Goal: Task Accomplishment & Management: Use online tool/utility

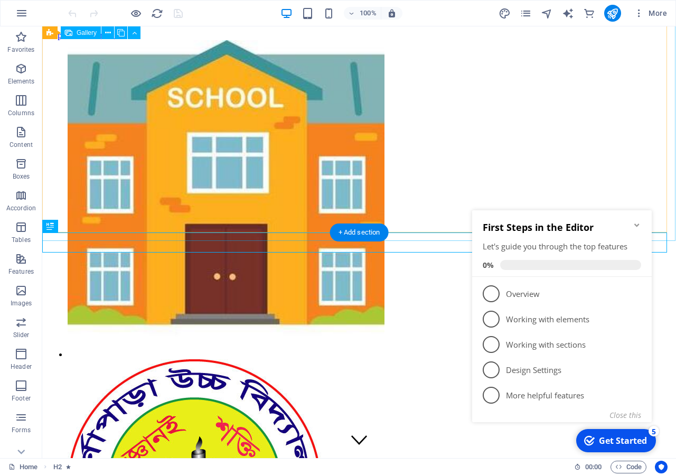
scroll to position [829, 0]
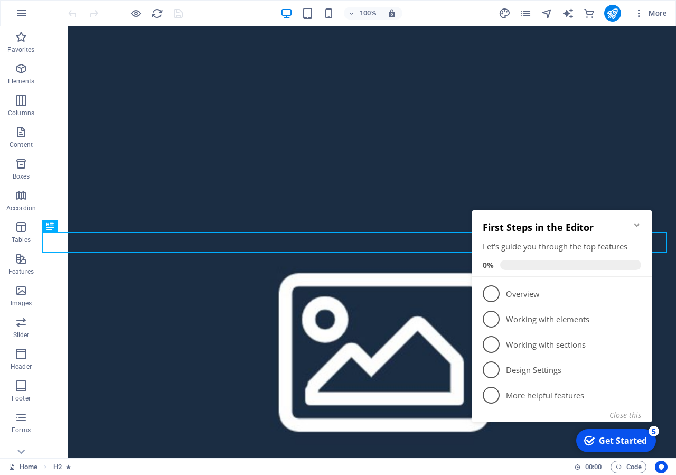
click at [636, 226] on icon "Minimize checklist" at bounding box center [636, 224] width 5 height 3
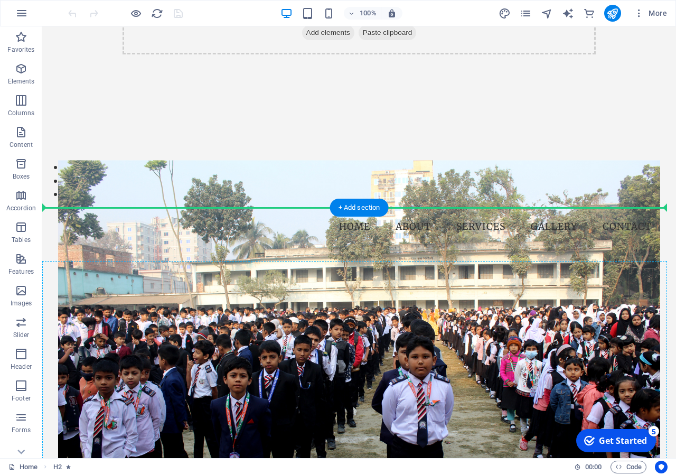
scroll to position [1152, 0]
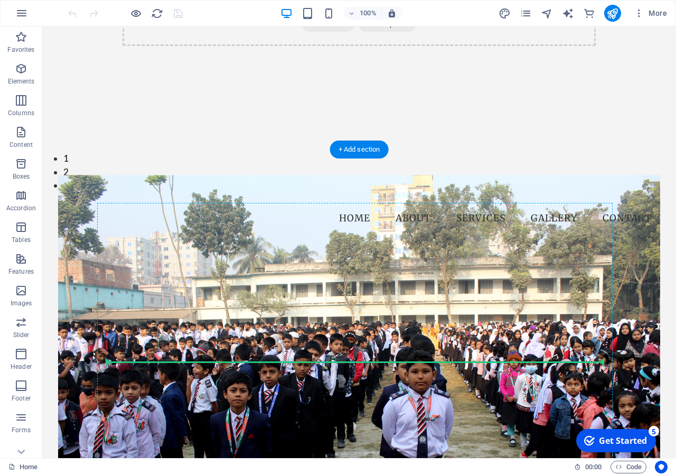
drag, startPoint x: 288, startPoint y: 130, endPoint x: 364, endPoint y: 362, distance: 243.9
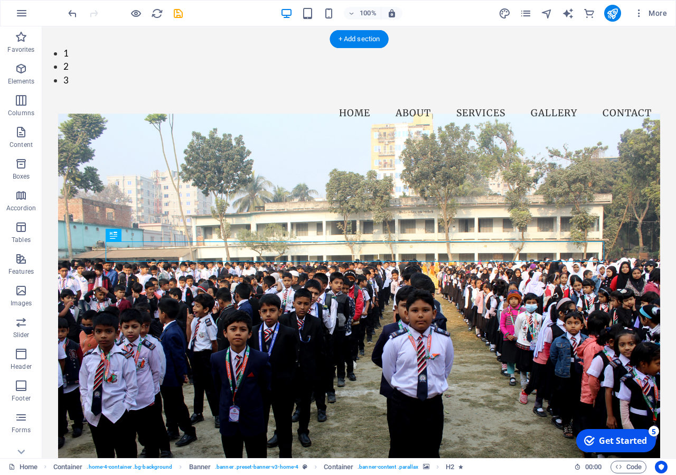
scroll to position [1243, 0]
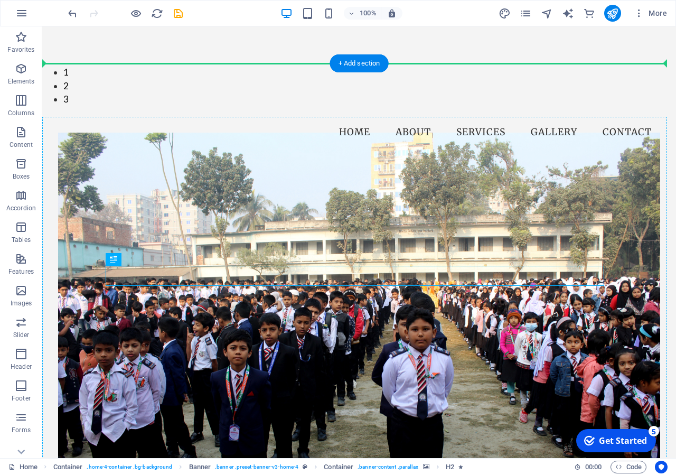
drag, startPoint x: 376, startPoint y: 278, endPoint x: 354, endPoint y: 188, distance: 92.4
click at [354, 188] on div "[GEOGRAPHIC_DATA] ভর্ণাপাড়া উচ্চ বিদ্যালয় স্থাপিত: ১৯৯০ খ্রি:" at bounding box center [359, 432] width 602 height 546
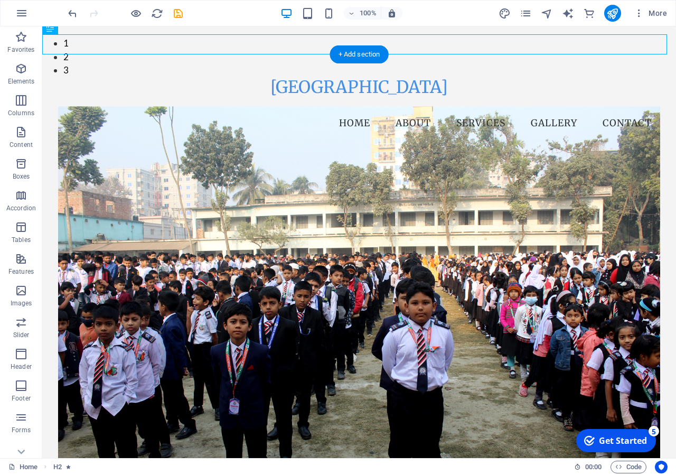
drag, startPoint x: 298, startPoint y: 70, endPoint x: 326, endPoint y: 155, distance: 89.6
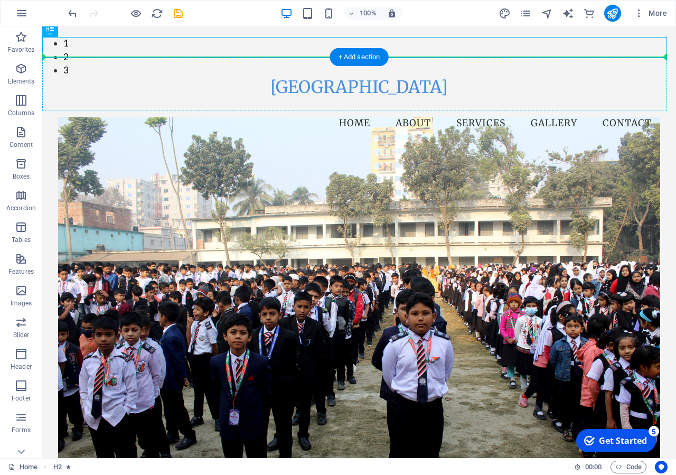
scroll to position [1237, 0]
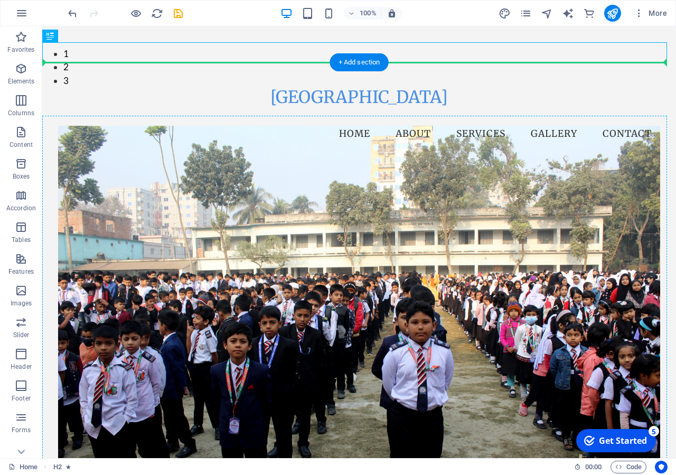
drag, startPoint x: 293, startPoint y: 43, endPoint x: 327, endPoint y: 204, distance: 164.6
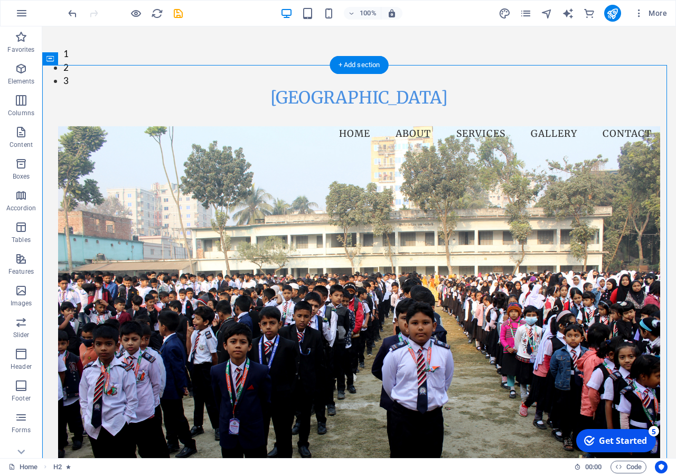
scroll to position [1236, 0]
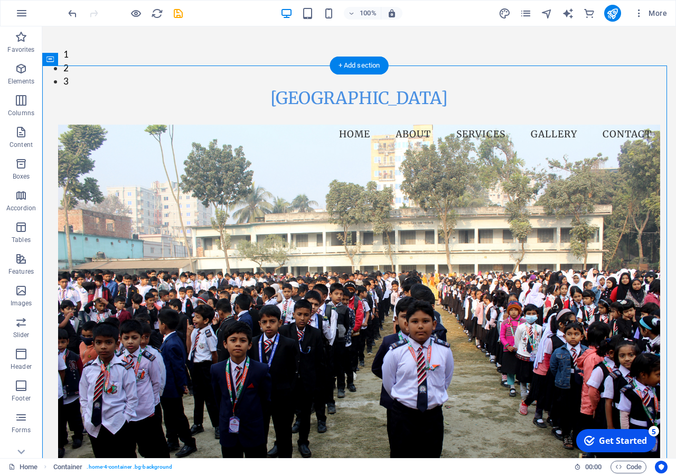
drag, startPoint x: 59, startPoint y: 83, endPoint x: 86, endPoint y: 195, distance: 115.0
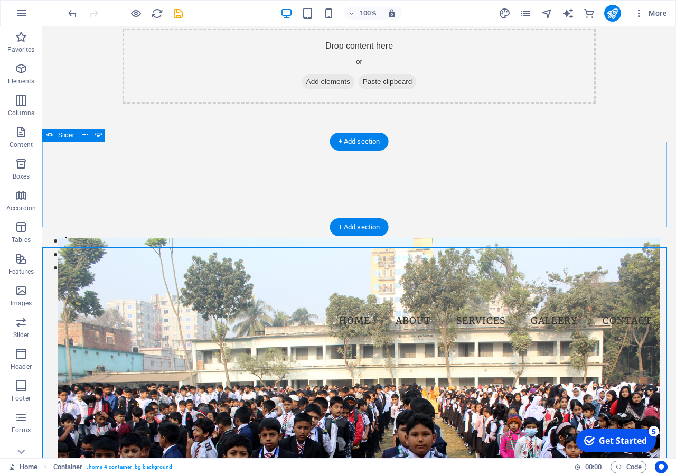
scroll to position [1182, 0]
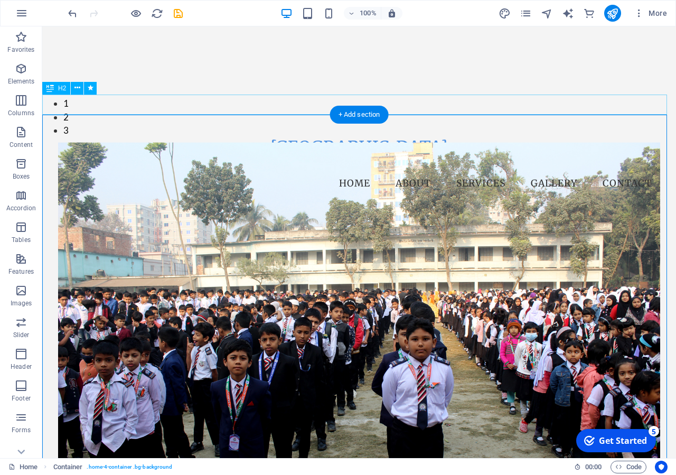
click at [279, 137] on div "[GEOGRAPHIC_DATA]" at bounding box center [358, 147] width 633 height 20
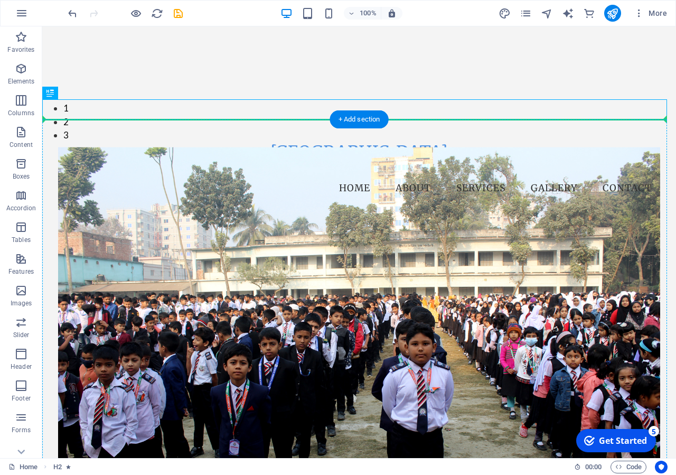
drag, startPoint x: 89, startPoint y: 118, endPoint x: 46, endPoint y: 248, distance: 136.7
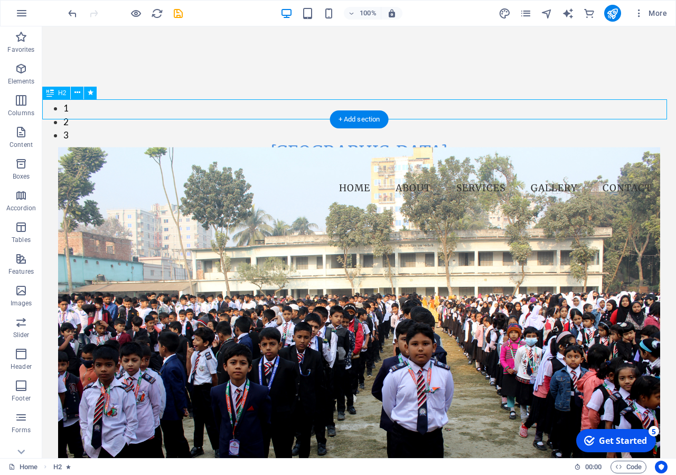
click at [311, 142] on div "[GEOGRAPHIC_DATA]" at bounding box center [358, 152] width 633 height 20
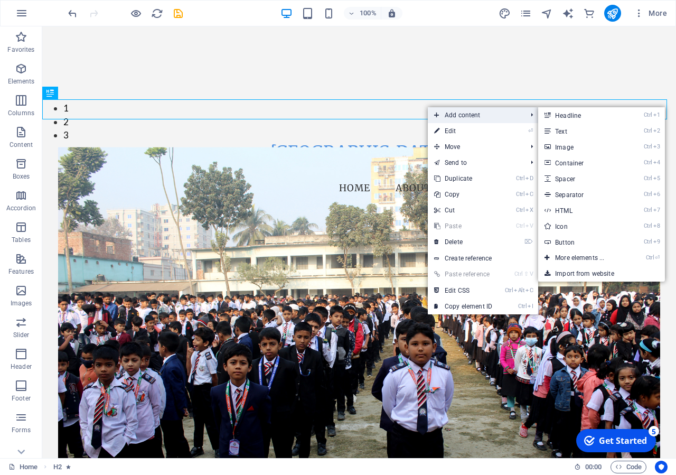
click at [444, 114] on span "Add content" at bounding box center [475, 115] width 94 height 16
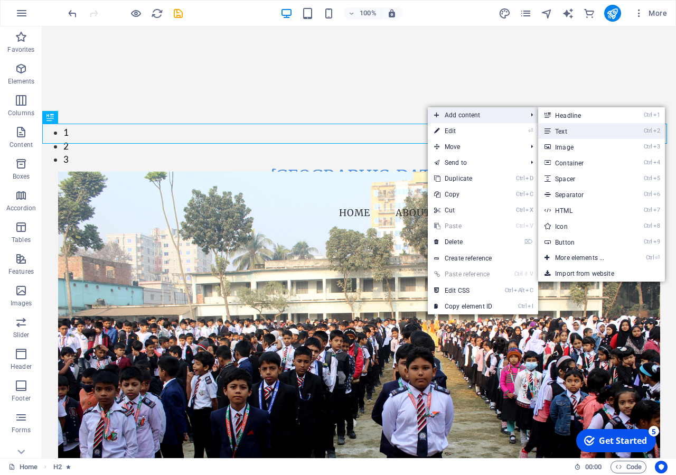
click at [582, 131] on link "Ctrl 2 Text" at bounding box center [581, 131] width 87 height 16
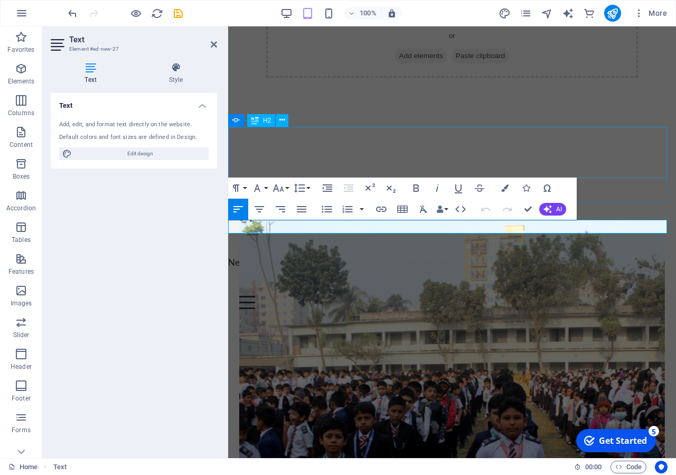
scroll to position [805, 0]
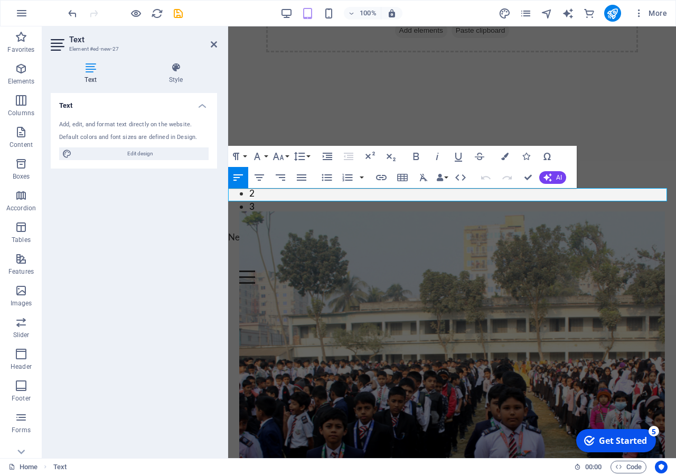
click at [381, 295] on figure at bounding box center [451, 407] width 425 height 393
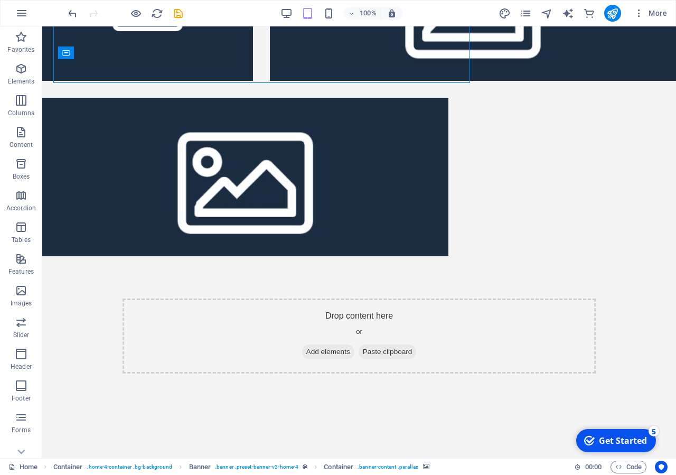
scroll to position [1330, 0]
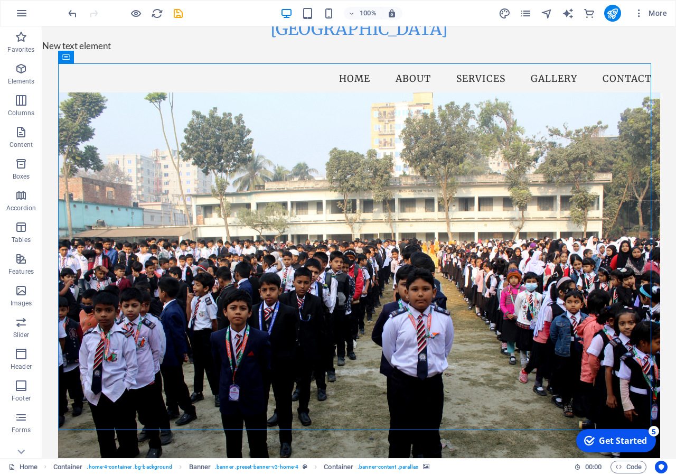
click at [349, 214] on figure at bounding box center [359, 289] width 602 height 393
click at [349, 213] on figure at bounding box center [359, 289] width 602 height 393
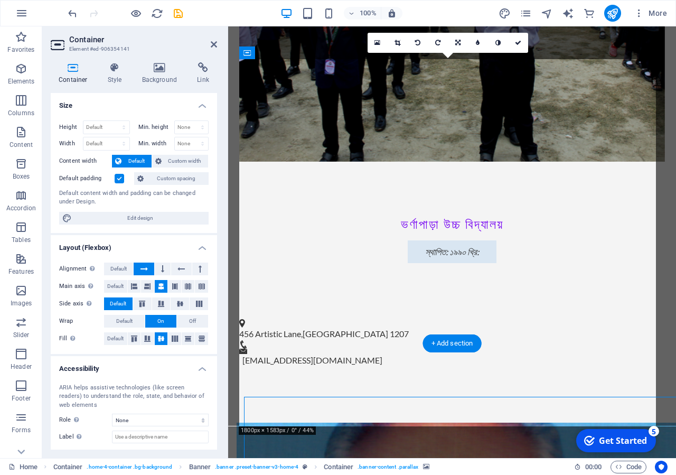
scroll to position [997, 0]
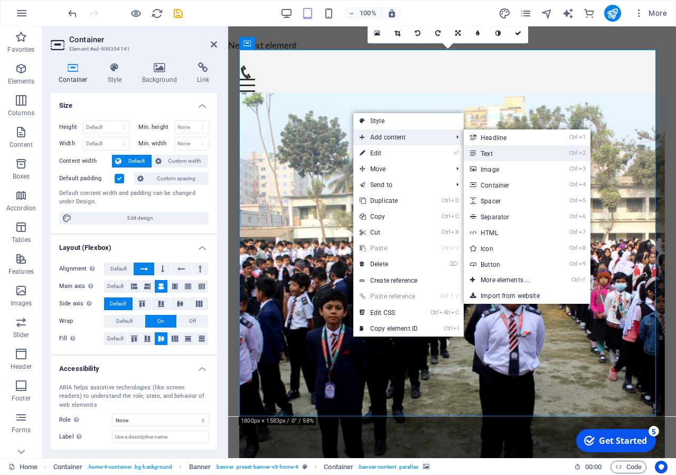
click at [488, 154] on link "Ctrl 2 Text" at bounding box center [506, 153] width 87 height 16
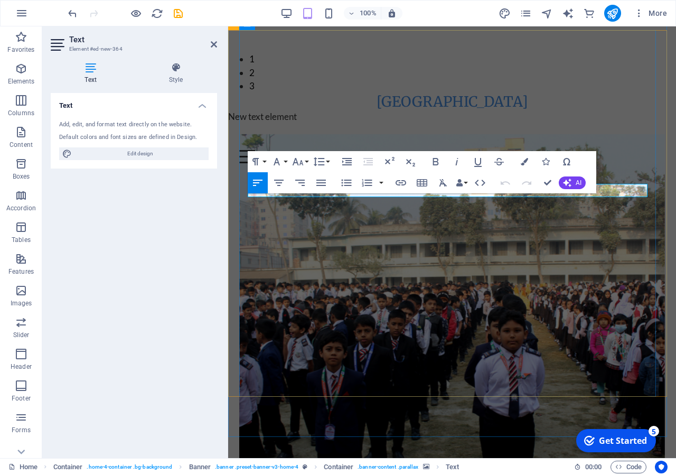
scroll to position [889, 0]
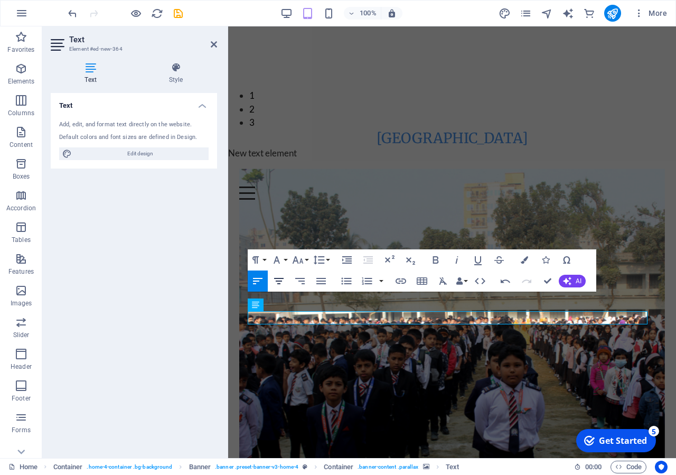
click at [282, 282] on icon "button" at bounding box center [278, 280] width 13 height 13
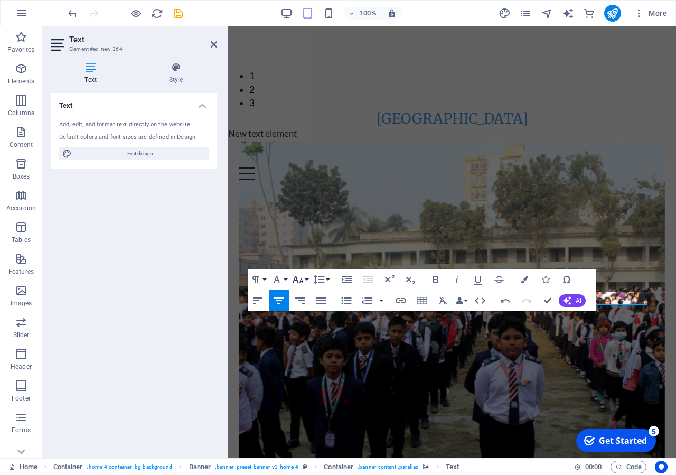
click at [309, 280] on button "Font Size" at bounding box center [300, 279] width 20 height 21
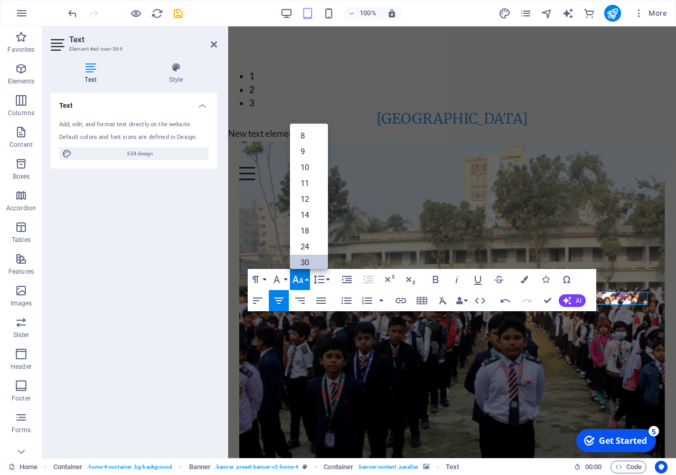
click at [307, 264] on link "30" at bounding box center [309, 262] width 38 height 16
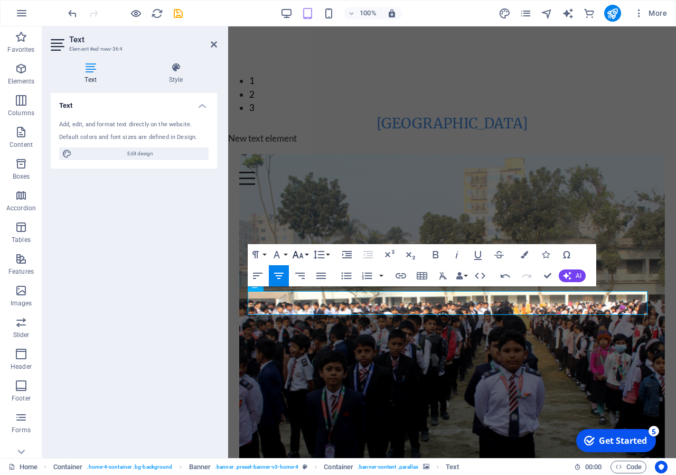
click at [306, 255] on button "Font Size" at bounding box center [300, 254] width 20 height 21
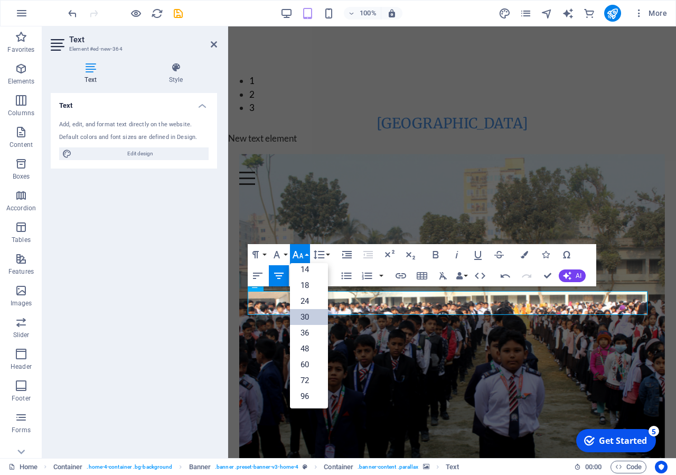
scroll to position [85, 0]
click at [313, 397] on link "96" at bounding box center [309, 396] width 38 height 16
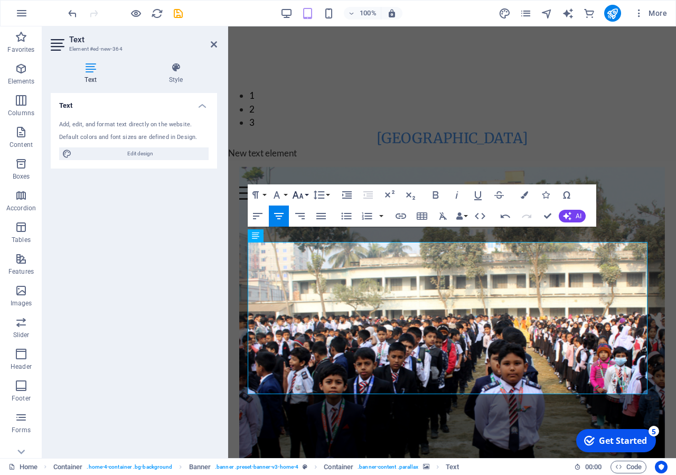
click at [305, 196] on button "Font Size" at bounding box center [300, 194] width 20 height 21
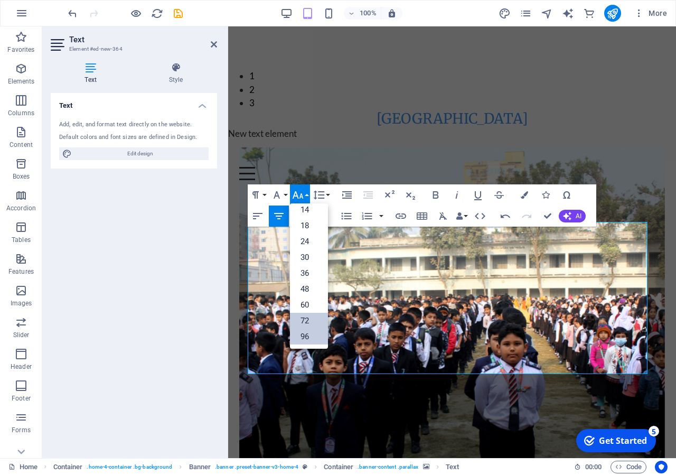
click at [312, 327] on link "72" at bounding box center [309, 320] width 38 height 16
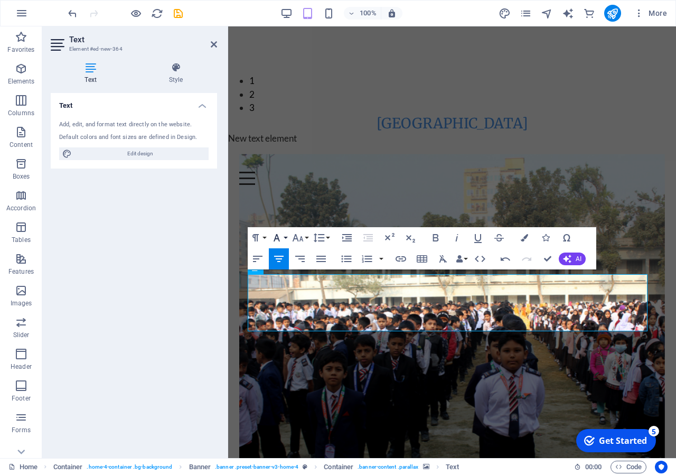
click at [276, 238] on icon "button" at bounding box center [276, 237] width 6 height 7
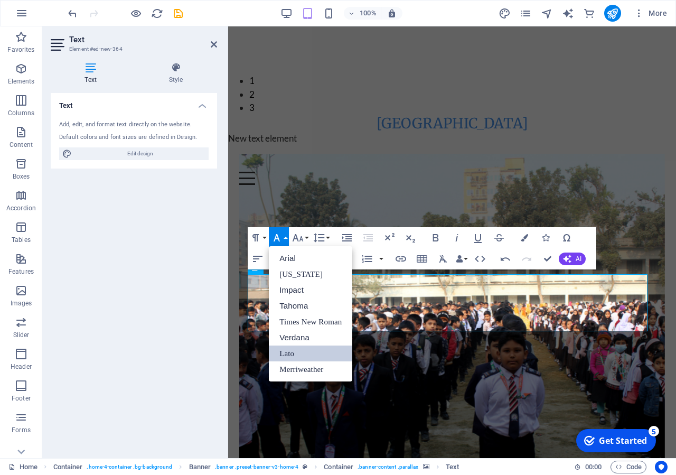
scroll to position [0, 0]
click at [333, 321] on link "Times New Roman" at bounding box center [310, 322] width 83 height 16
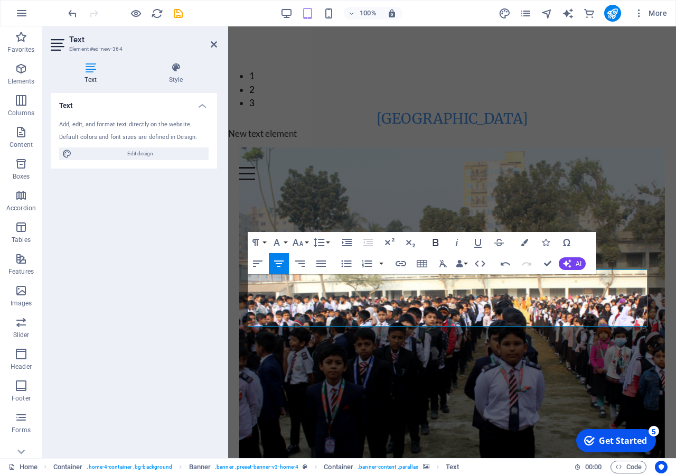
click at [437, 245] on icon "button" at bounding box center [436, 242] width 6 height 7
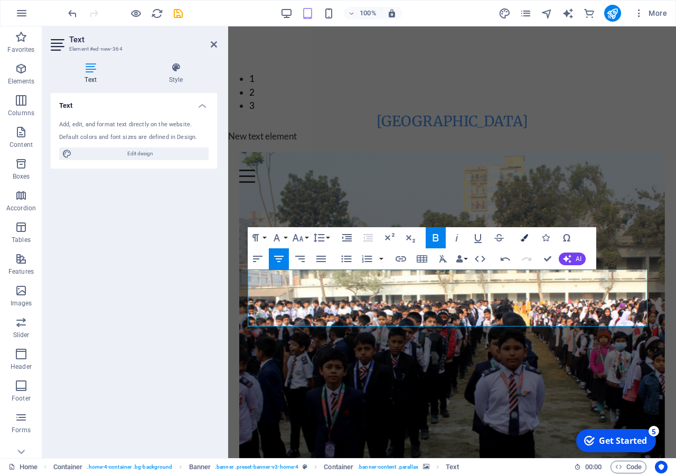
click at [524, 240] on icon "button" at bounding box center [523, 237] width 7 height 7
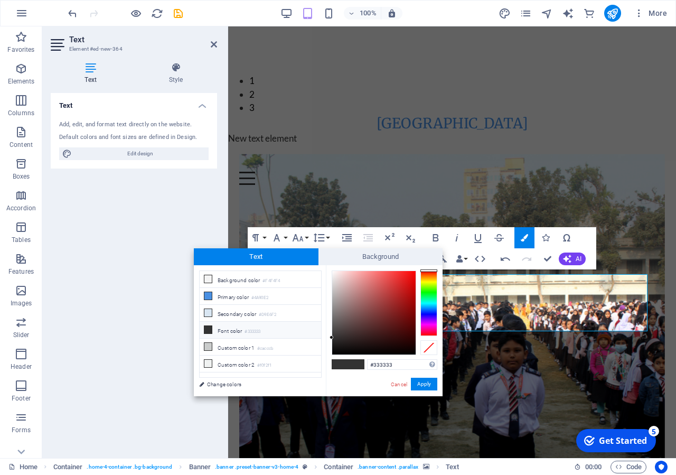
click at [431, 325] on div at bounding box center [428, 302] width 17 height 65
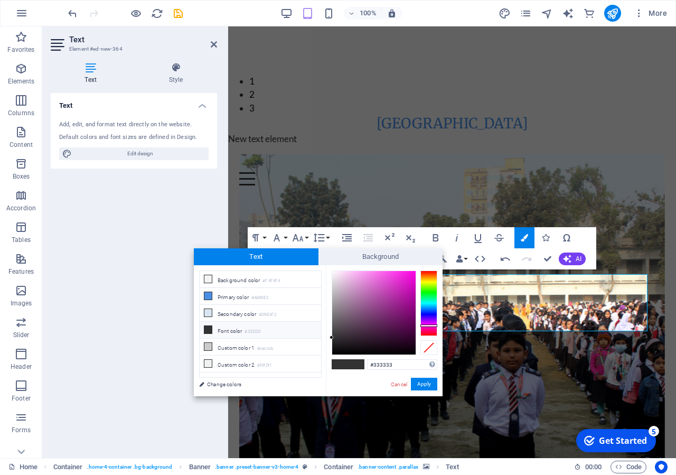
click at [431, 329] on div at bounding box center [428, 302] width 17 height 65
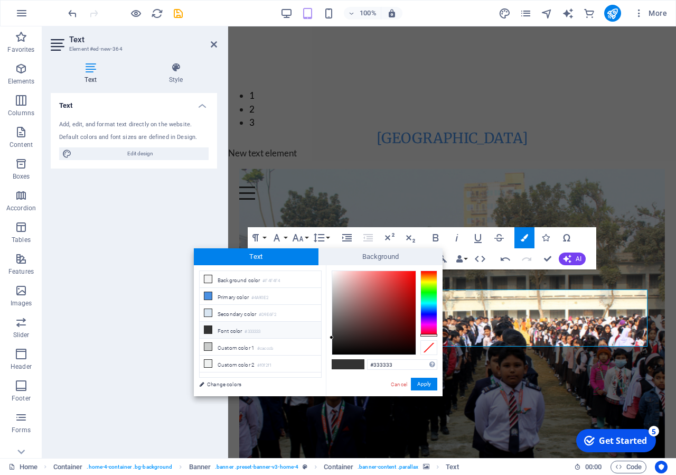
drag, startPoint x: 425, startPoint y: 330, endPoint x: 430, endPoint y: 339, distance: 9.9
click at [430, 339] on div at bounding box center [384, 312] width 106 height 84
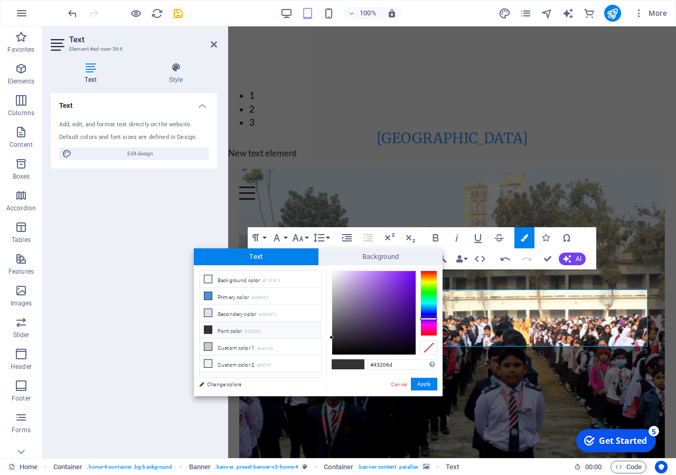
click at [390, 318] on div at bounding box center [373, 312] width 83 height 83
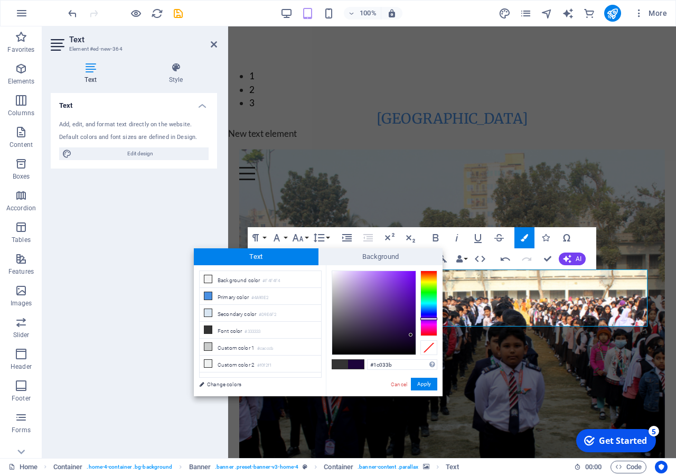
drag, startPoint x: 392, startPoint y: 319, endPoint x: 411, endPoint y: 335, distance: 24.3
click at [411, 335] on div at bounding box center [373, 312] width 83 height 83
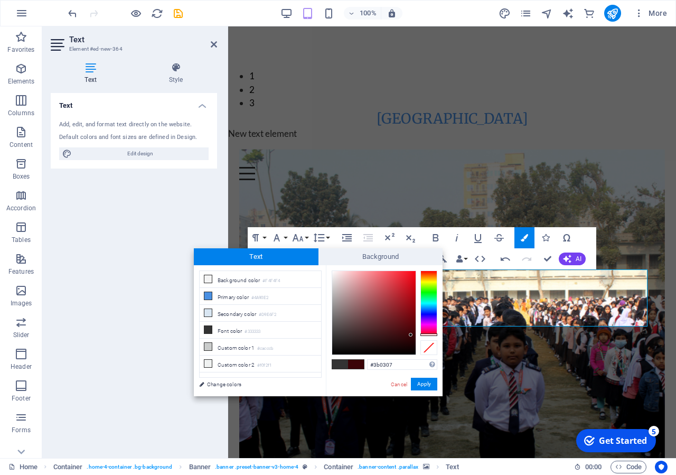
drag, startPoint x: 432, startPoint y: 321, endPoint x: 433, endPoint y: 334, distance: 12.7
click at [433, 334] on div at bounding box center [428, 302] width 17 height 65
click at [406, 270] on div "#3b0307 Supported formats #0852ed rgb(8, 82, 237) rgba(8, 82, 237, 90%) hsv(221…" at bounding box center [384, 407] width 117 height 284
type input "#f40c1d"
click at [411, 274] on div at bounding box center [373, 312] width 83 height 83
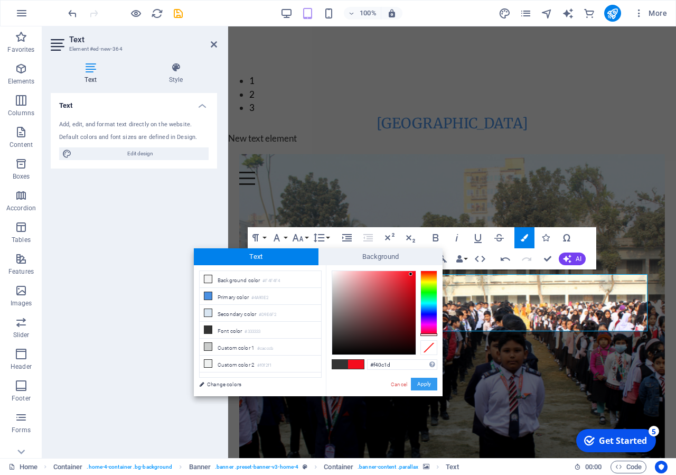
click at [428, 385] on button "Apply" at bounding box center [424, 383] width 26 height 13
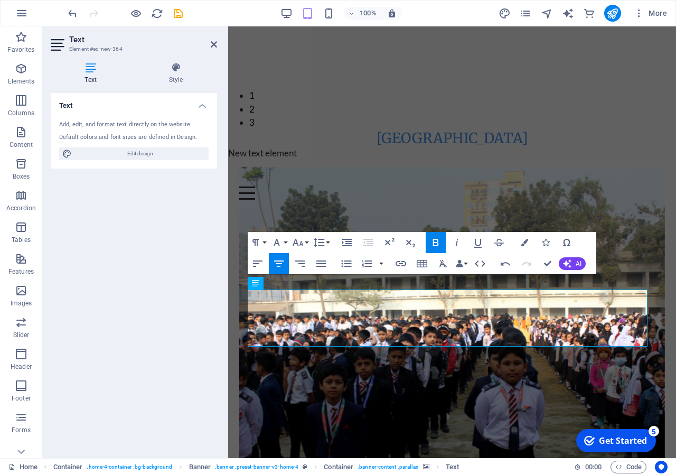
click at [304, 210] on figure at bounding box center [451, 363] width 425 height 393
click at [320, 197] on figure at bounding box center [451, 363] width 425 height 393
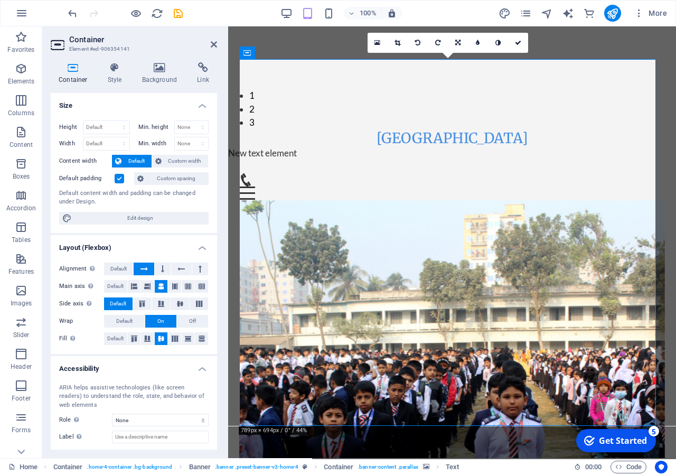
click at [388, 404] on figure at bounding box center [451, 396] width 425 height 393
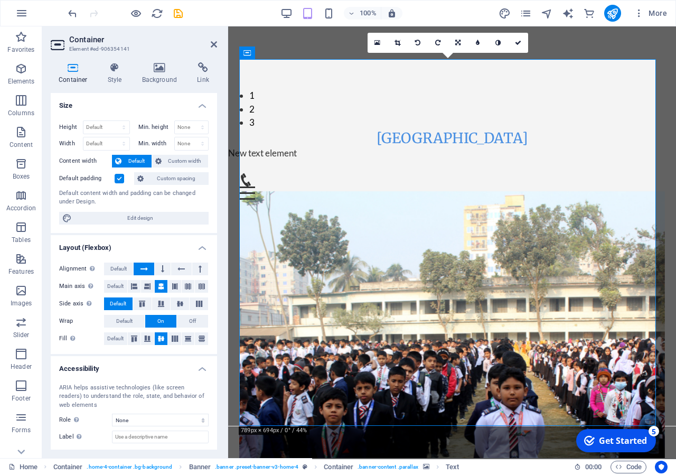
click at [388, 404] on figure at bounding box center [451, 387] width 425 height 393
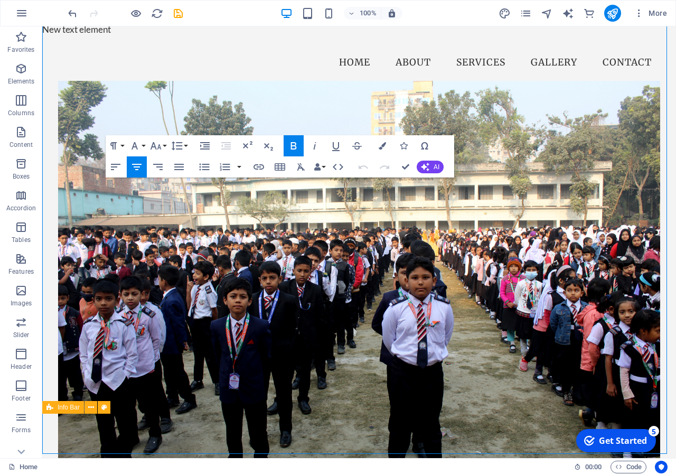
scroll to position [1351, 0]
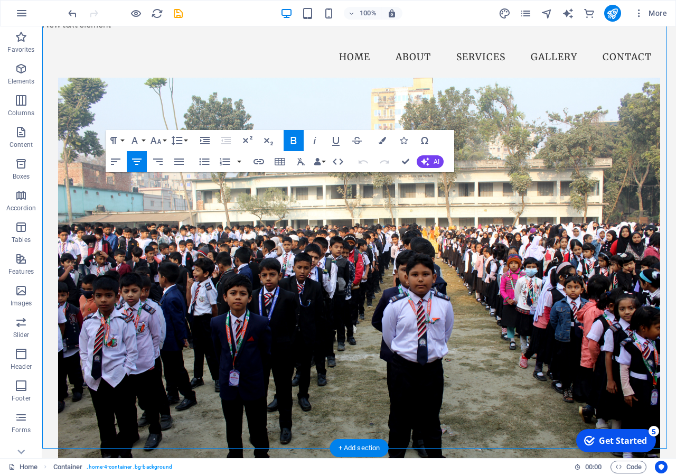
drag, startPoint x: 88, startPoint y: 433, endPoint x: 50, endPoint y: 365, distance: 77.7
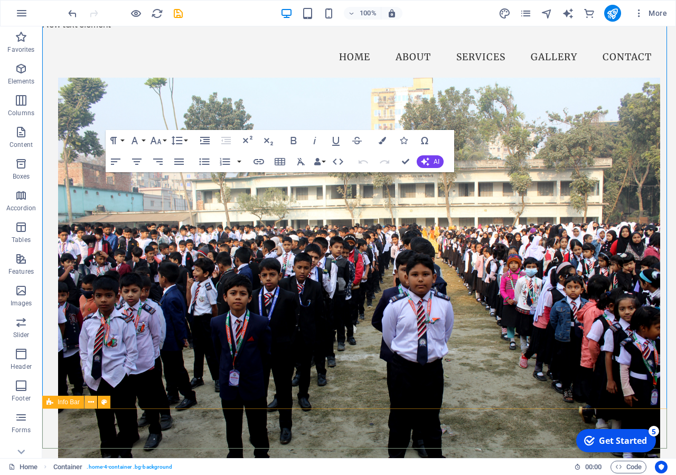
click at [90, 405] on icon at bounding box center [91, 401] width 6 height 11
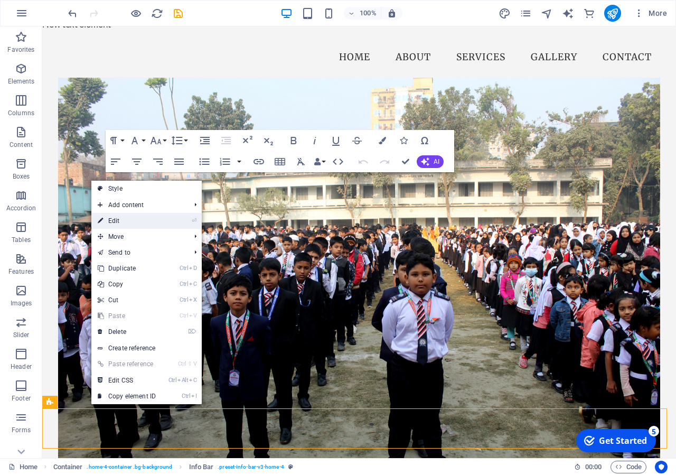
click at [141, 217] on link "⏎ Edit" at bounding box center [126, 221] width 71 height 16
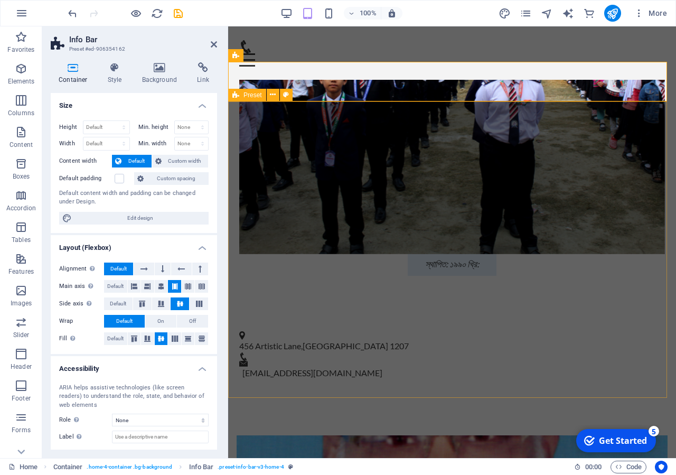
scroll to position [1297, 0]
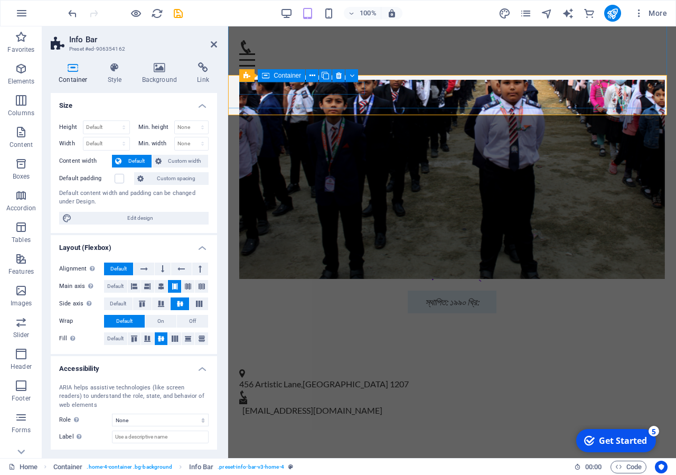
drag, startPoint x: 253, startPoint y: 95, endPoint x: 269, endPoint y: 94, distance: 15.8
click at [269, 369] on div "[STREET_ADDRESS]" at bounding box center [447, 379] width 417 height 21
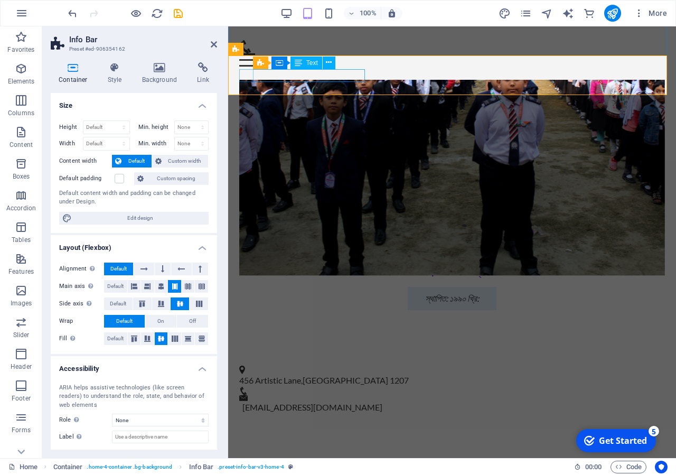
click at [301, 375] on span "456 Artistic Lane" at bounding box center [270, 380] width 62 height 10
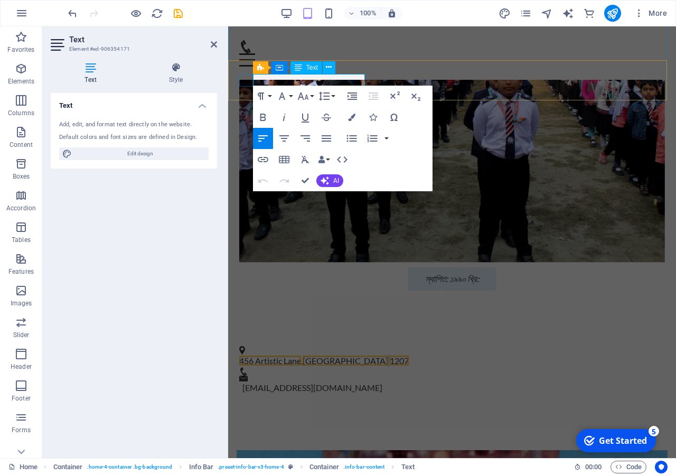
click at [390, 355] on span "1207" at bounding box center [399, 360] width 19 height 10
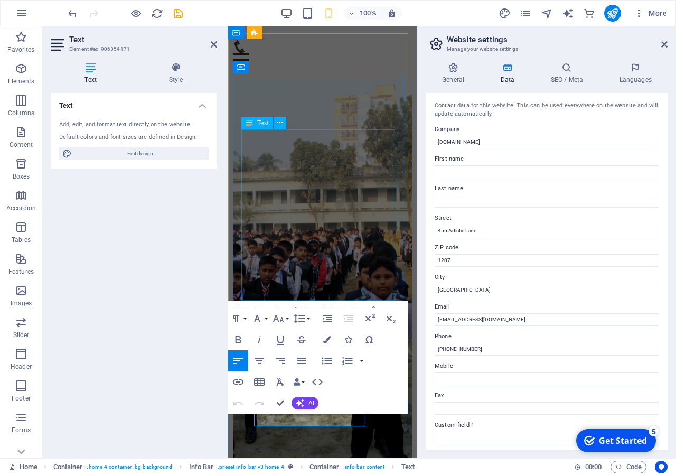
scroll to position [708, 0]
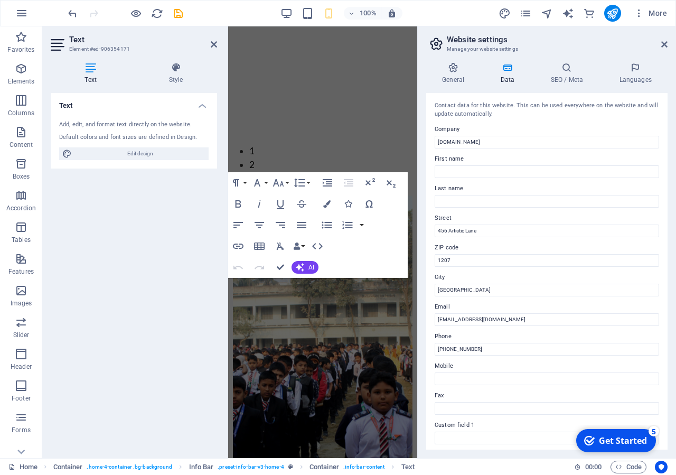
click at [175, 254] on div "Text Add, edit, and format text directly on the website. Default colors and fon…" at bounding box center [134, 271] width 166 height 356
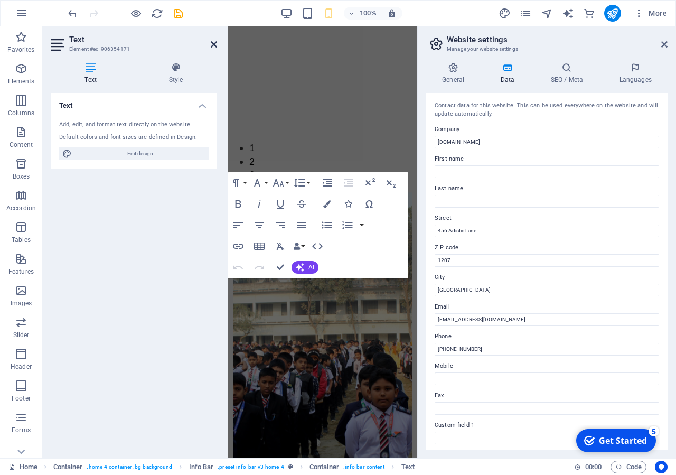
drag, startPoint x: 215, startPoint y: 41, endPoint x: 173, endPoint y: 15, distance: 50.0
click at [215, 41] on icon at bounding box center [214, 44] width 6 height 8
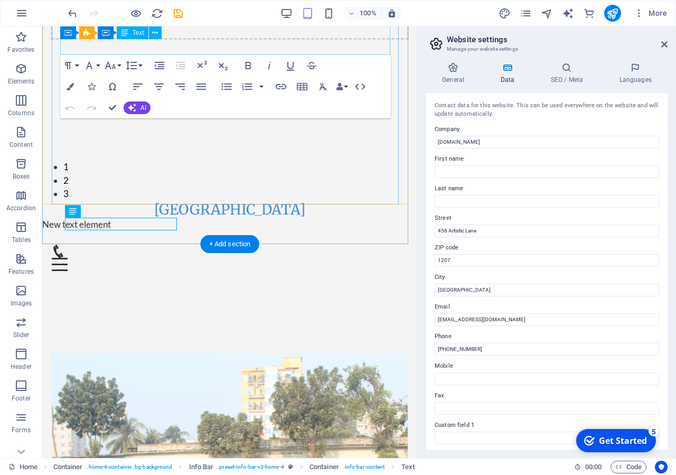
scroll to position [1100, 0]
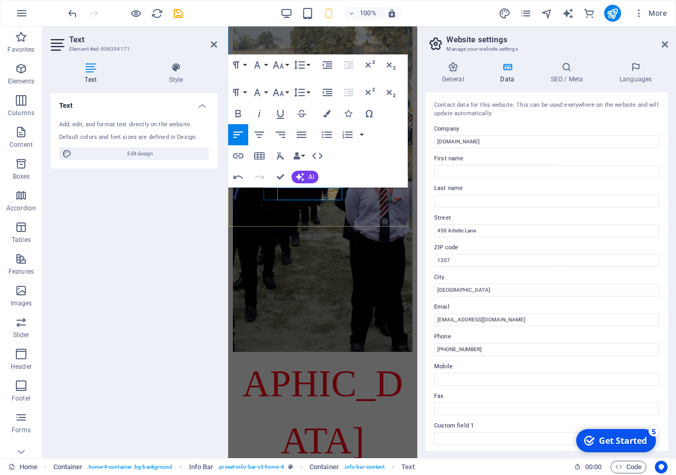
click at [226, 225] on div at bounding box center [226, 241] width 2 height 431
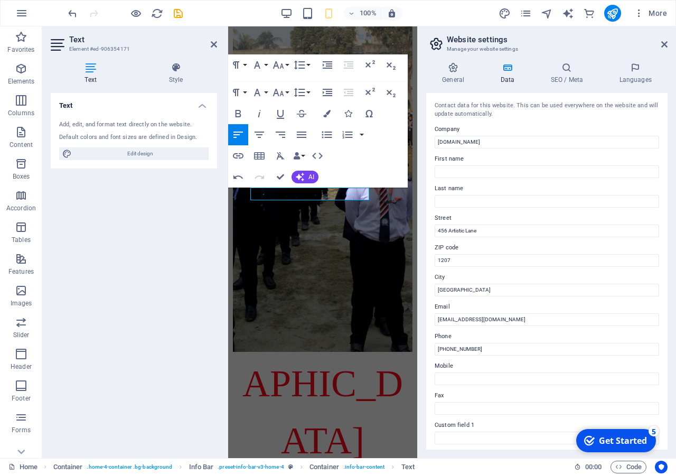
click at [178, 225] on div "Text Add, edit, and format text directly on the website. Default colors and fon…" at bounding box center [134, 271] width 166 height 356
click at [213, 44] on icon at bounding box center [214, 44] width 6 height 8
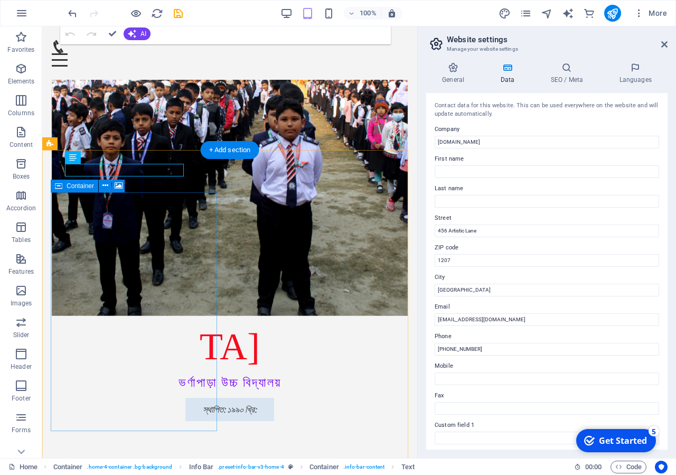
scroll to position [1153, 0]
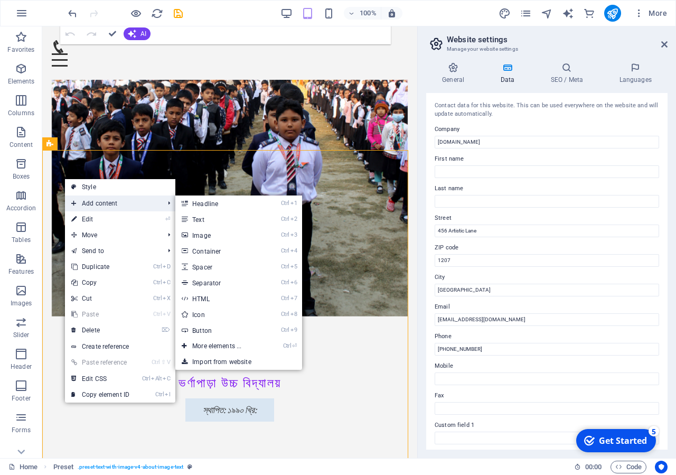
click at [100, 202] on span "Add content" at bounding box center [112, 203] width 94 height 16
click at [204, 216] on link "Ctrl 2 Text" at bounding box center [218, 219] width 87 height 16
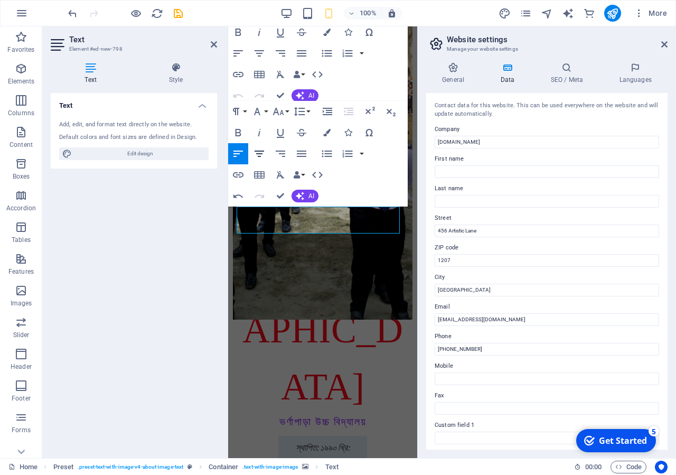
click at [260, 151] on icon "button" at bounding box center [259, 153] width 10 height 6
click at [263, 112] on button "Font Family" at bounding box center [259, 111] width 20 height 21
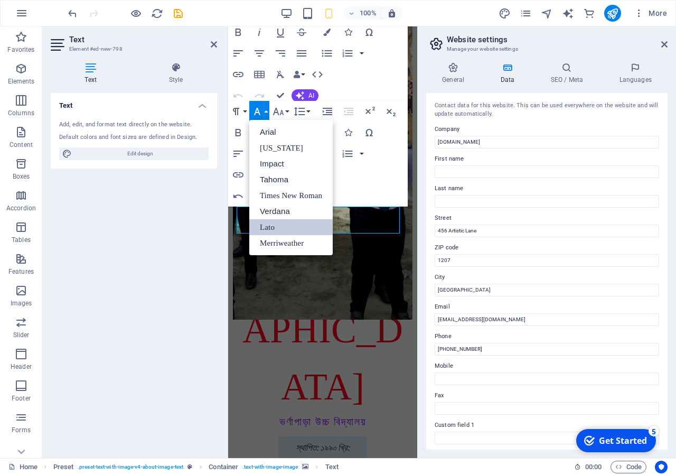
scroll to position [0, 0]
click at [263, 112] on button "Font Family" at bounding box center [259, 111] width 20 height 21
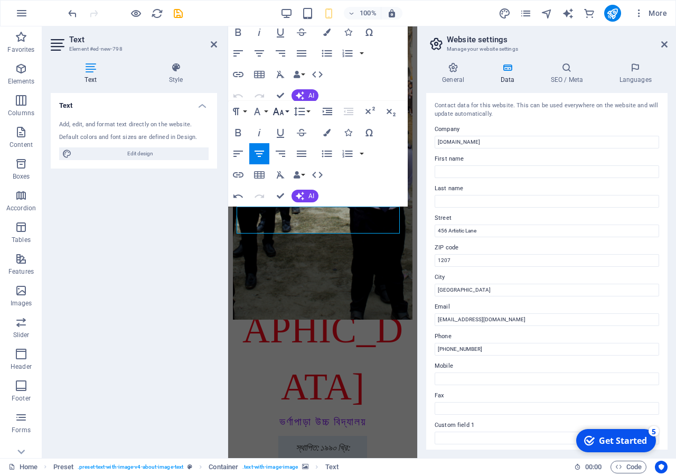
click at [282, 117] on icon "button" at bounding box center [278, 111] width 13 height 13
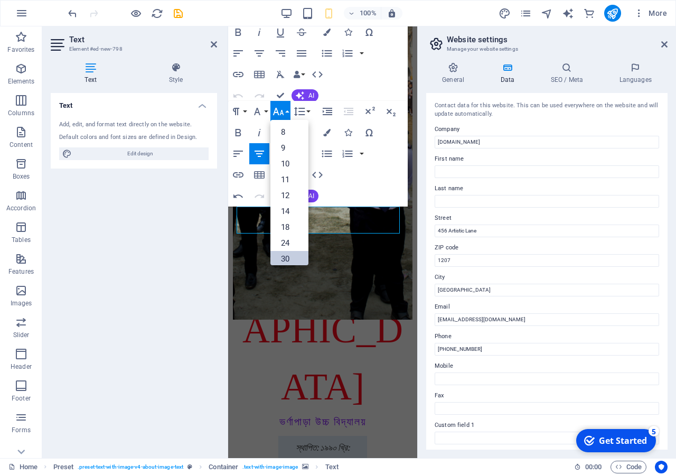
click at [285, 252] on link "30" at bounding box center [289, 259] width 38 height 16
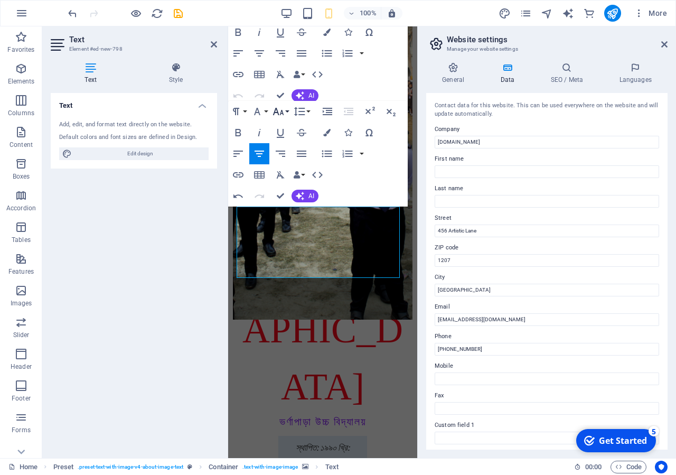
click at [277, 115] on icon "button" at bounding box center [278, 111] width 13 height 13
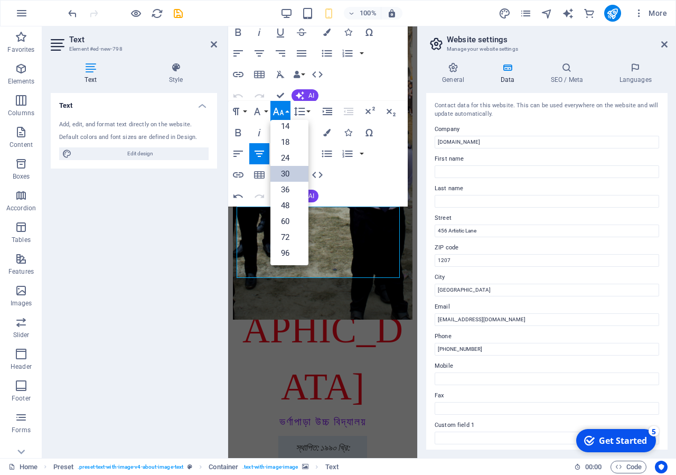
scroll to position [85, 0]
click at [286, 160] on link "24" at bounding box center [289, 158] width 38 height 16
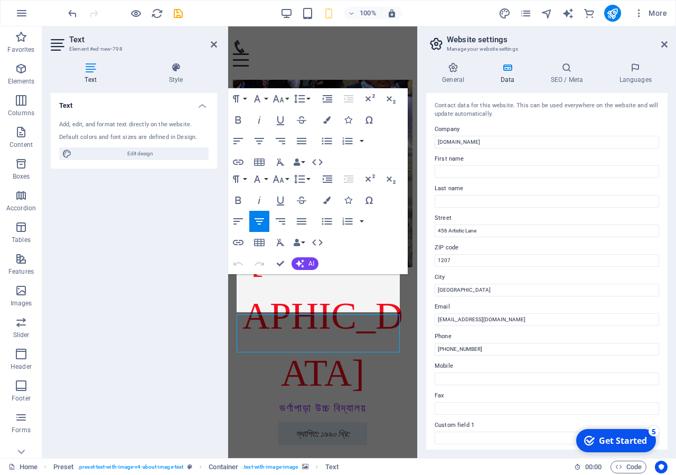
scroll to position [1046, 0]
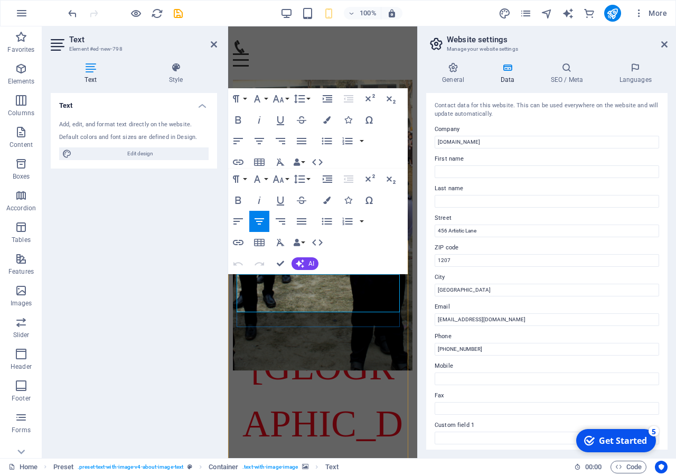
drag, startPoint x: 358, startPoint y: 288, endPoint x: 274, endPoint y: 281, distance: 83.7
click at [235, 120] on icon "button" at bounding box center [238, 119] width 13 height 13
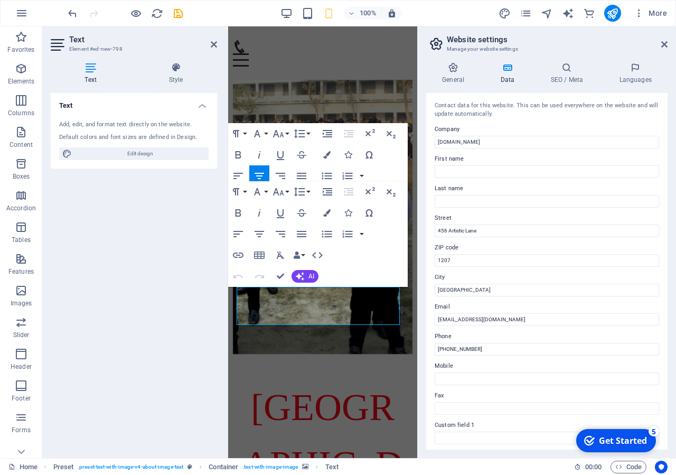
click at [191, 294] on div "Text Add, edit, and format text directly on the website. Default colors and fon…" at bounding box center [134, 271] width 166 height 356
click at [208, 42] on h2 "Text" at bounding box center [143, 40] width 148 height 10
click at [212, 43] on icon at bounding box center [214, 44] width 6 height 8
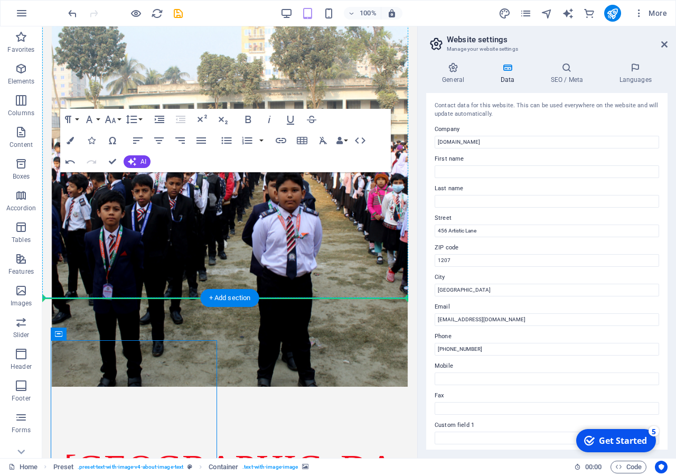
drag, startPoint x: 98, startPoint y: 363, endPoint x: 56, endPoint y: 292, distance: 81.9
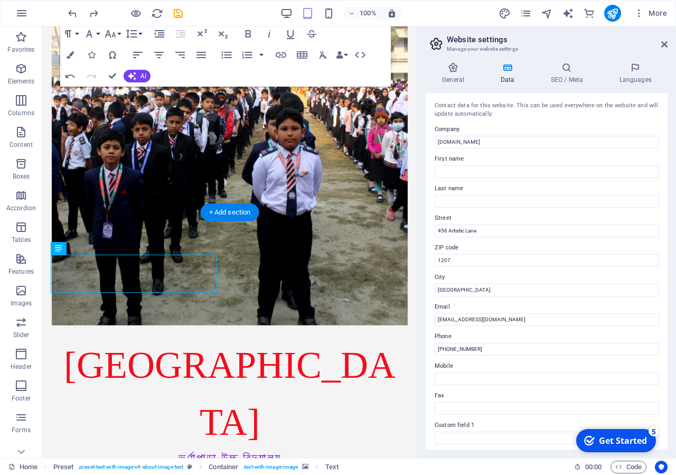
scroll to position [1153, 0]
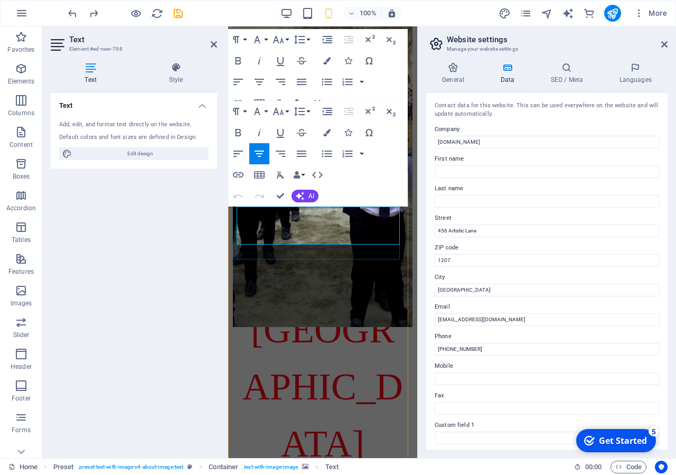
drag, startPoint x: 388, startPoint y: 236, endPoint x: 258, endPoint y: 222, distance: 131.2
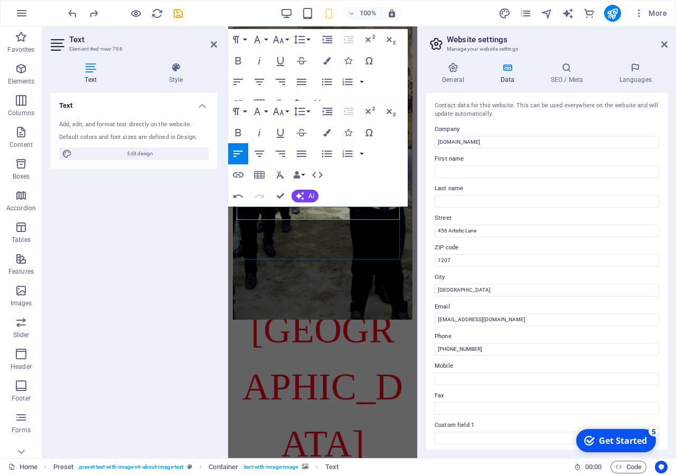
click at [171, 255] on div "Text Add, edit, and format text directly on the website. Default colors and fon…" at bounding box center [134, 271] width 166 height 356
click at [212, 45] on icon at bounding box center [214, 44] width 6 height 8
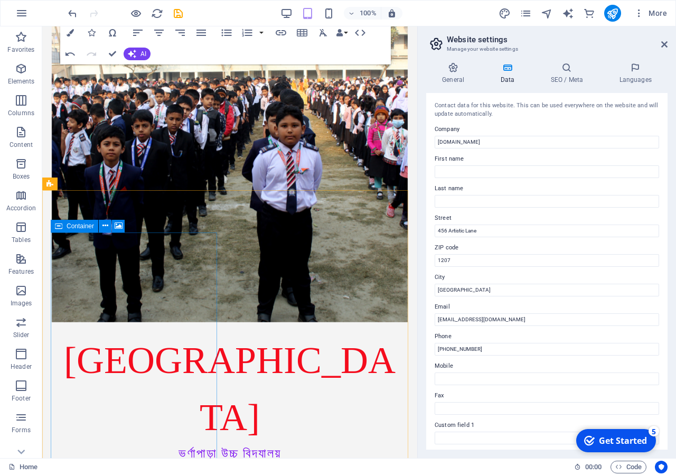
click at [71, 227] on span "Container" at bounding box center [80, 226] width 27 height 6
click at [79, 226] on span "Container" at bounding box center [80, 226] width 27 height 6
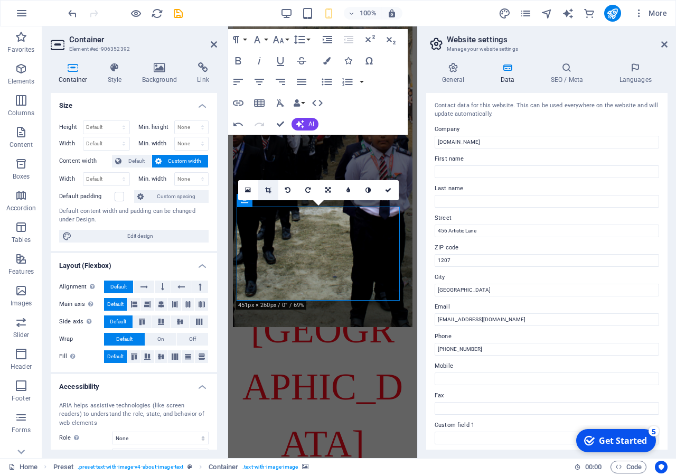
click at [266, 187] on icon at bounding box center [268, 190] width 6 height 6
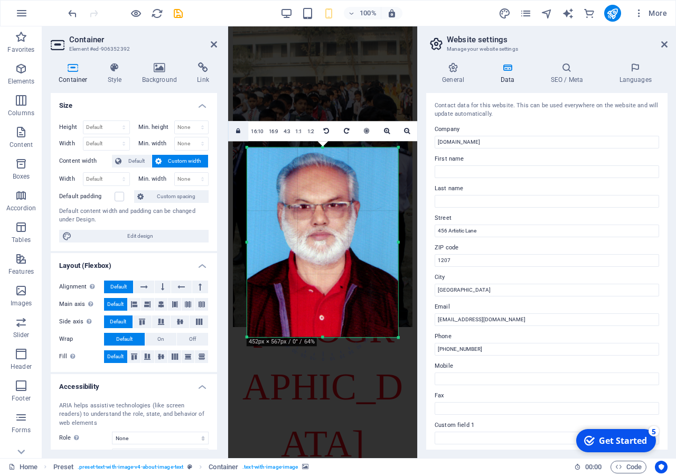
click at [240, 132] on icon at bounding box center [238, 131] width 4 height 6
click at [214, 46] on icon at bounding box center [214, 44] width 6 height 8
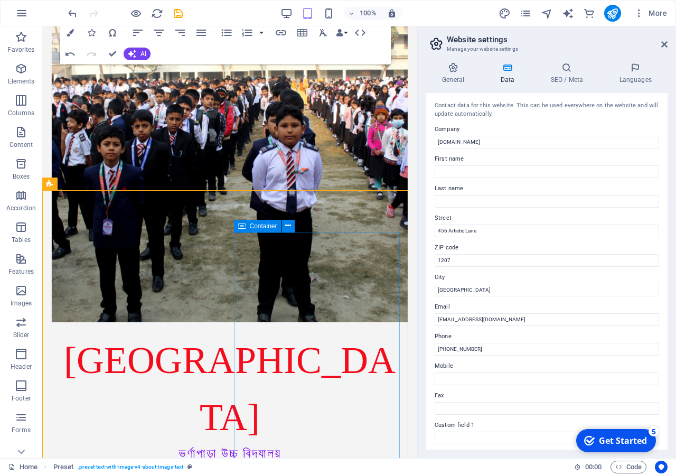
click at [271, 223] on span "Container" at bounding box center [263, 226] width 27 height 6
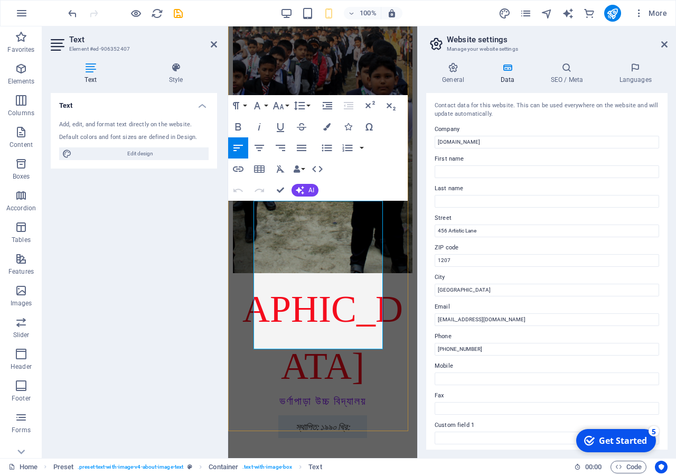
scroll to position [1315, 0]
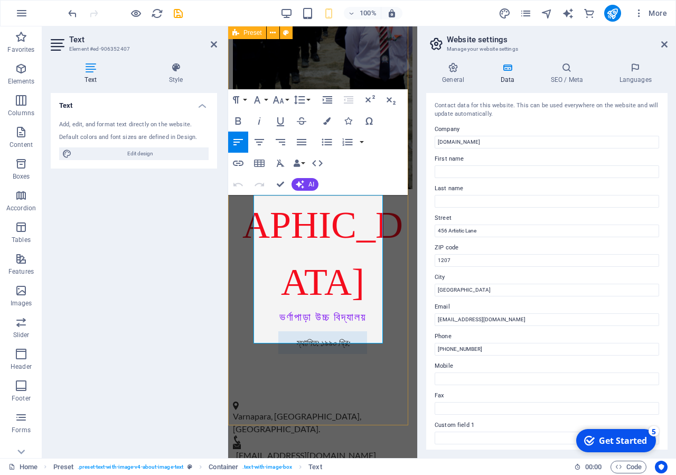
drag, startPoint x: 319, startPoint y: 337, endPoint x: 234, endPoint y: 174, distance: 183.5
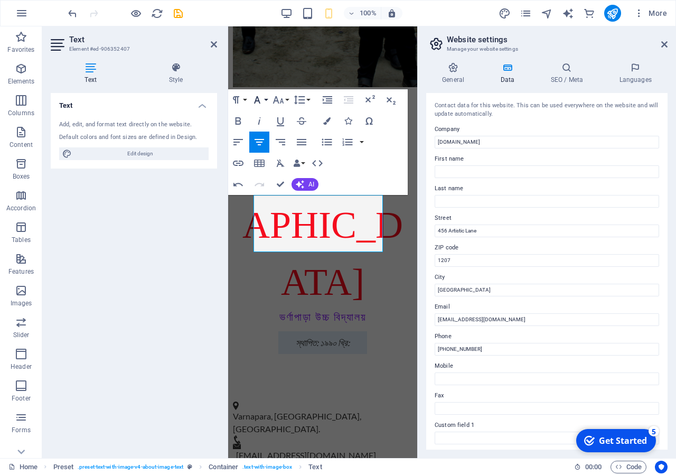
click at [265, 101] on button "Font Family" at bounding box center [259, 99] width 20 height 21
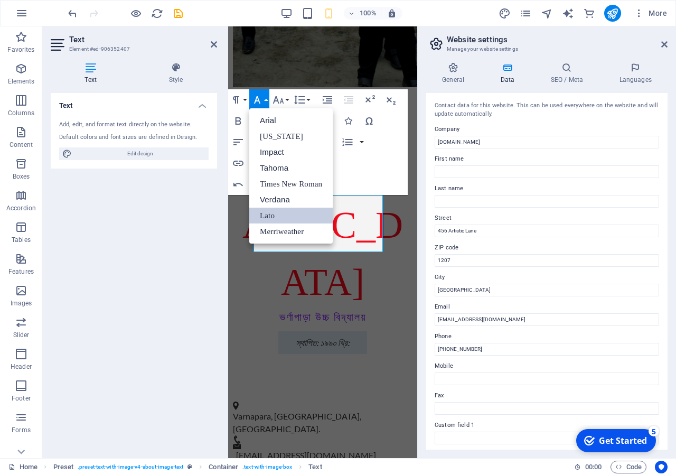
scroll to position [0, 0]
click at [285, 181] on link "Times New Roman" at bounding box center [290, 184] width 83 height 16
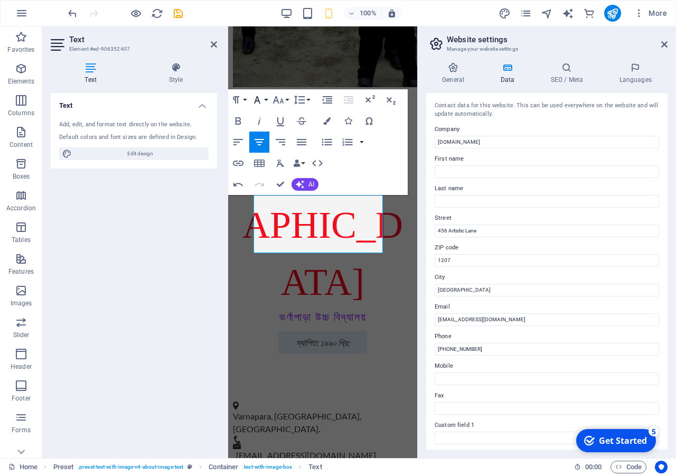
click at [262, 99] on icon "button" at bounding box center [257, 99] width 13 height 13
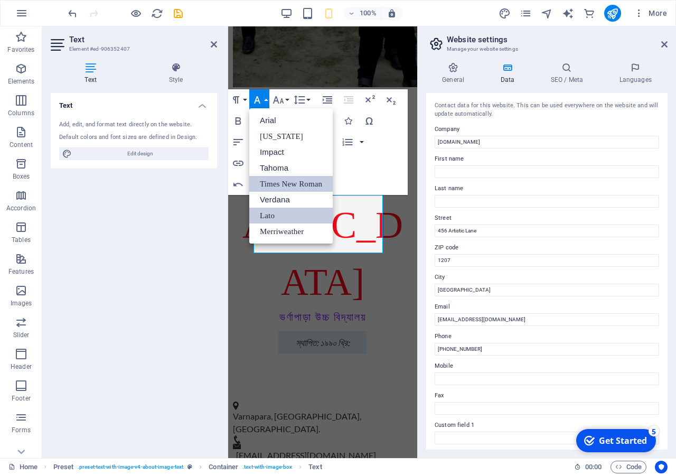
click at [286, 184] on link "Times New Roman" at bounding box center [290, 184] width 83 height 16
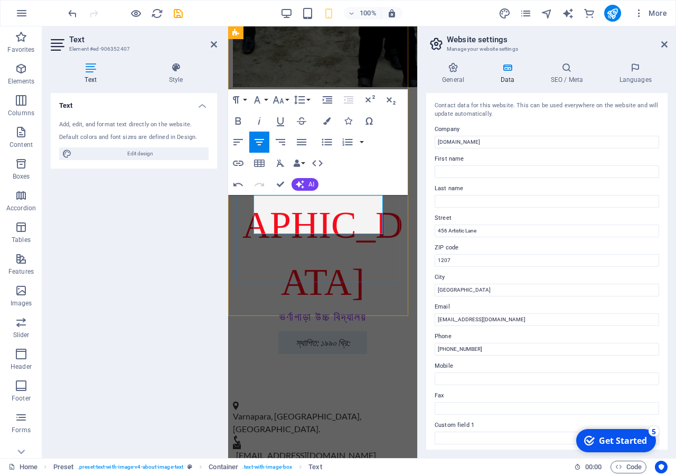
drag, startPoint x: 352, startPoint y: 207, endPoint x: 281, endPoint y: 206, distance: 70.2
click at [280, 123] on icon "button" at bounding box center [280, 121] width 13 height 13
click at [285, 98] on button "Font Size" at bounding box center [280, 99] width 20 height 21
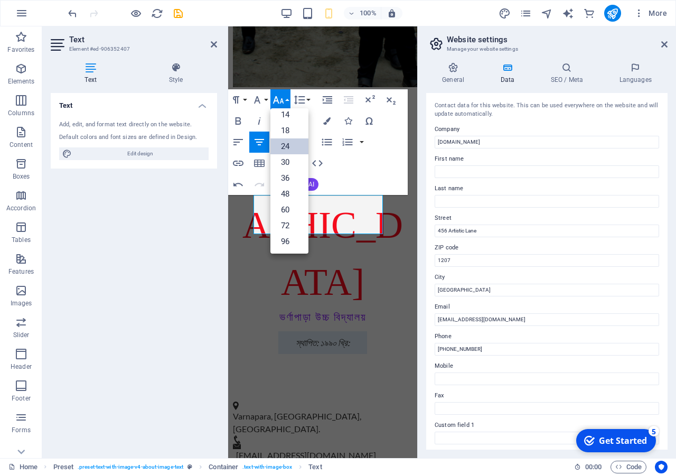
scroll to position [85, 0]
click at [287, 162] on link "30" at bounding box center [289, 162] width 38 height 16
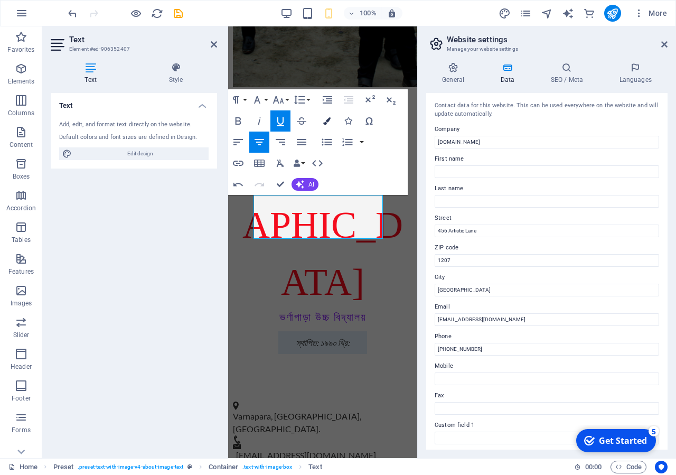
click at [327, 126] on button "Colors" at bounding box center [327, 120] width 20 height 21
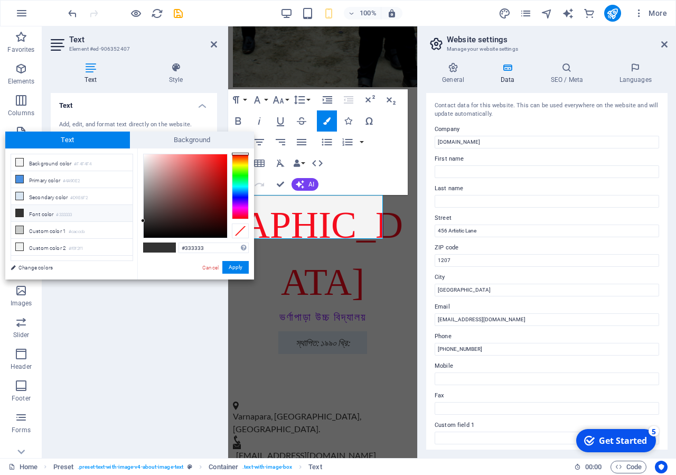
click at [242, 200] on div at bounding box center [240, 186] width 17 height 65
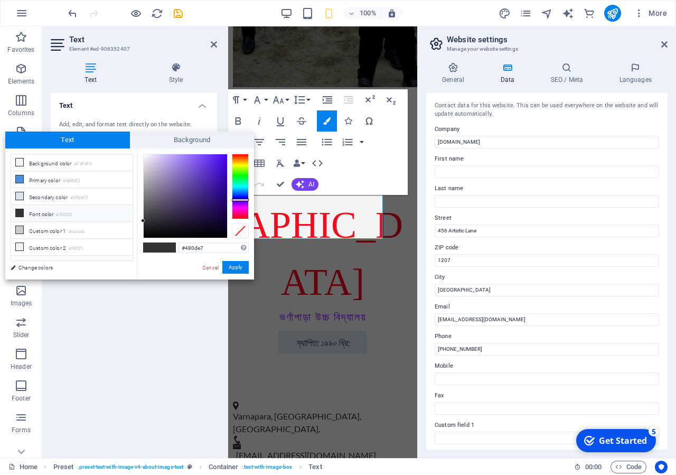
click at [222, 162] on div at bounding box center [185, 195] width 83 height 83
click at [223, 154] on div "#480de7 Supported formats #0852ed rgb(8, 82, 237) rgba(8, 82, 237, 90%) hsv(221…" at bounding box center [195, 290] width 117 height 284
type input "#4c0bf9"
click at [223, 156] on div at bounding box center [185, 195] width 83 height 83
click at [245, 266] on button "Apply" at bounding box center [235, 267] width 26 height 13
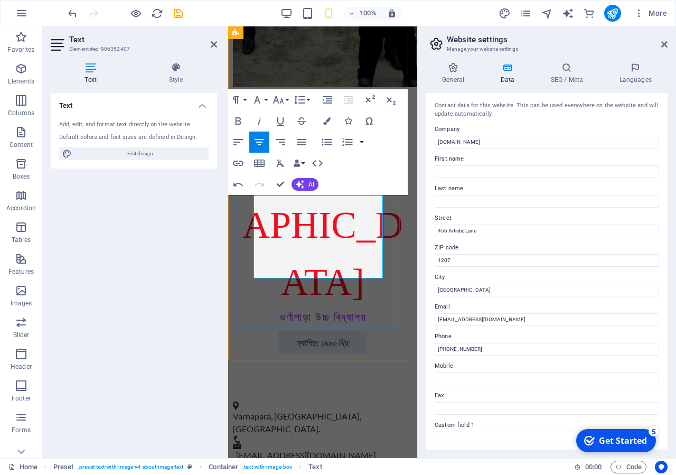
drag, startPoint x: 361, startPoint y: 267, endPoint x: 269, endPoint y: 253, distance: 92.4
click at [257, 102] on icon "button" at bounding box center [257, 99] width 13 height 13
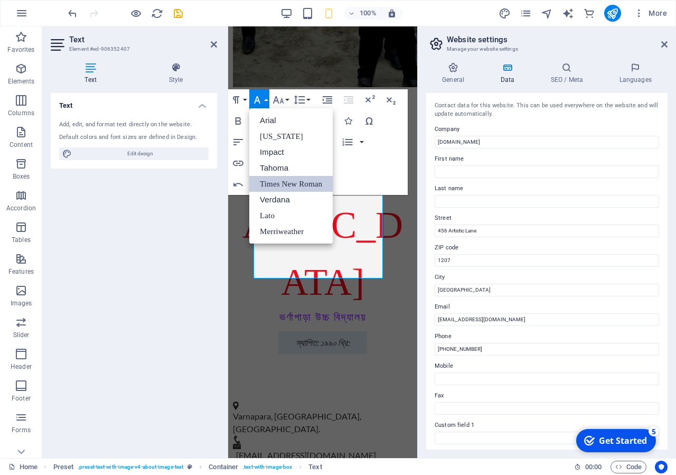
scroll to position [0, 0]
click at [257, 102] on icon "button" at bounding box center [257, 99] width 13 height 13
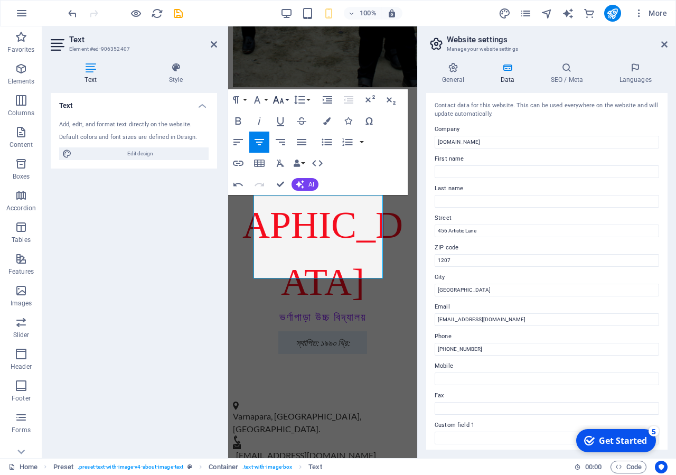
click at [286, 101] on button "Font Size" at bounding box center [280, 99] width 20 height 21
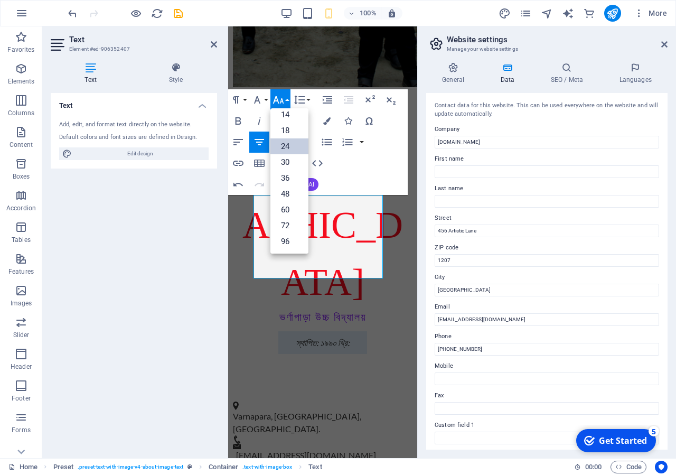
scroll to position [85, 0]
click at [291, 132] on link "18" at bounding box center [289, 130] width 38 height 16
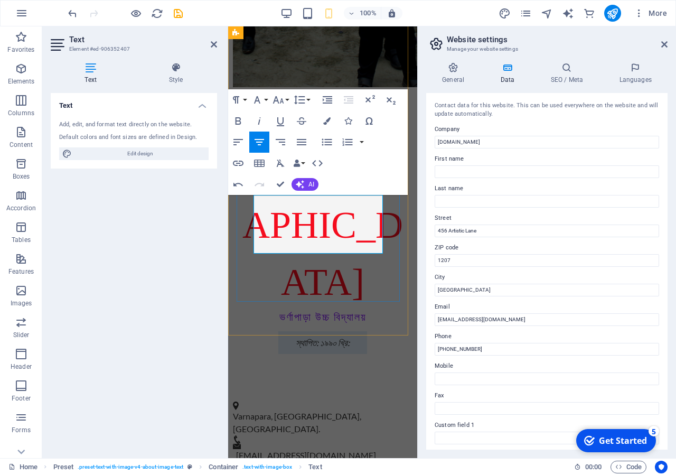
drag, startPoint x: 373, startPoint y: 243, endPoint x: 238, endPoint y: 228, distance: 136.1
click at [156, 278] on div "Text Add, edit, and format text directly on the website. Default colors and fon…" at bounding box center [134, 271] width 166 height 356
click at [206, 44] on h2 "Text" at bounding box center [143, 40] width 148 height 10
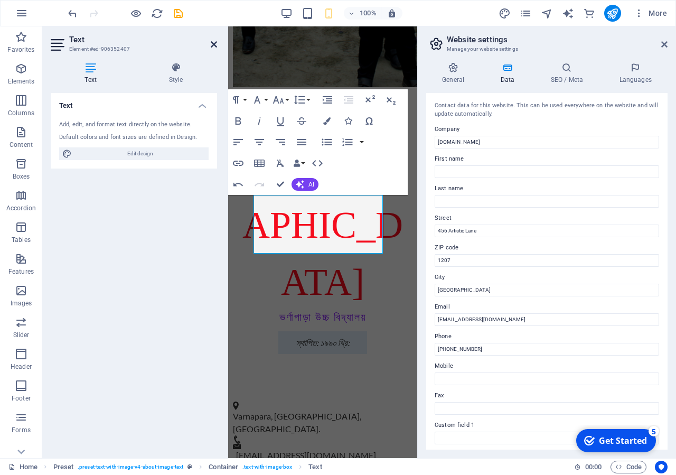
click at [214, 45] on icon at bounding box center [214, 44] width 6 height 8
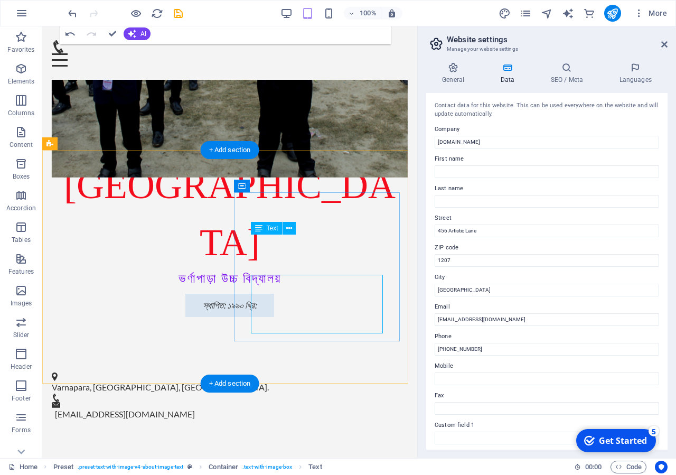
scroll to position [1153, 0]
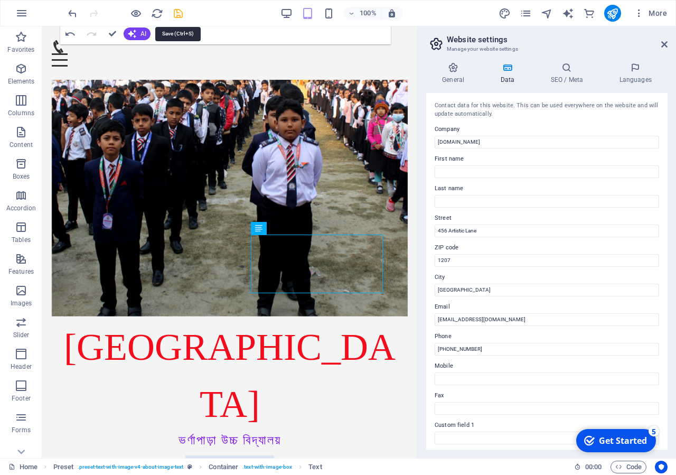
drag, startPoint x: 178, startPoint y: 13, endPoint x: 154, endPoint y: 50, distance: 44.9
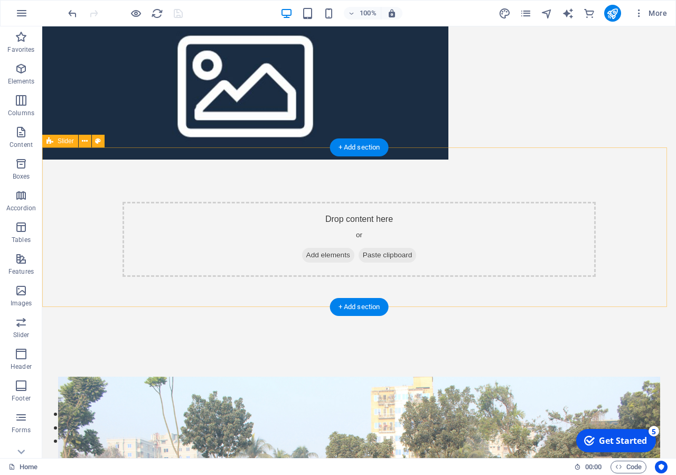
scroll to position [884, 0]
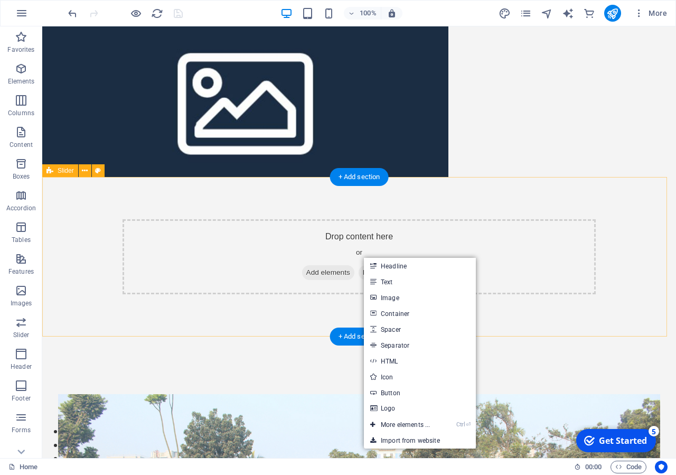
click at [289, 261] on div "Drop content here or Add elements Paste clipboard" at bounding box center [358, 256] width 473 height 75
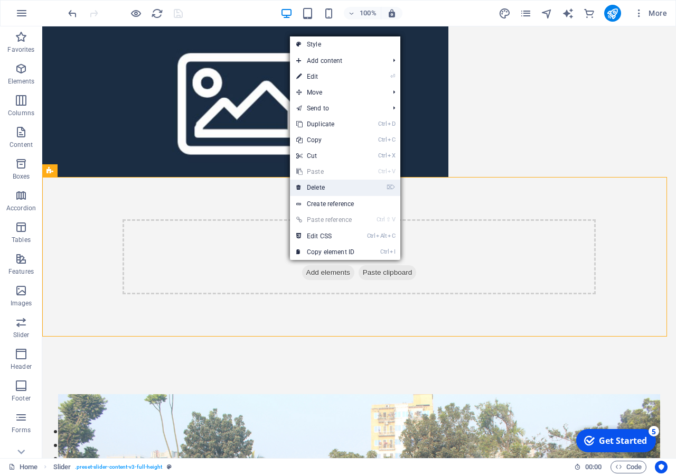
click at [325, 183] on link "⌦ Delete" at bounding box center [325, 187] width 71 height 16
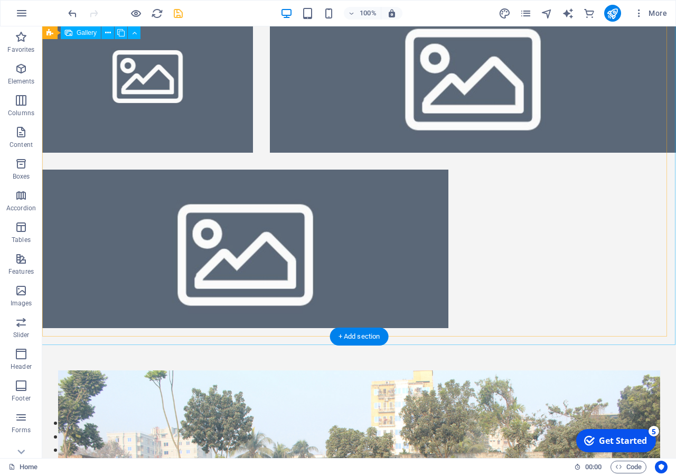
scroll to position [723, 0]
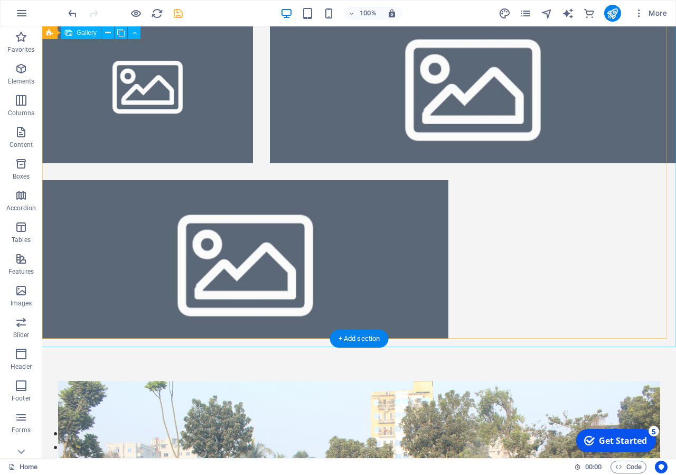
click at [324, 228] on li at bounding box center [245, 259] width 406 height 158
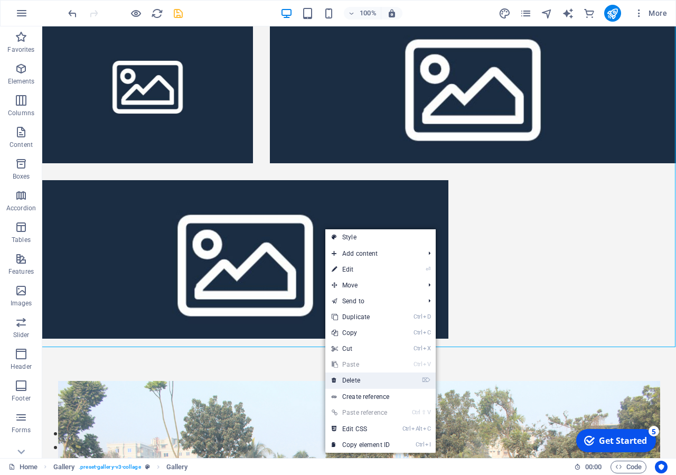
click at [361, 380] on link "⌦ Delete" at bounding box center [360, 380] width 71 height 16
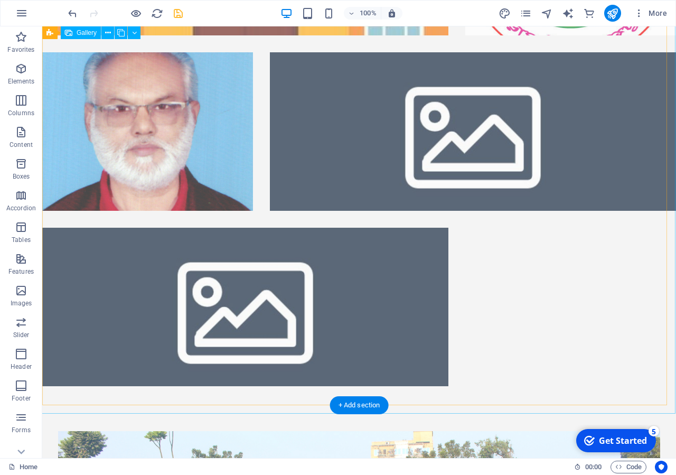
scroll to position [130, 0]
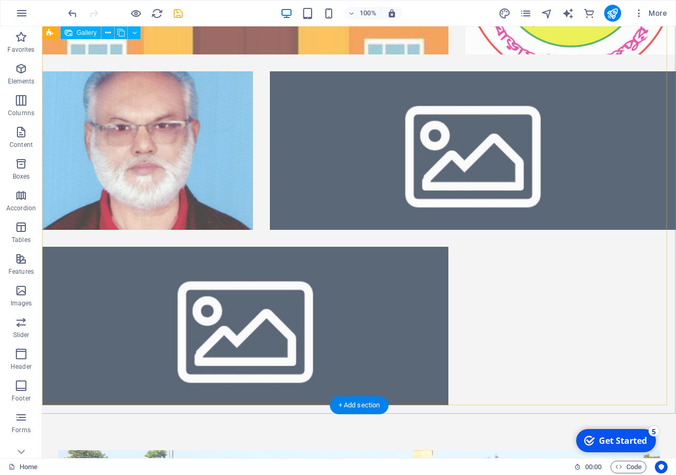
click at [314, 314] on li at bounding box center [245, 326] width 406 height 158
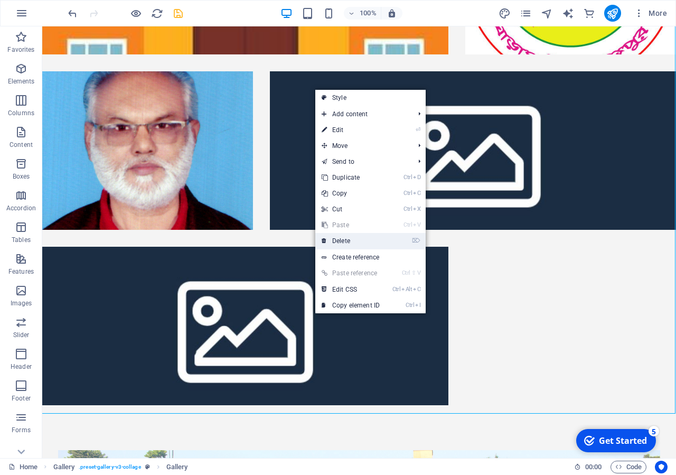
click at [362, 240] on link "⌦ Delete" at bounding box center [350, 241] width 71 height 16
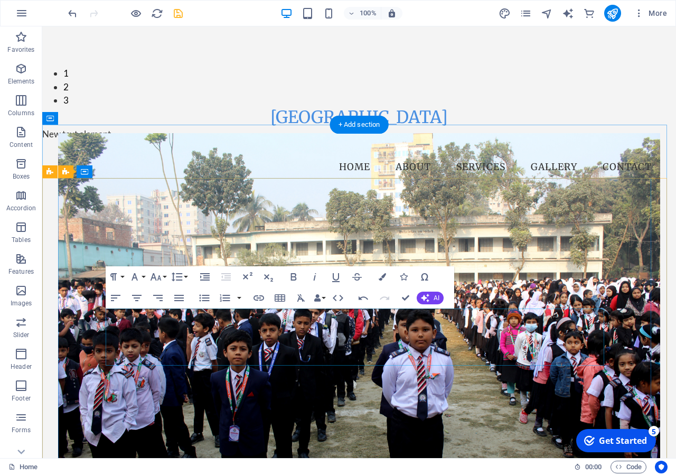
scroll to position [0, 0]
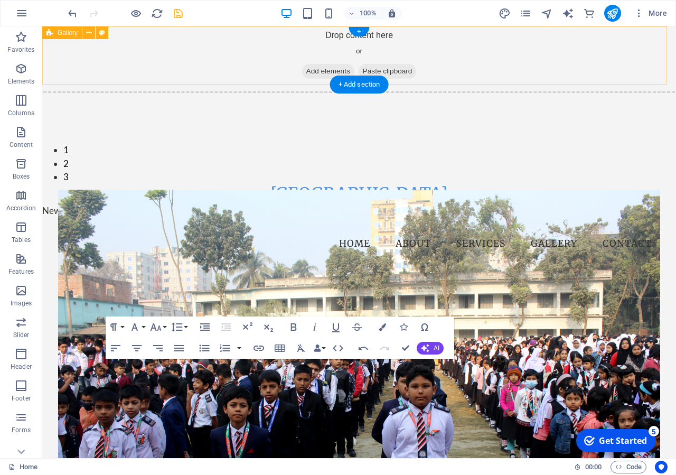
click at [410, 70] on span "Paste clipboard" at bounding box center [387, 71] width 58 height 15
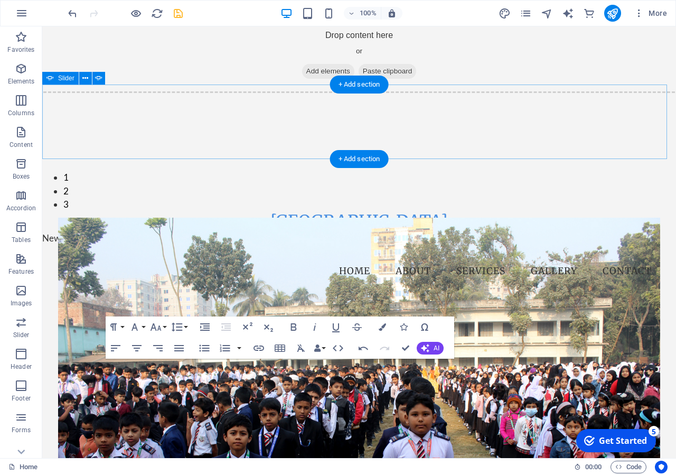
click at [291, 159] on div "ভর্ণাপাড়া উচ্চ বিদ্যালয় Wile Come to Varnapara High School স্খাপিত: ১৯৯০ খ্রি: …" at bounding box center [358, 147] width 633 height 127
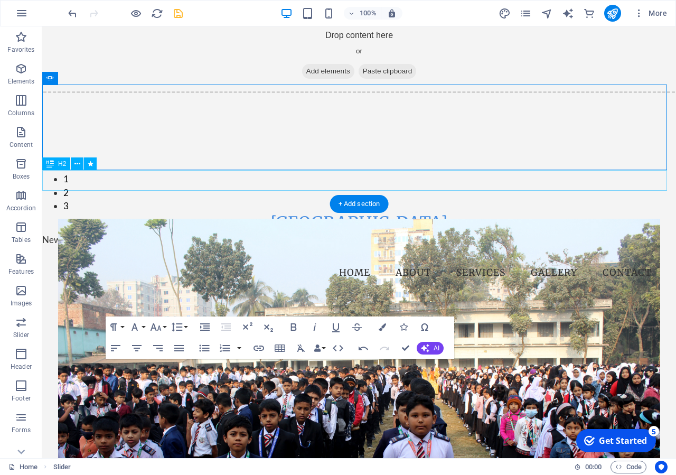
click at [290, 213] on div "[GEOGRAPHIC_DATA]" at bounding box center [358, 223] width 633 height 20
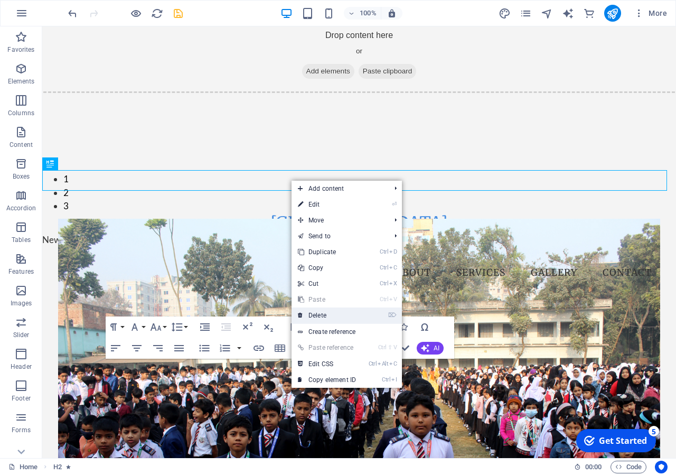
drag, startPoint x: 330, startPoint y: 314, endPoint x: 347, endPoint y: 182, distance: 132.6
click at [330, 314] on link "⌦ Delete" at bounding box center [326, 315] width 71 height 16
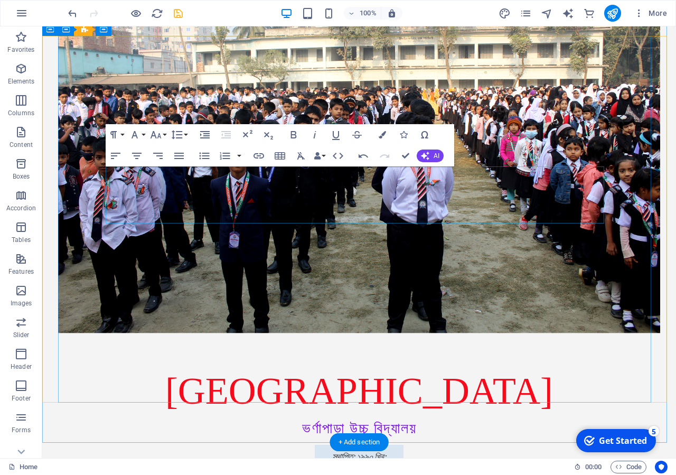
scroll to position [162, 0]
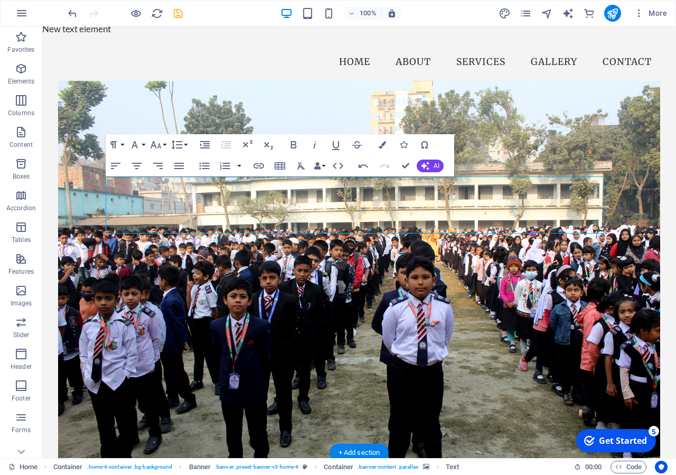
click at [120, 110] on figure at bounding box center [359, 277] width 602 height 393
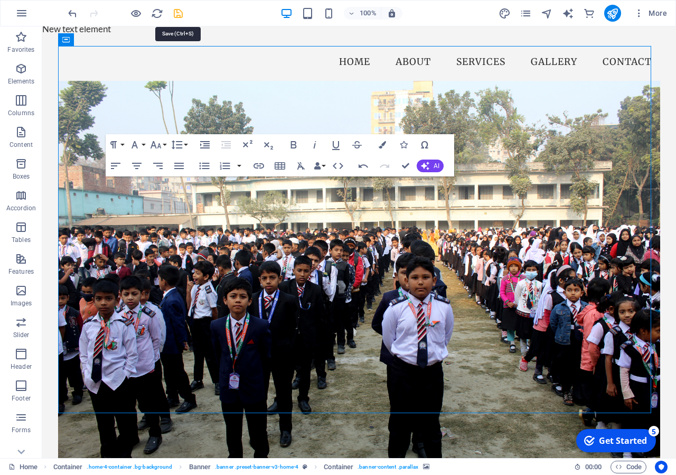
click at [176, 12] on icon "save" at bounding box center [178, 13] width 12 height 12
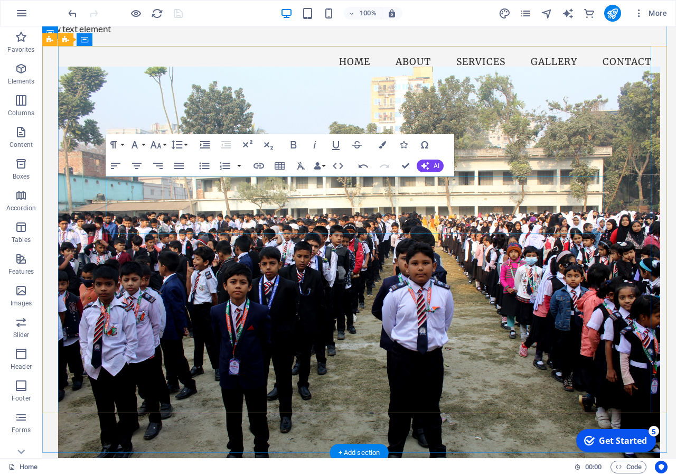
scroll to position [54, 0]
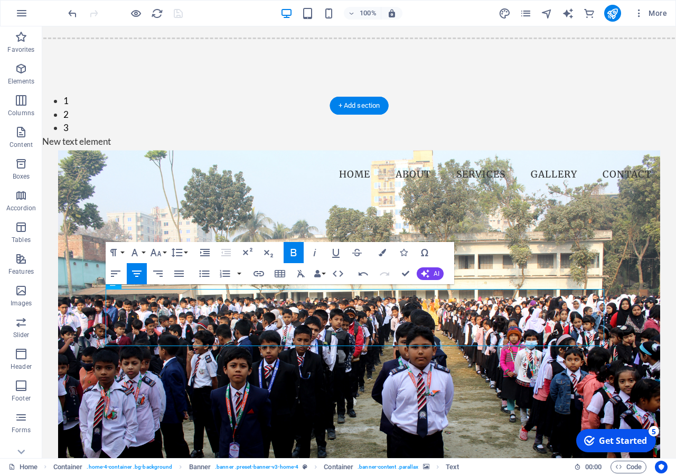
click at [238, 196] on figure at bounding box center [359, 346] width 602 height 393
click at [273, 186] on figure at bounding box center [359, 346] width 602 height 393
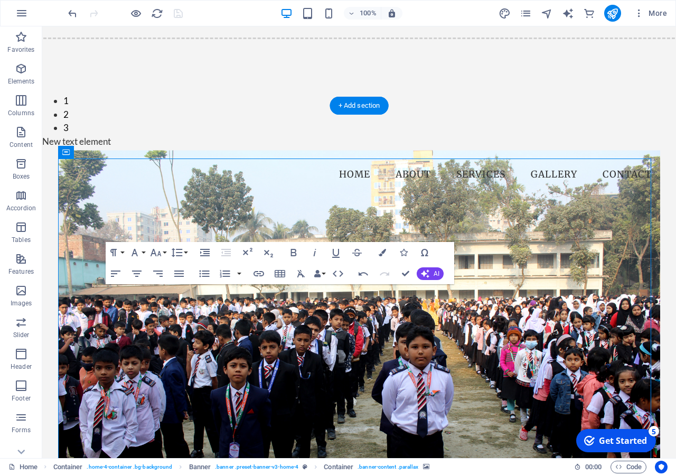
click at [277, 178] on figure at bounding box center [359, 346] width 602 height 393
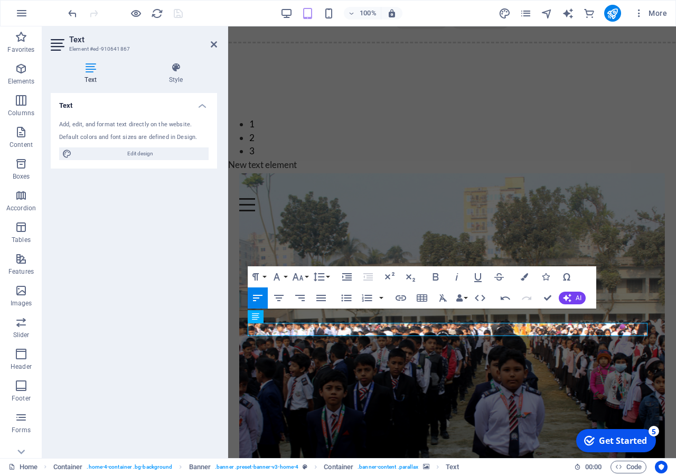
click at [415, 192] on figure at bounding box center [451, 369] width 425 height 393
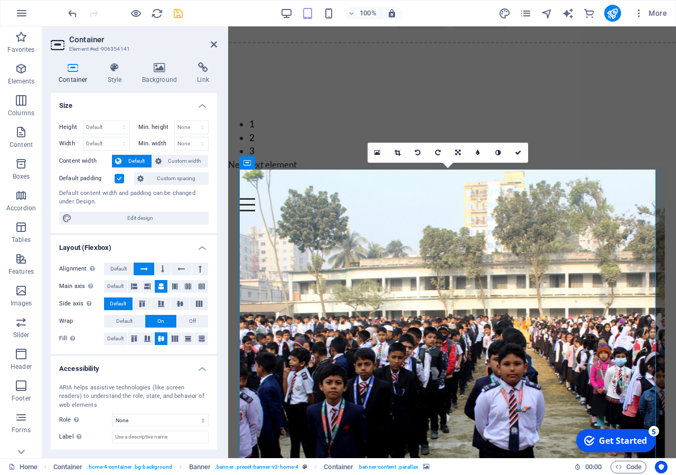
click at [398, 188] on figure at bounding box center [451, 363] width 425 height 393
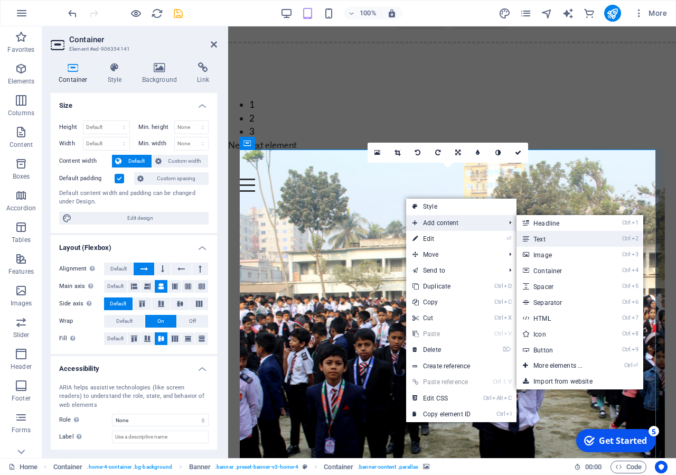
click at [539, 241] on link "Ctrl 2 Text" at bounding box center [559, 239] width 87 height 16
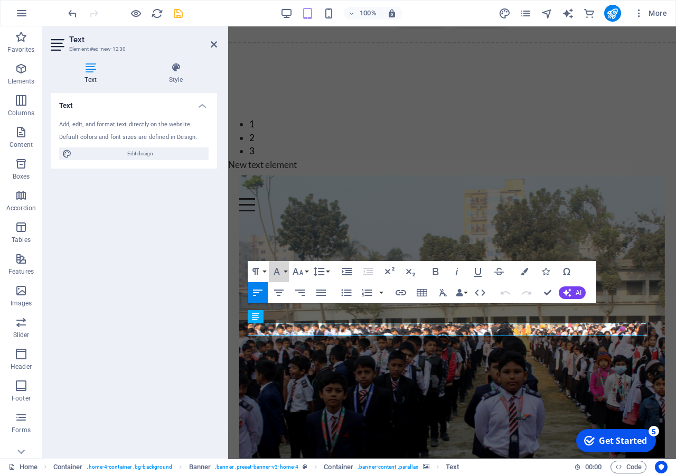
drag, startPoint x: 500, startPoint y: 288, endPoint x: 305, endPoint y: 234, distance: 202.2
click at [373, 213] on figure at bounding box center [451, 371] width 425 height 393
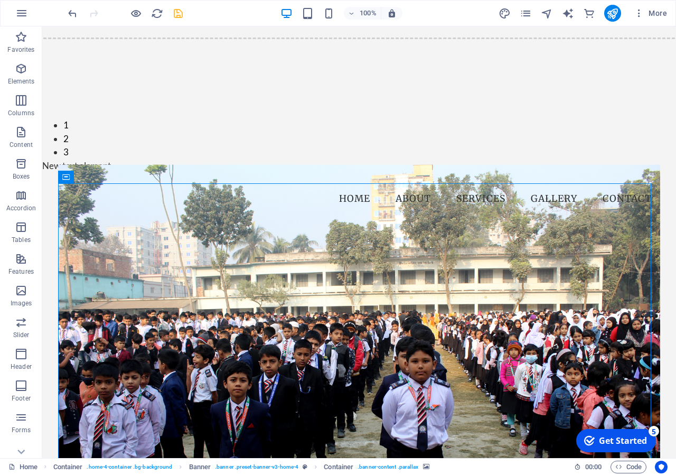
click at [330, 230] on figure at bounding box center [359, 361] width 602 height 393
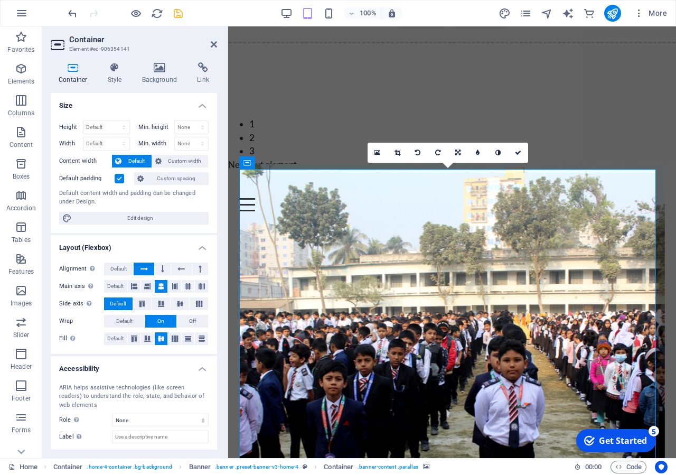
click at [288, 184] on figure at bounding box center [451, 360] width 425 height 393
click at [307, 187] on figure at bounding box center [451, 360] width 425 height 393
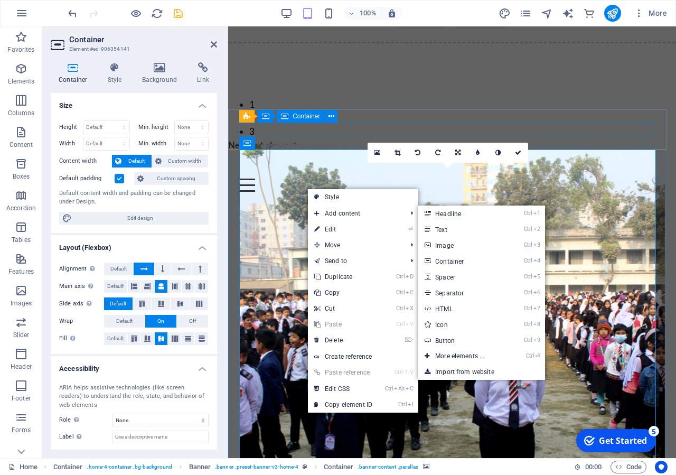
click at [326, 117] on button at bounding box center [331, 116] width 13 height 13
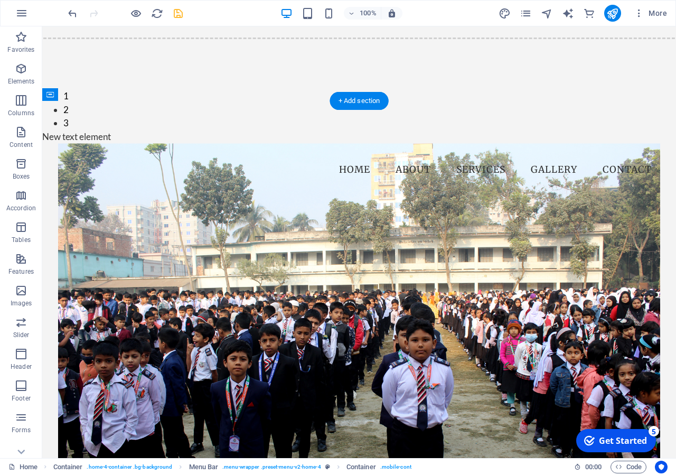
click at [245, 230] on figure at bounding box center [359, 339] width 602 height 393
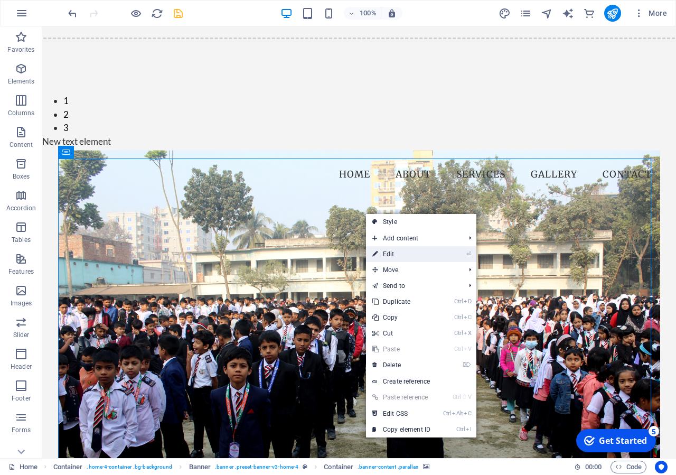
drag, startPoint x: 431, startPoint y: 257, endPoint x: 204, endPoint y: 231, distance: 228.5
click at [431, 257] on link "⏎ Edit" at bounding box center [401, 254] width 71 height 16
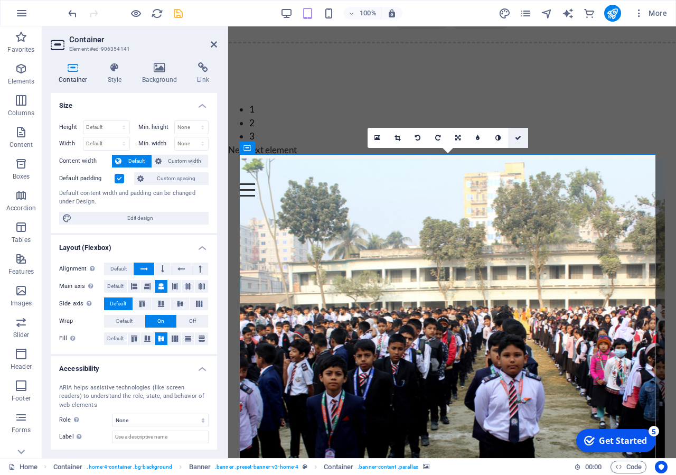
click at [517, 141] on link at bounding box center [518, 138] width 20 height 20
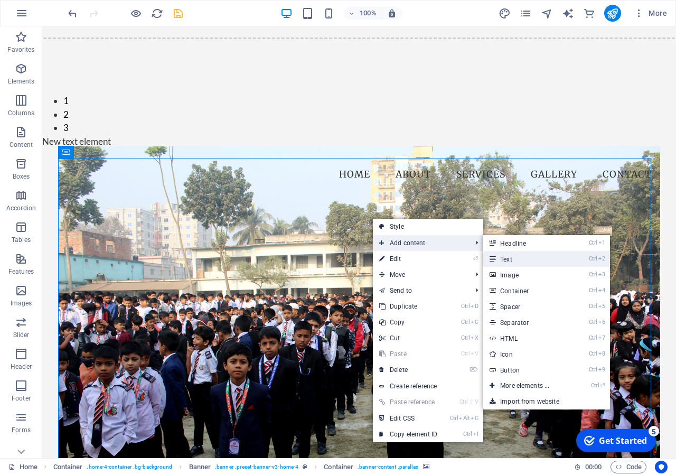
click at [518, 263] on link "Ctrl 2 Text" at bounding box center [526, 259] width 87 height 16
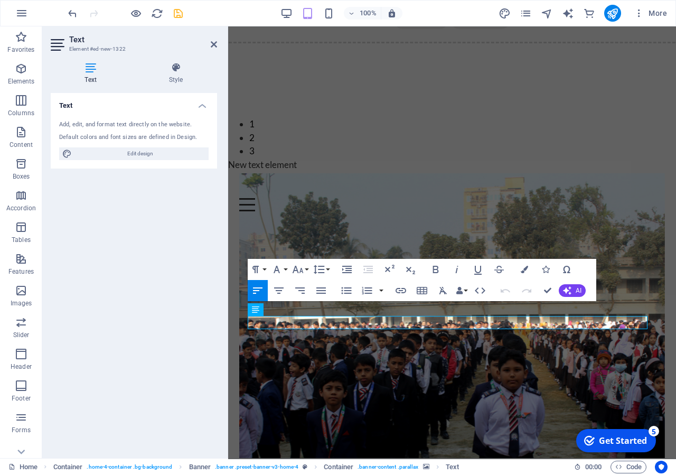
click at [378, 225] on figure at bounding box center [451, 370] width 425 height 393
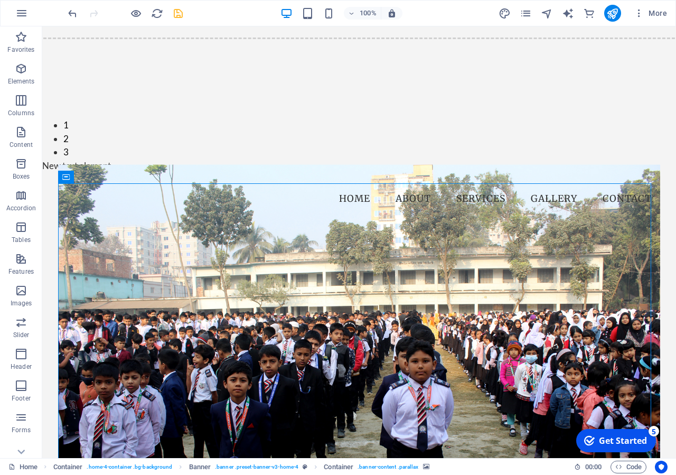
click at [225, 213] on figure at bounding box center [359, 361] width 602 height 393
drag, startPoint x: 146, startPoint y: 217, endPoint x: 314, endPoint y: 214, distance: 167.4
click at [314, 214] on figure at bounding box center [359, 361] width 602 height 393
click at [228, 224] on figure at bounding box center [359, 361] width 602 height 393
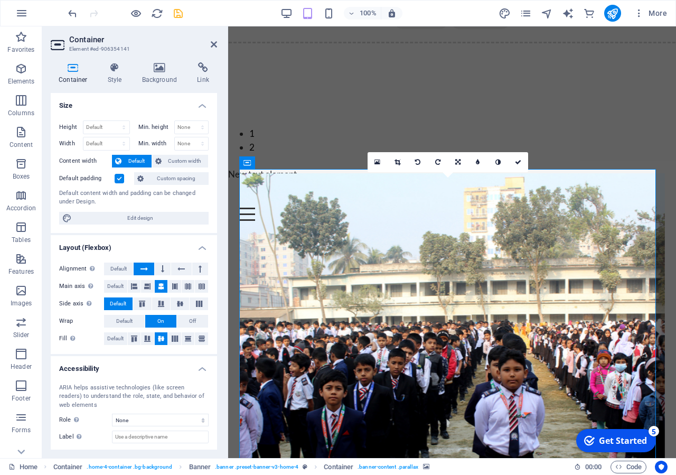
click at [228, 224] on aside "Container Element #ed-906354141 Container Style Background Link Size Height Def…" at bounding box center [135, 241] width 186 height 431
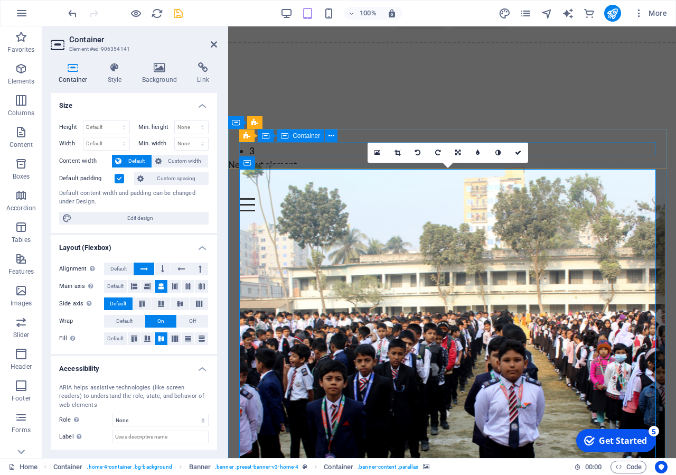
click at [282, 185] on div "Menu" at bounding box center [451, 198] width 425 height 26
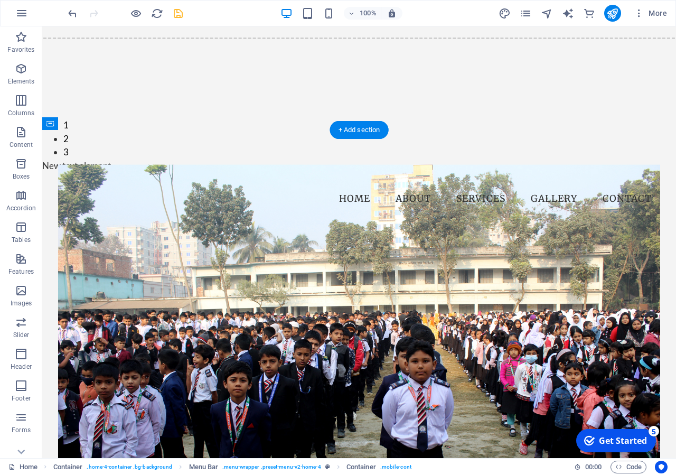
click at [268, 248] on figure at bounding box center [359, 361] width 602 height 393
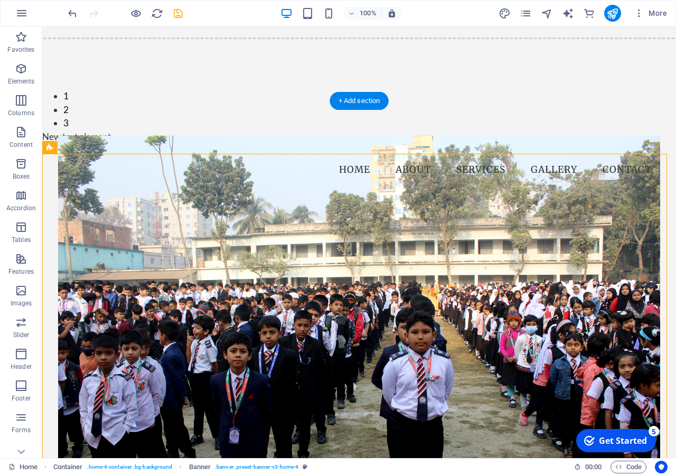
click at [121, 184] on figure at bounding box center [359, 331] width 602 height 393
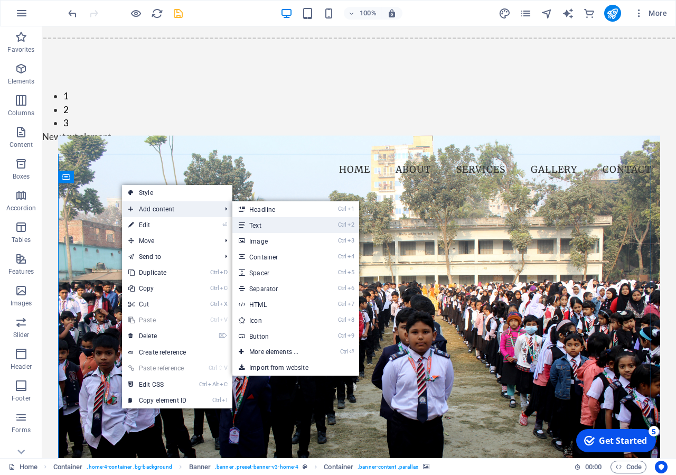
click at [248, 226] on link "Ctrl 2 Text" at bounding box center [275, 225] width 87 height 16
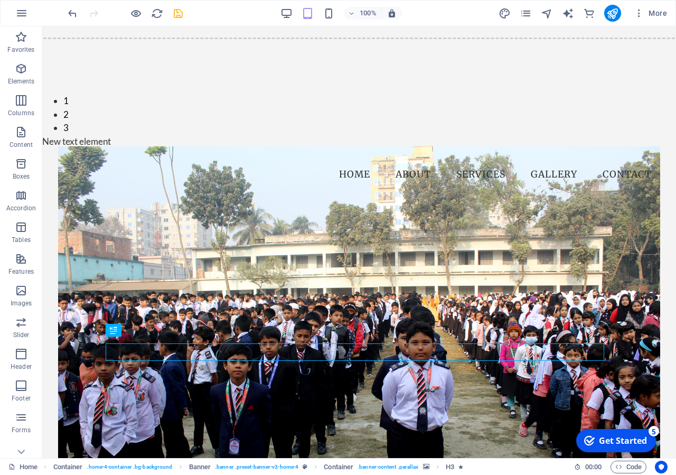
click at [425, 211] on figure at bounding box center [359, 342] width 602 height 393
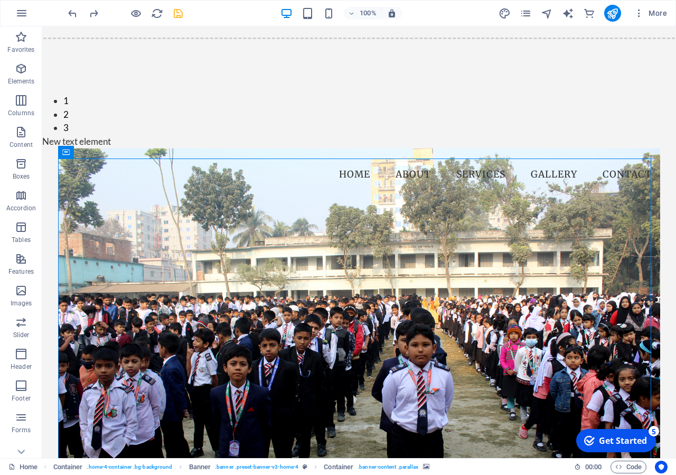
click at [376, 235] on figure at bounding box center [359, 344] width 602 height 393
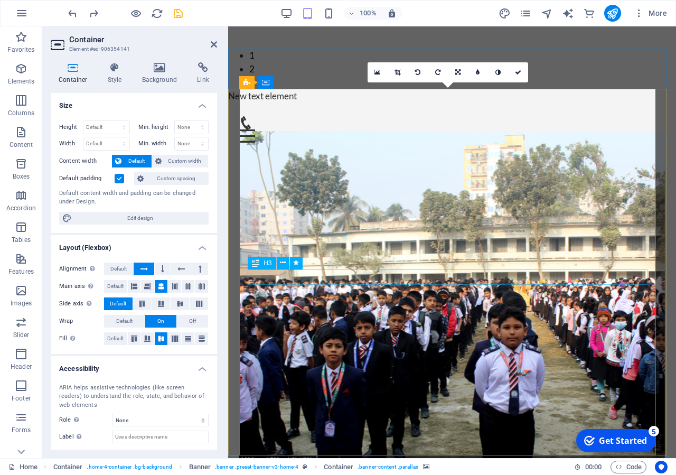
scroll to position [215, 0]
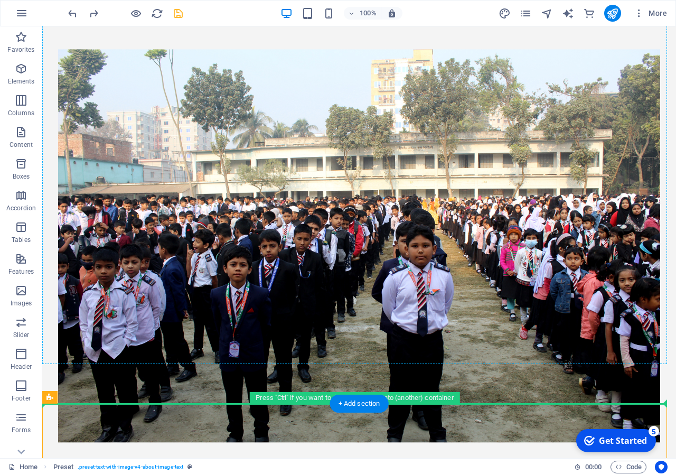
drag, startPoint x: 240, startPoint y: 367, endPoint x: 245, endPoint y: 295, distance: 73.0
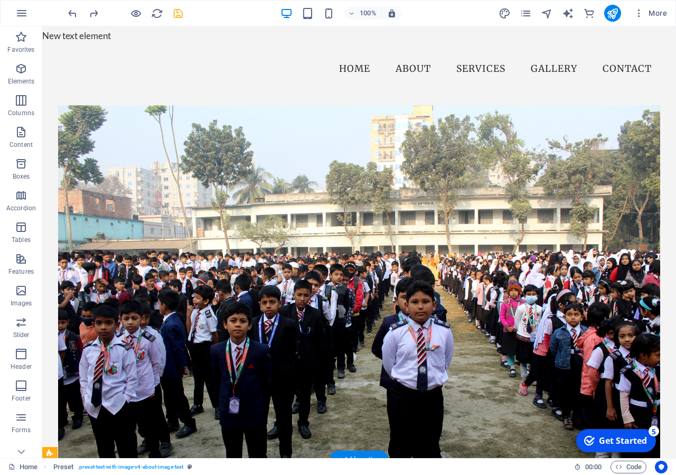
scroll to position [54, 0]
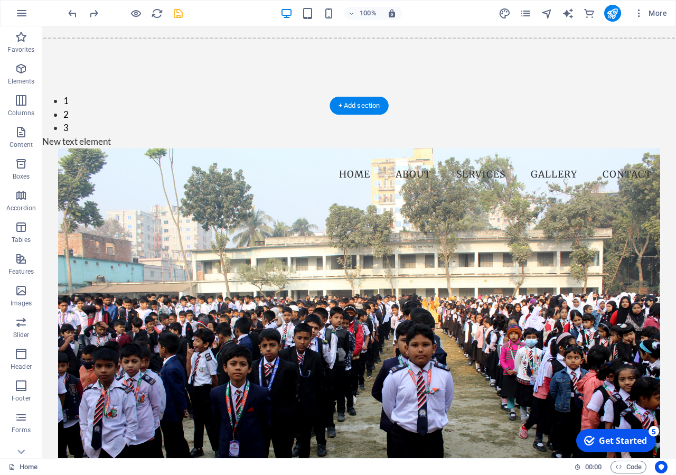
click at [397, 205] on figure at bounding box center [359, 344] width 602 height 393
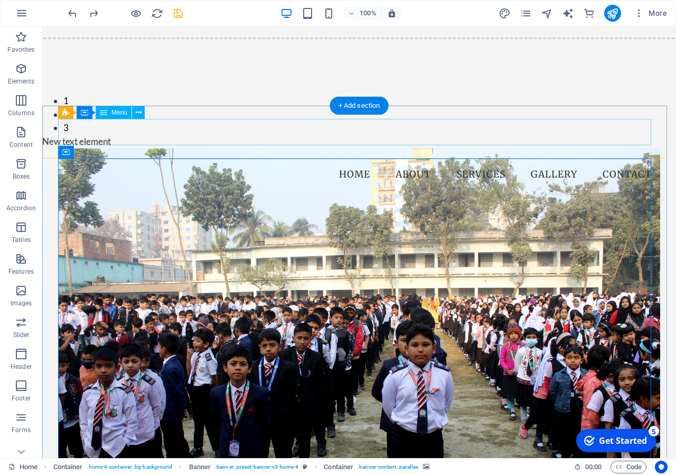
click at [352, 162] on nav "Home About Services Gallery Contact" at bounding box center [359, 175] width 602 height 26
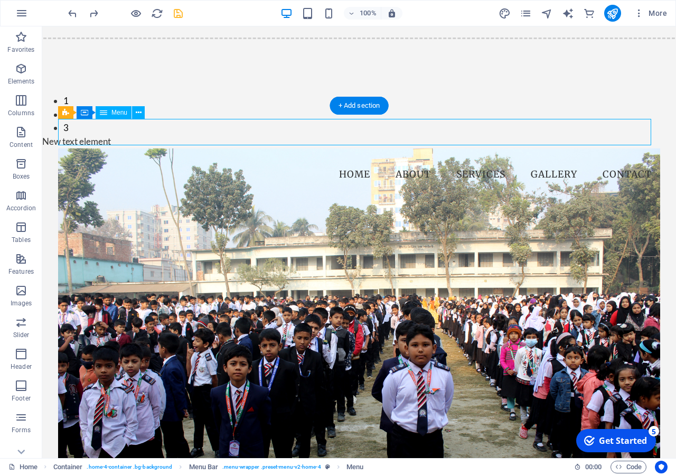
click at [352, 162] on nav "Home About Services Gallery Contact" at bounding box center [359, 175] width 602 height 26
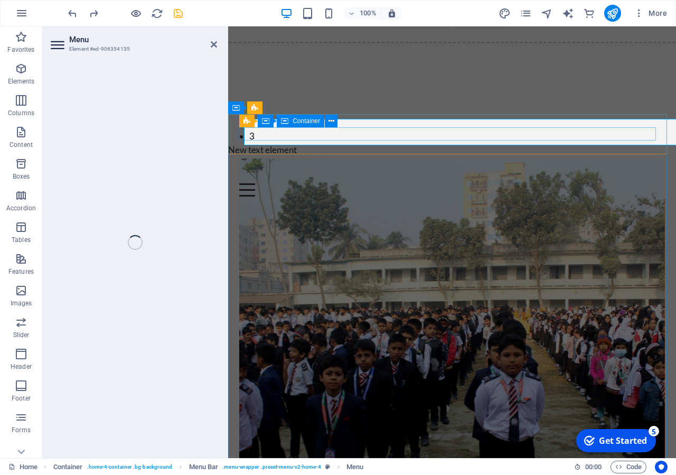
click at [352, 170] on div "Menu" at bounding box center [451, 183] width 425 height 26
click at [352, 156] on div "Menu Home About Services Gallery Contact" at bounding box center [452, 182] width 448 height 53
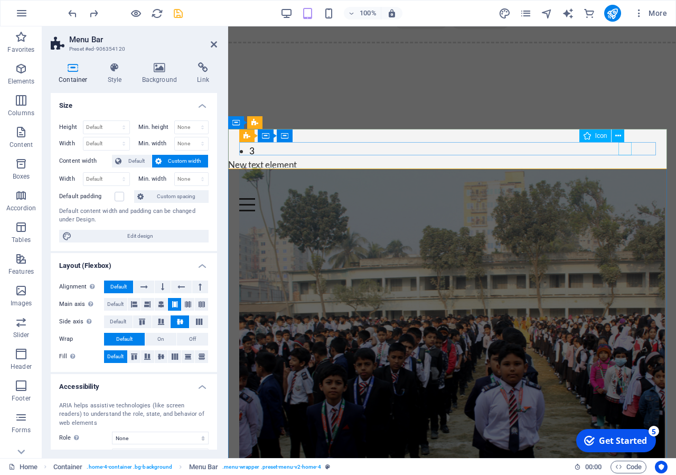
click at [624, 185] on figure at bounding box center [447, 191] width 417 height 13
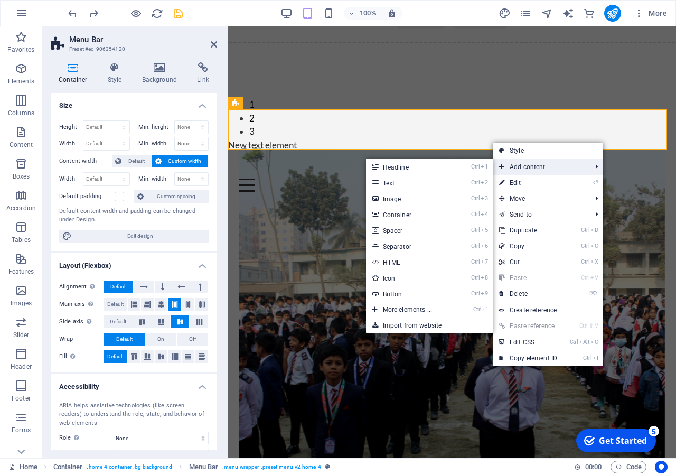
click at [537, 165] on span "Add content" at bounding box center [539, 167] width 94 height 16
drag, startPoint x: 417, startPoint y: 182, endPoint x: 194, endPoint y: 156, distance: 224.8
click at [417, 182] on link "Ctrl 2 Text" at bounding box center [409, 183] width 87 height 16
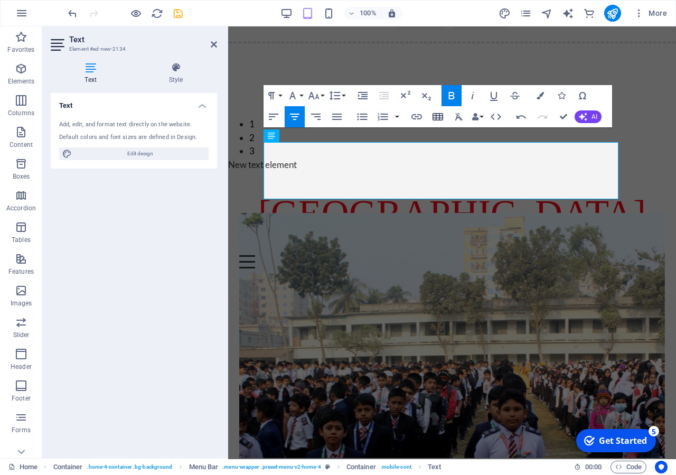
click at [477, 221] on figure at bounding box center [451, 409] width 425 height 393
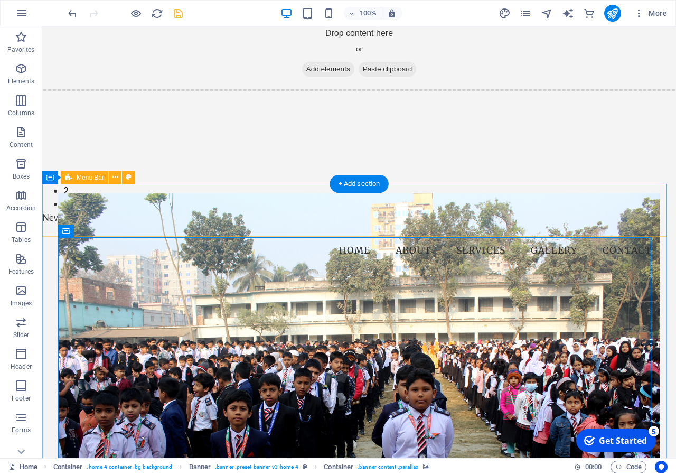
scroll to position [0, 0]
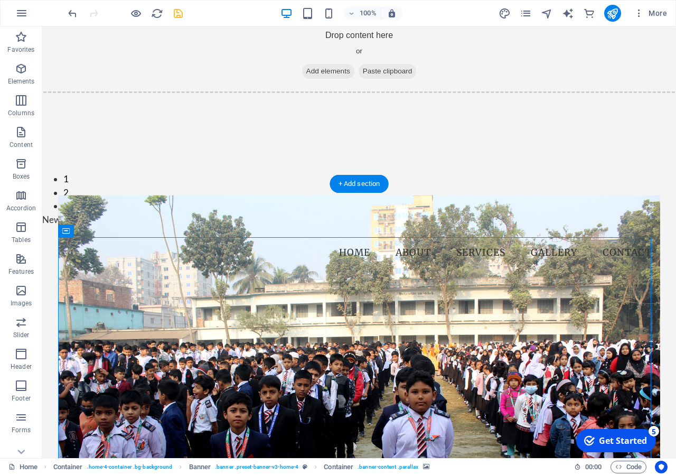
click at [410, 256] on figure at bounding box center [359, 391] width 602 height 393
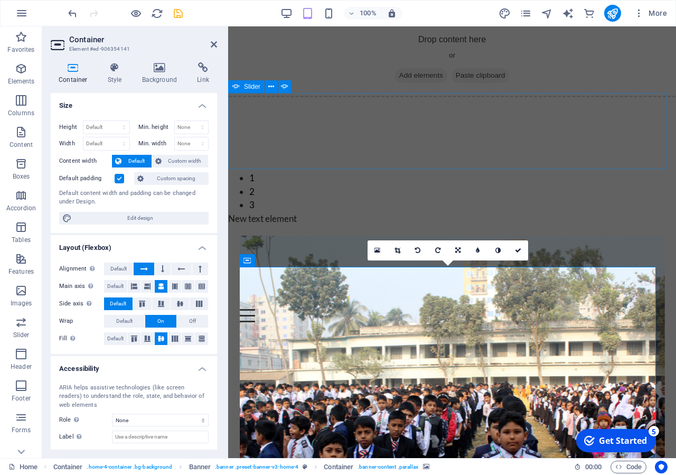
click at [358, 165] on div "ভর্ণাপাড়া উচ্চ বিদ্যালয় Wile Come to Varnapara High School স্খাপিত: ১৯৯০ খ্রি: …" at bounding box center [452, 152] width 448 height 119
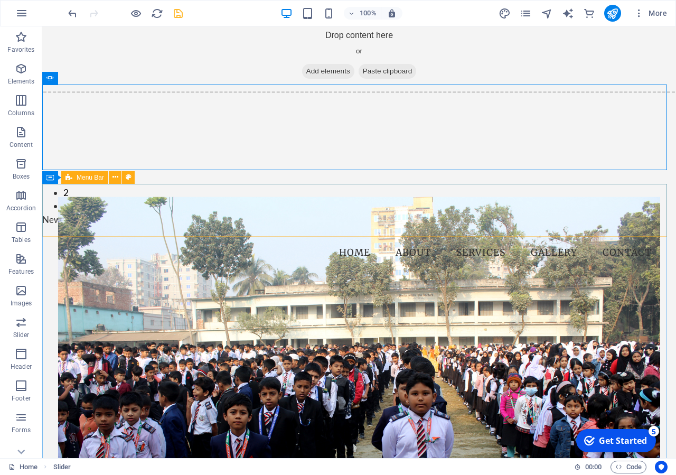
click at [107, 178] on div "Menu Bar" at bounding box center [84, 177] width 47 height 13
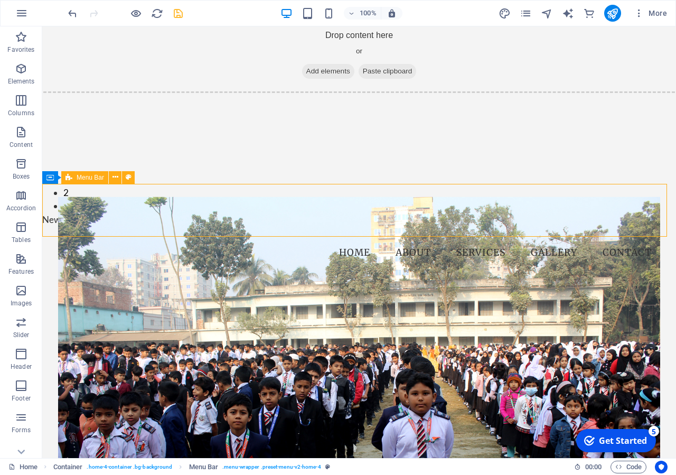
click at [107, 178] on div "Menu Bar" at bounding box center [84, 177] width 47 height 13
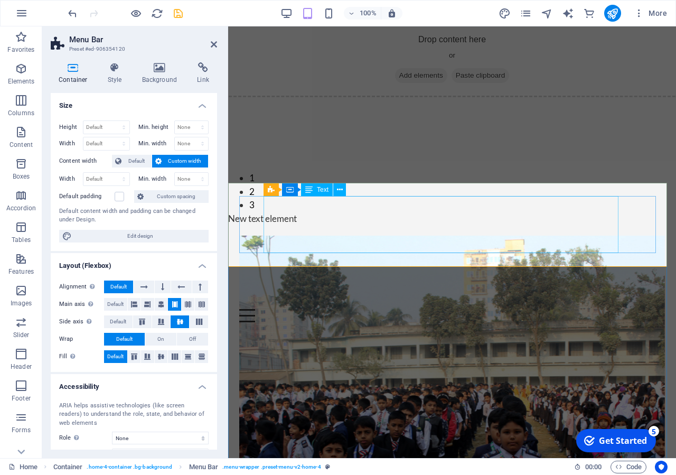
click at [279, 239] on div "[GEOGRAPHIC_DATA]" at bounding box center [451, 267] width 425 height 57
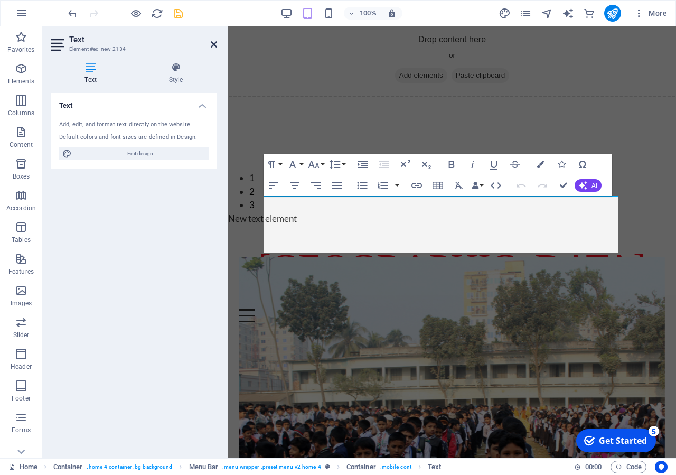
drag, startPoint x: 213, startPoint y: 40, endPoint x: 160, endPoint y: 16, distance: 58.1
click at [213, 40] on icon at bounding box center [214, 44] width 6 height 8
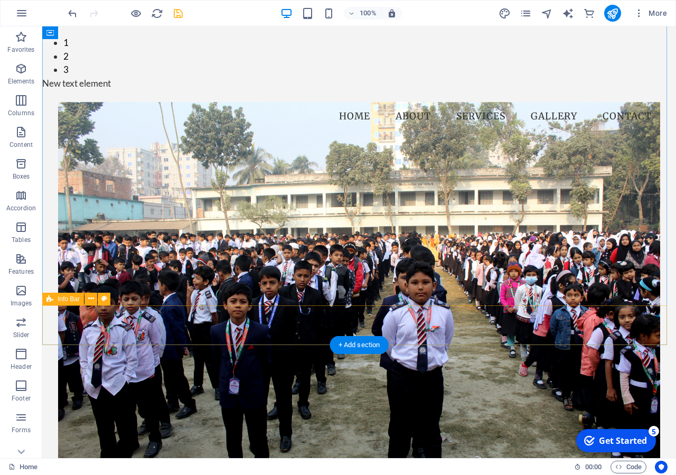
scroll to position [108, 0]
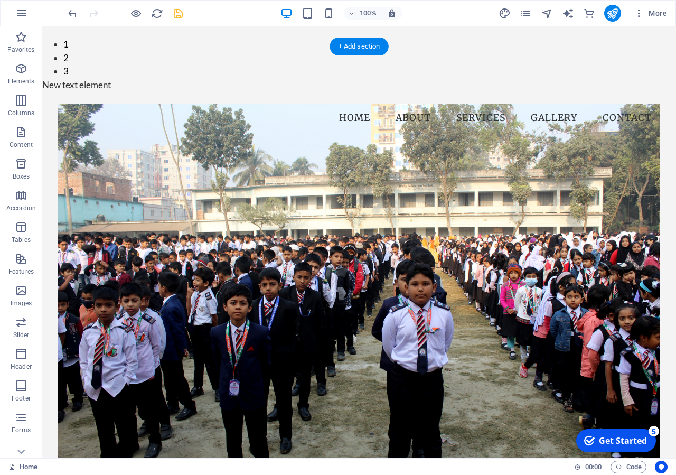
click at [98, 178] on figure at bounding box center [359, 283] width 602 height 361
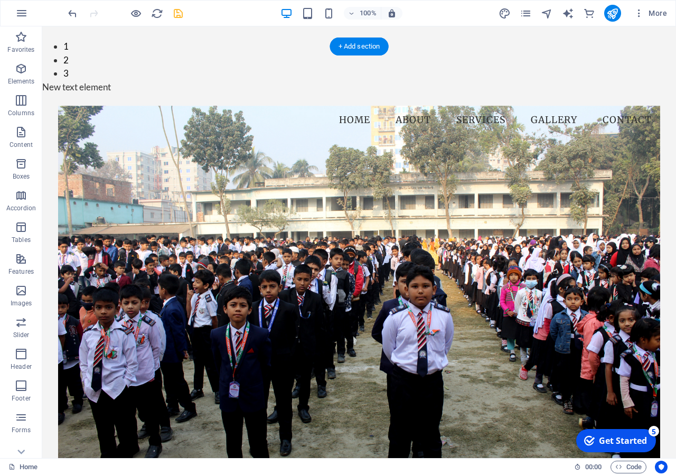
click at [98, 178] on figure at bounding box center [359, 286] width 602 height 361
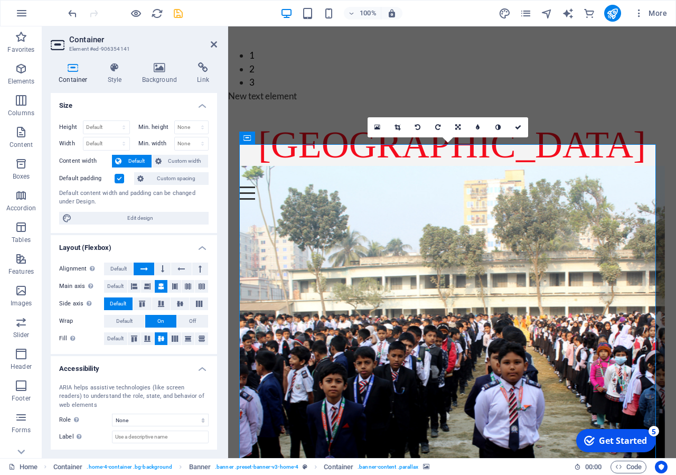
click at [98, 178] on label "Default padding" at bounding box center [86, 178] width 55 height 13
click at [0, 0] on input "Default padding" at bounding box center [0, 0] width 0 height 0
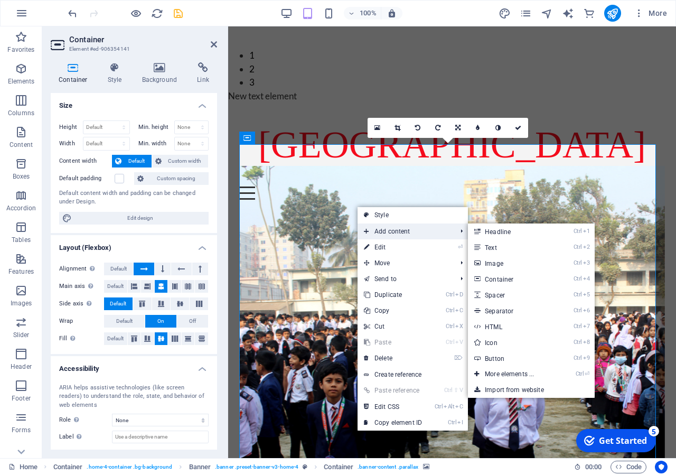
click at [406, 229] on span "Add content" at bounding box center [404, 231] width 94 height 16
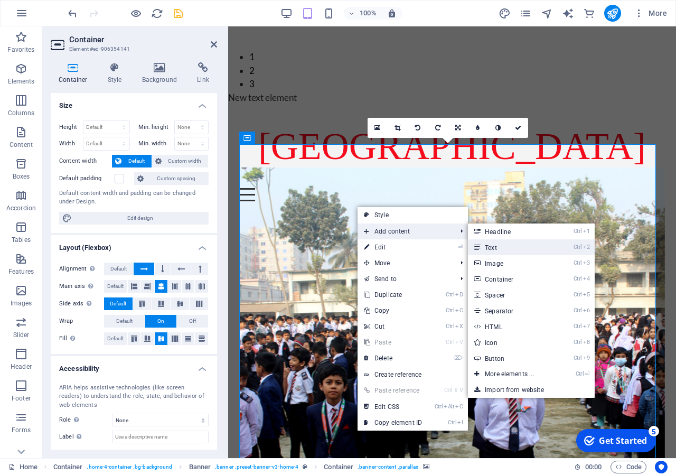
click at [539, 251] on link "Ctrl 2 Text" at bounding box center [511, 247] width 87 height 16
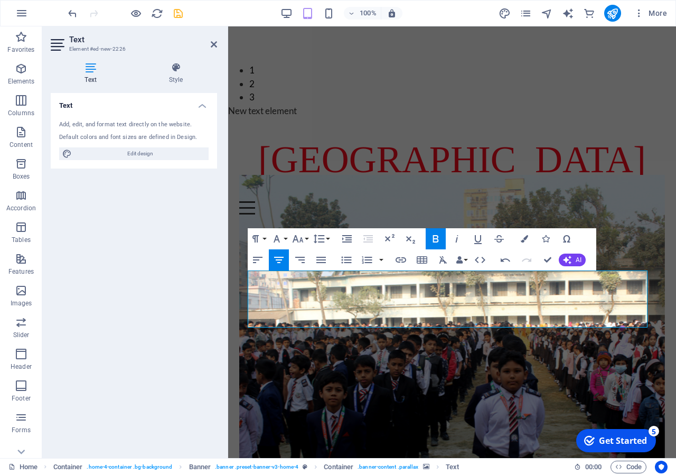
click at [427, 191] on figure at bounding box center [451, 371] width 425 height 393
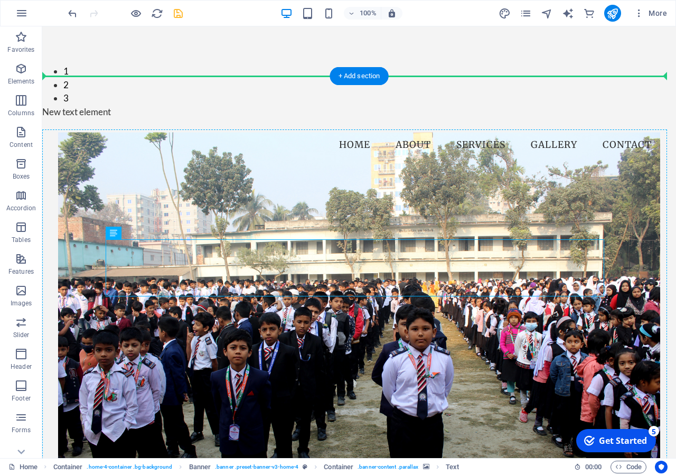
drag, startPoint x: 121, startPoint y: 205, endPoint x: 127, endPoint y: 179, distance: 26.4
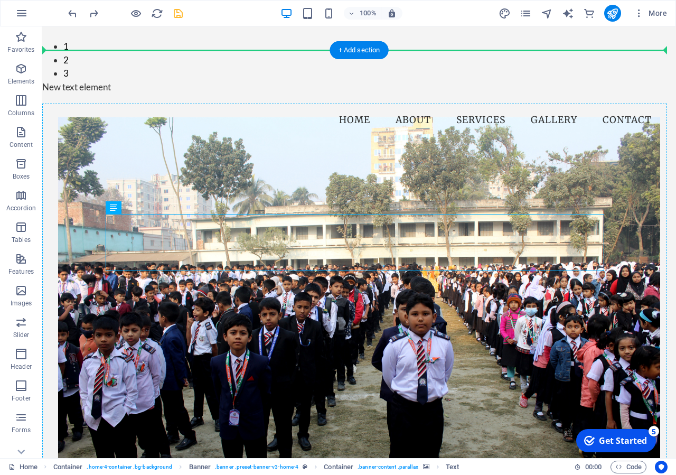
drag, startPoint x: 158, startPoint y: 229, endPoint x: 125, endPoint y: 156, distance: 80.1
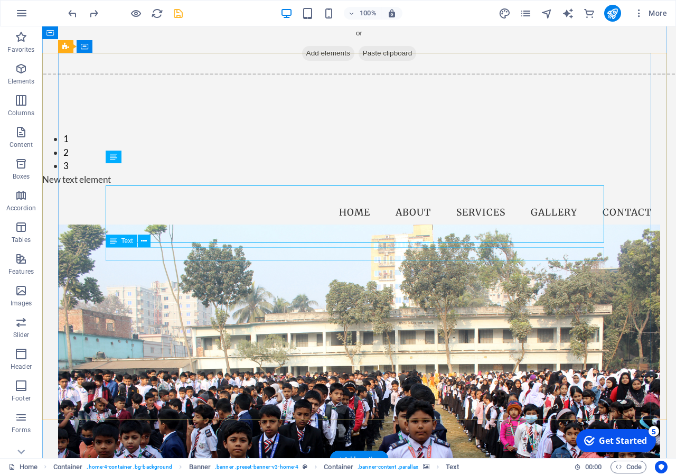
scroll to position [162, 0]
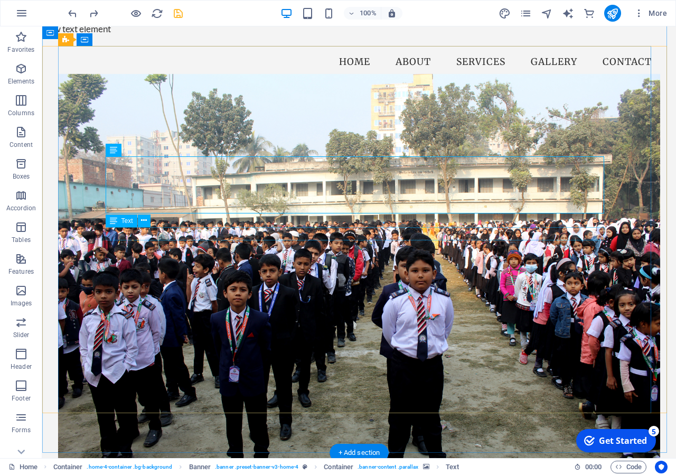
click at [144, 151] on icon at bounding box center [144, 150] width 6 height 11
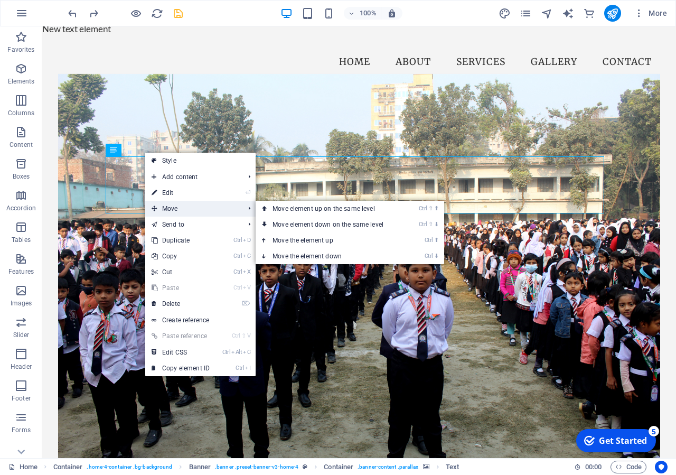
click at [190, 205] on span "Move" at bounding box center [192, 209] width 94 height 16
click at [271, 210] on link "Ctrl ⇧ ⬆ Move element up on the same level" at bounding box center [329, 209] width 149 height 16
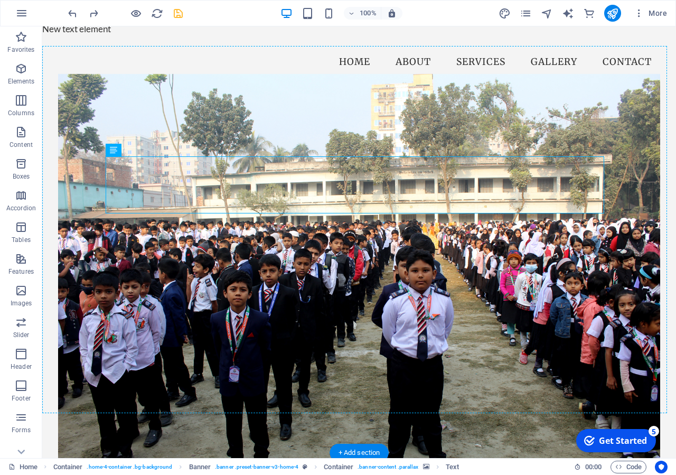
drag, startPoint x: 112, startPoint y: 138, endPoint x: 115, endPoint y: 117, distance: 21.4
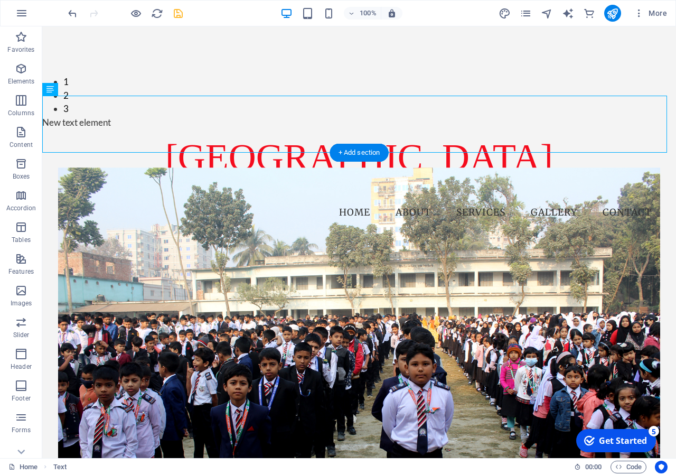
scroll to position [54, 0]
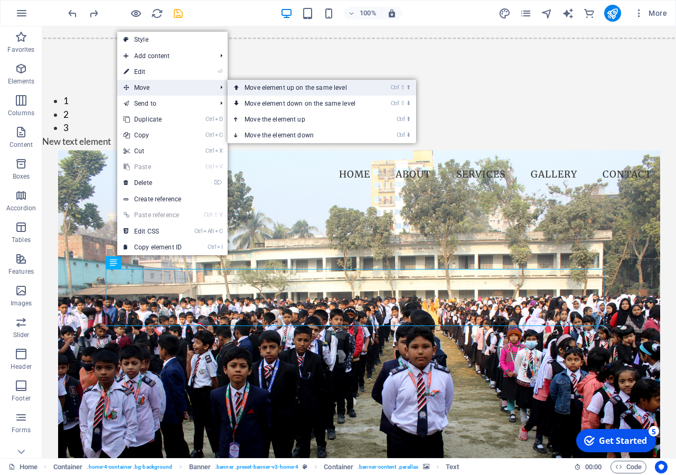
click at [259, 90] on link "Ctrl ⇧ ⬆ Move element up on the same level" at bounding box center [302, 88] width 149 height 16
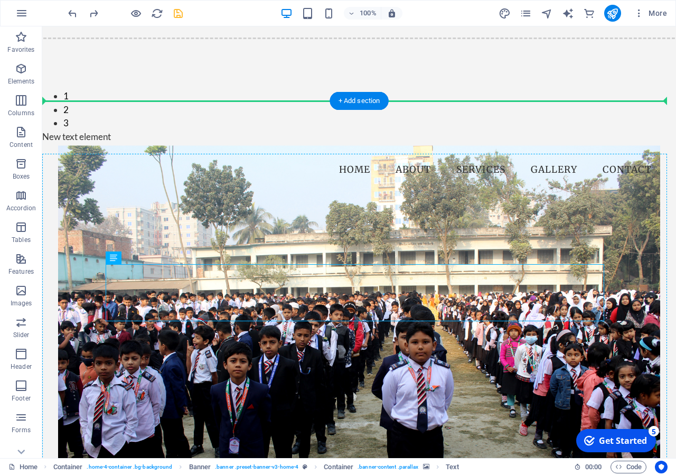
drag, startPoint x: 242, startPoint y: 302, endPoint x: 249, endPoint y: 211, distance: 92.1
click at [249, 211] on div "[GEOGRAPHIC_DATA] New text element New text element New text element ভর্ণাপাড়া …" at bounding box center [359, 465] width 602 height 539
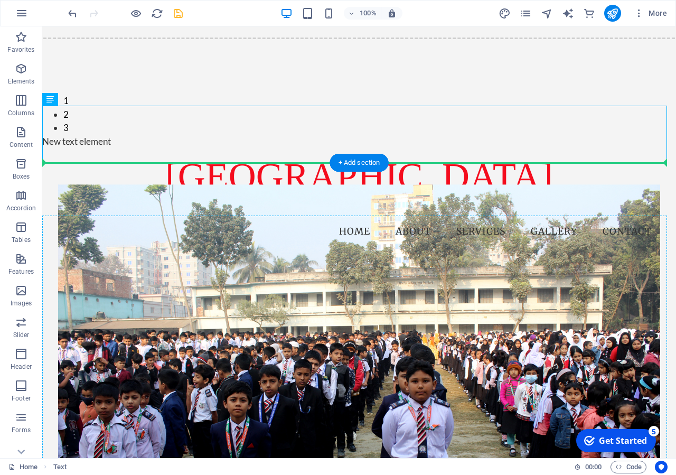
drag, startPoint x: 233, startPoint y: 130, endPoint x: 222, endPoint y: 257, distance: 127.2
drag, startPoint x: 234, startPoint y: 168, endPoint x: 219, endPoint y: 258, distance: 91.0
drag, startPoint x: 273, startPoint y: 146, endPoint x: 273, endPoint y: 278, distance: 132.0
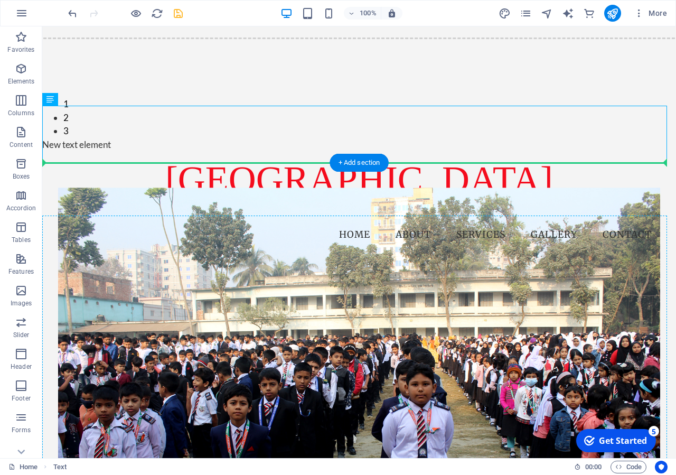
drag, startPoint x: 59, startPoint y: 136, endPoint x: 63, endPoint y: 229, distance: 93.0
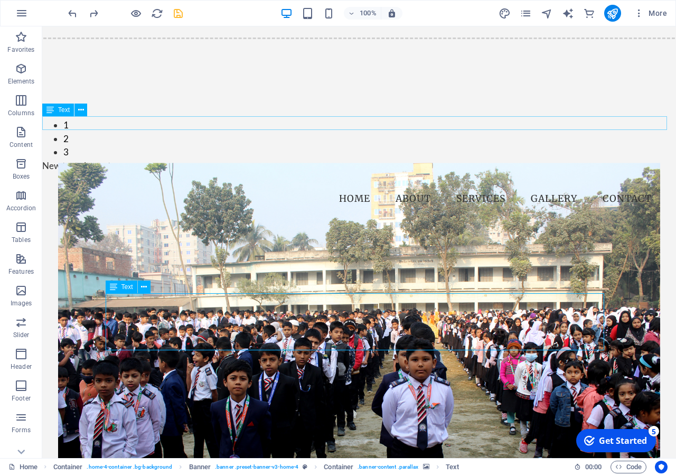
click at [534, 159] on div "New text element" at bounding box center [358, 166] width 633 height 14
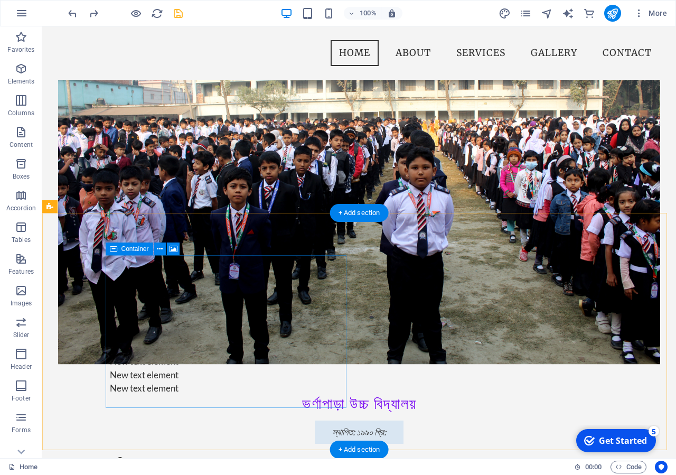
scroll to position [215, 0]
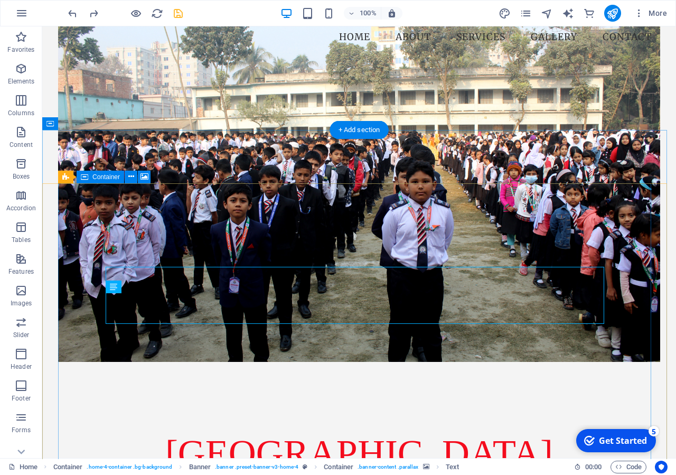
scroll to position [54, 0]
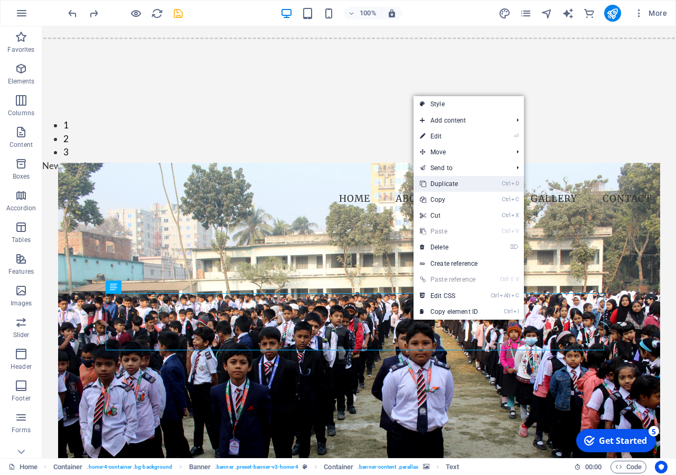
click at [496, 181] on li "Ctrl D Duplicate" at bounding box center [468, 184] width 110 height 16
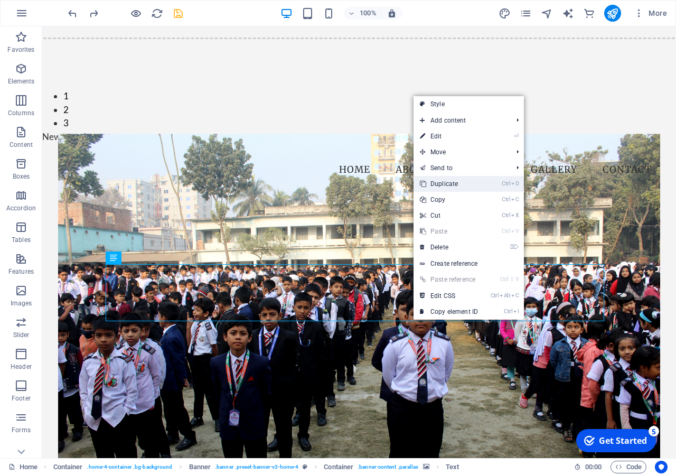
click at [479, 186] on link "Ctrl D Duplicate" at bounding box center [448, 184] width 71 height 16
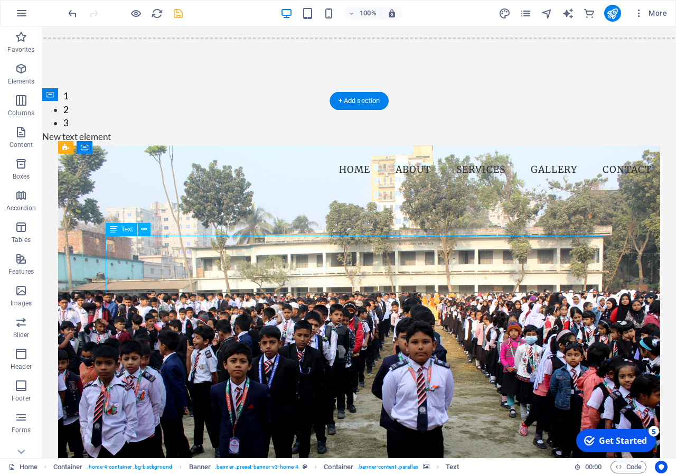
drag, startPoint x: 391, startPoint y: 274, endPoint x: 392, endPoint y: 261, distance: 13.2
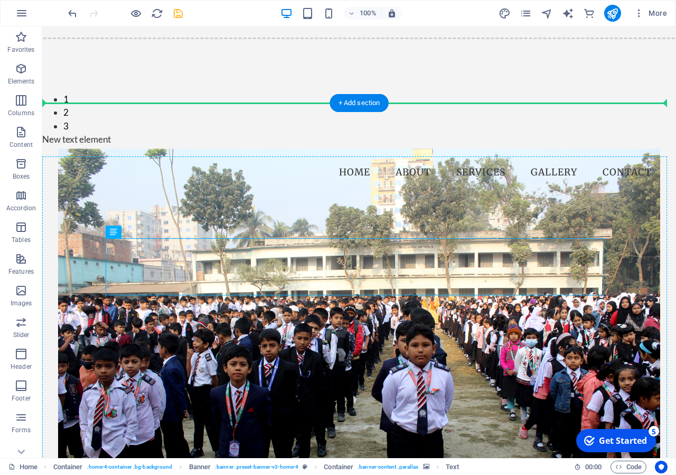
drag, startPoint x: 392, startPoint y: 266, endPoint x: 390, endPoint y: 226, distance: 39.1
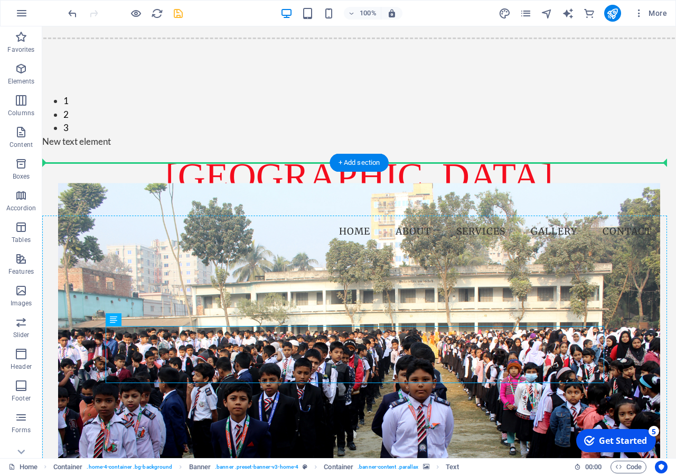
drag, startPoint x: 348, startPoint y: 356, endPoint x: 356, endPoint y: 301, distance: 55.0
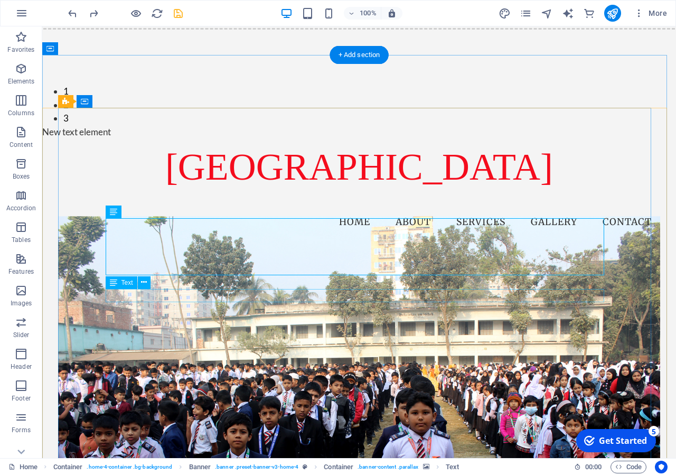
scroll to position [162, 0]
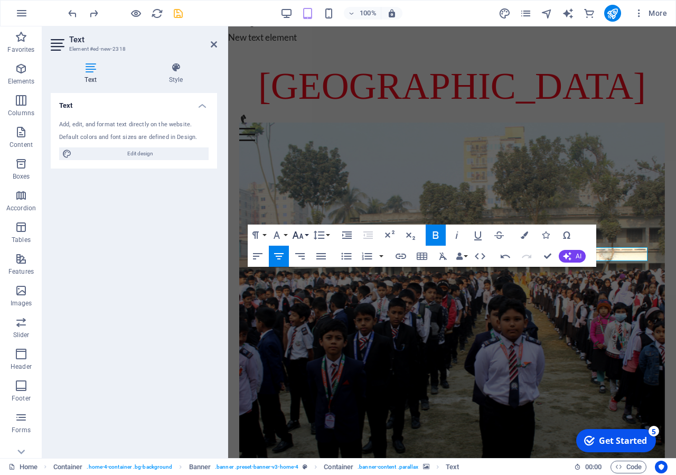
click at [301, 234] on icon "button" at bounding box center [297, 234] width 11 height 7
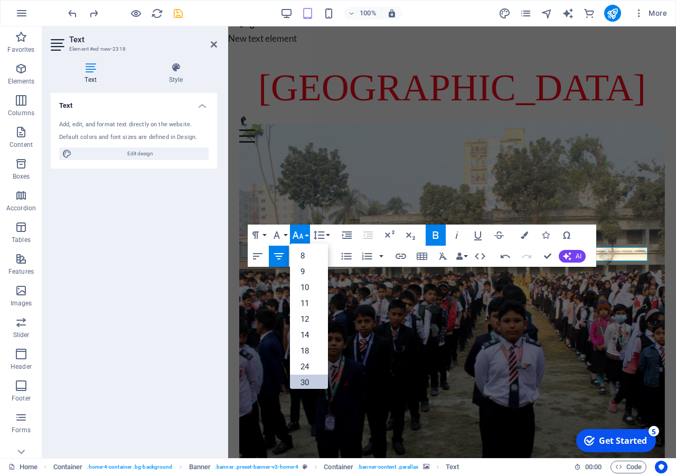
click at [301, 377] on link "30" at bounding box center [309, 382] width 38 height 16
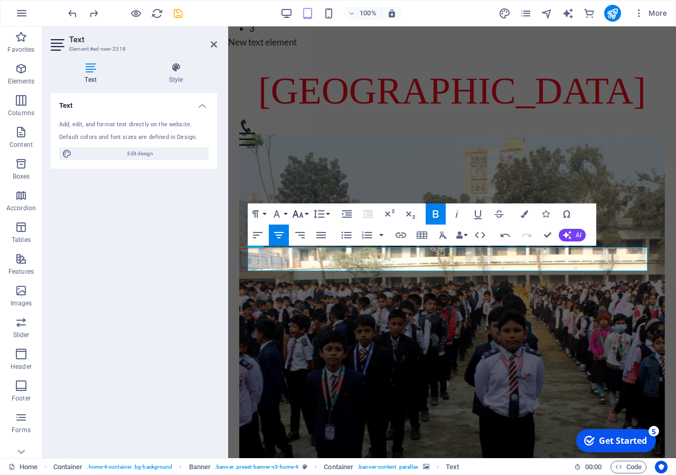
click at [302, 217] on icon "button" at bounding box center [297, 213] width 11 height 7
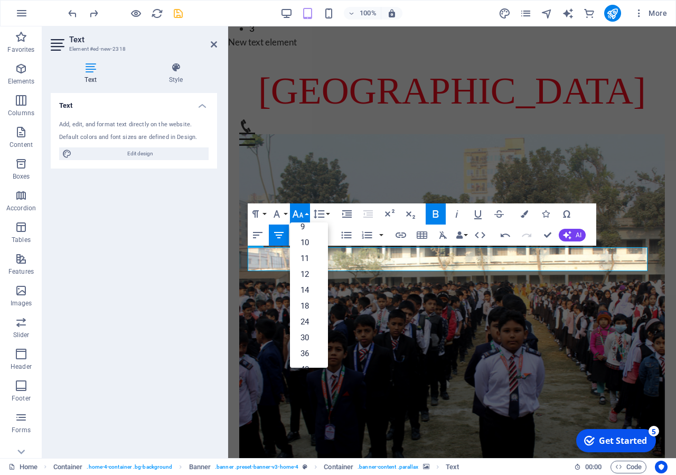
scroll to position [31, 0]
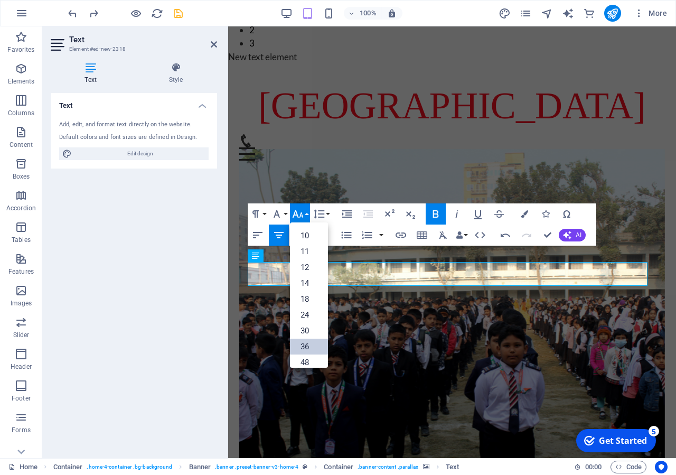
click at [308, 346] on link "36" at bounding box center [309, 346] width 38 height 16
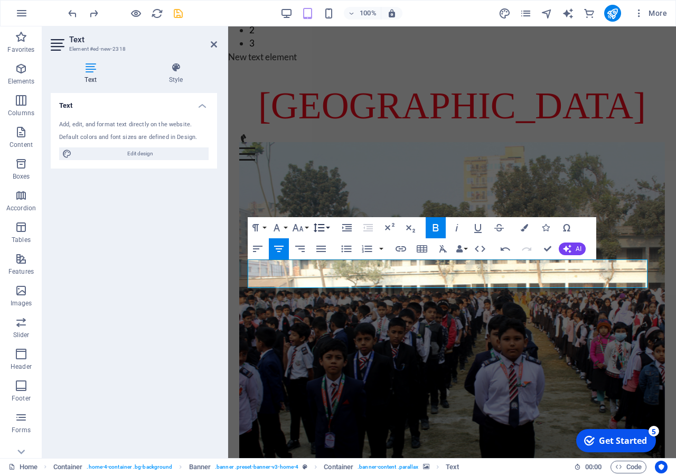
click at [325, 230] on icon "button" at bounding box center [318, 227] width 13 height 13
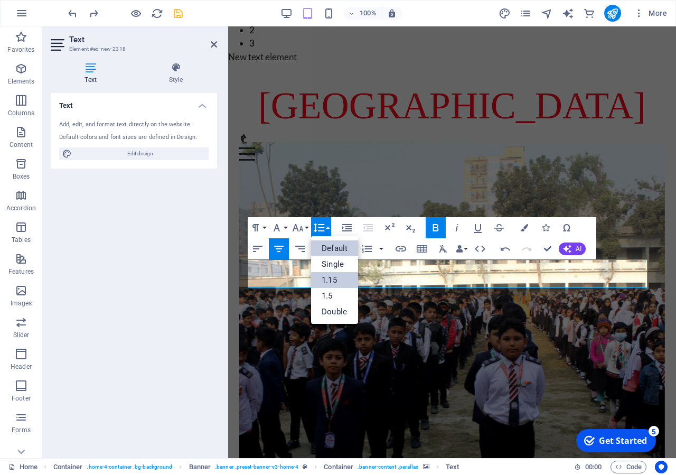
scroll to position [0, 0]
click at [300, 229] on icon "button" at bounding box center [297, 227] width 11 height 7
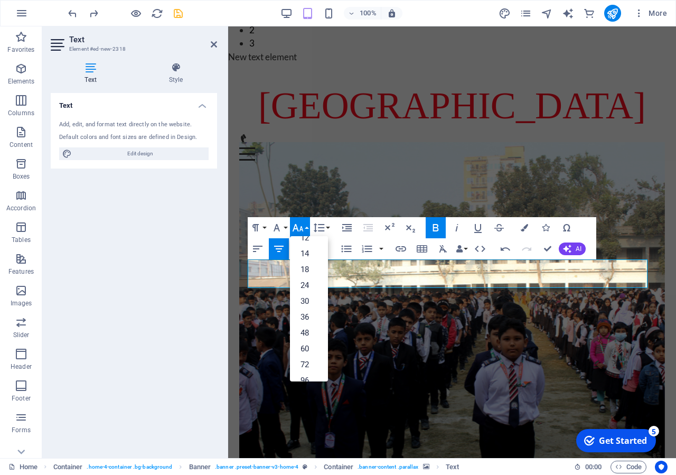
scroll to position [78, 0]
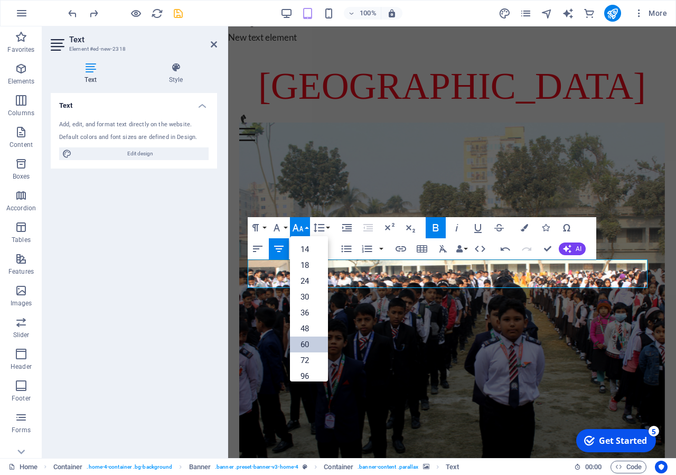
click at [304, 347] on link "60" at bounding box center [309, 344] width 38 height 16
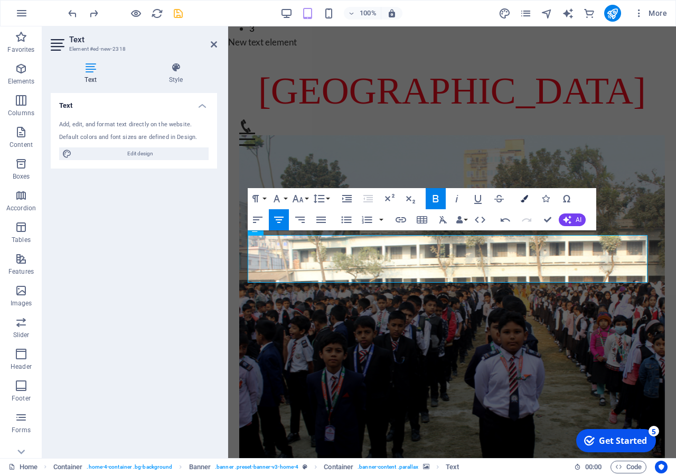
click at [525, 201] on icon "button" at bounding box center [523, 198] width 7 height 7
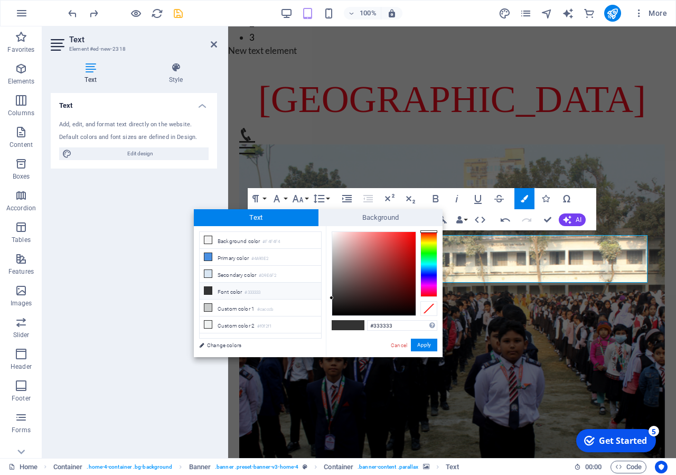
click at [428, 283] on div at bounding box center [428, 263] width 17 height 65
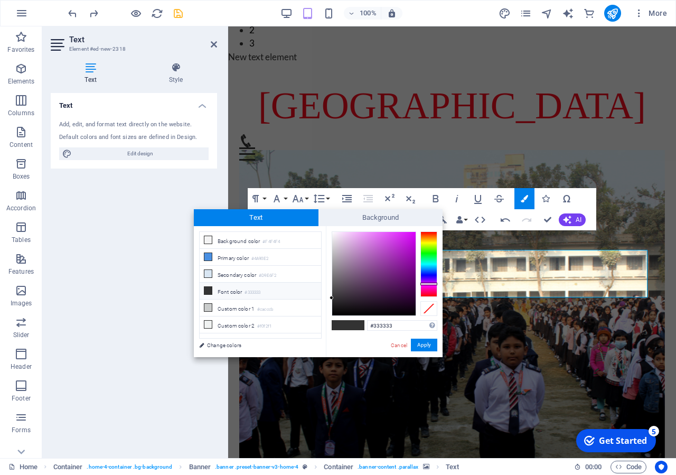
type input "#d502f5"
click at [414, 234] on div at bounding box center [373, 273] width 83 height 83
click at [423, 347] on button "Apply" at bounding box center [424, 344] width 26 height 13
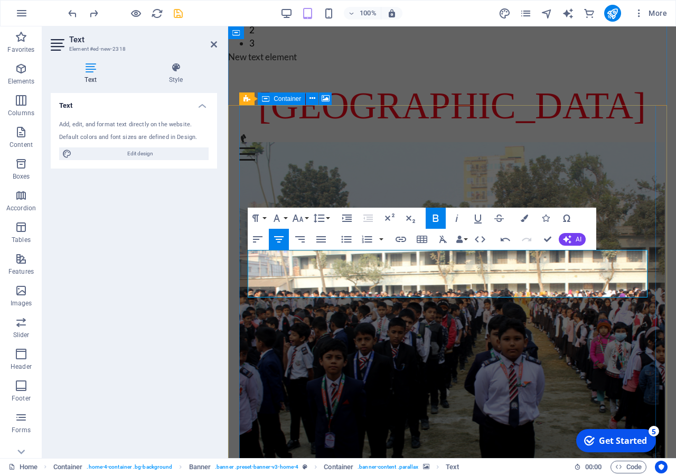
click at [437, 183] on figure at bounding box center [451, 339] width 425 height 393
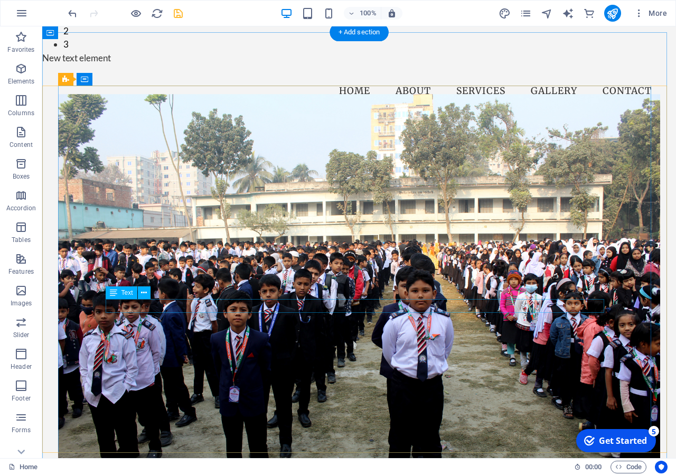
scroll to position [108, 0]
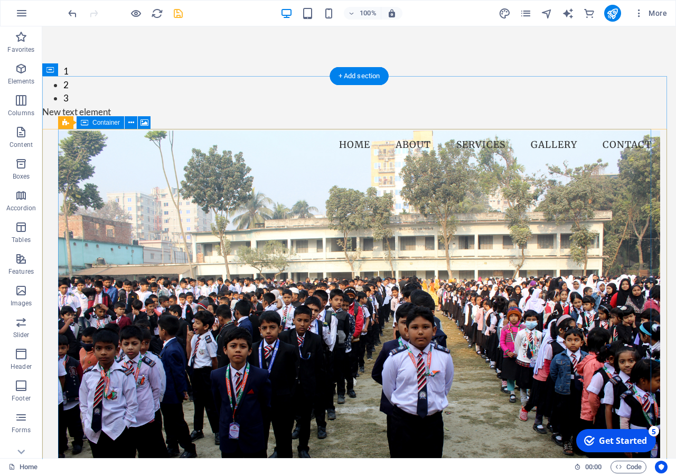
click at [412, 214] on figure at bounding box center [359, 326] width 602 height 393
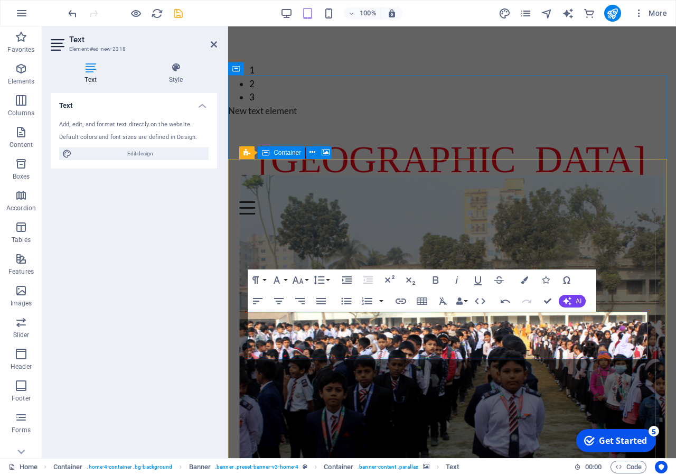
click at [396, 223] on figure at bounding box center [451, 371] width 425 height 393
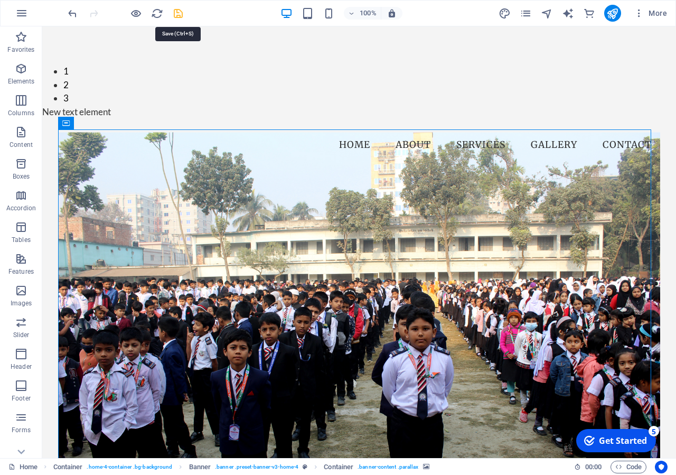
click at [175, 14] on icon "save" at bounding box center [178, 13] width 12 height 12
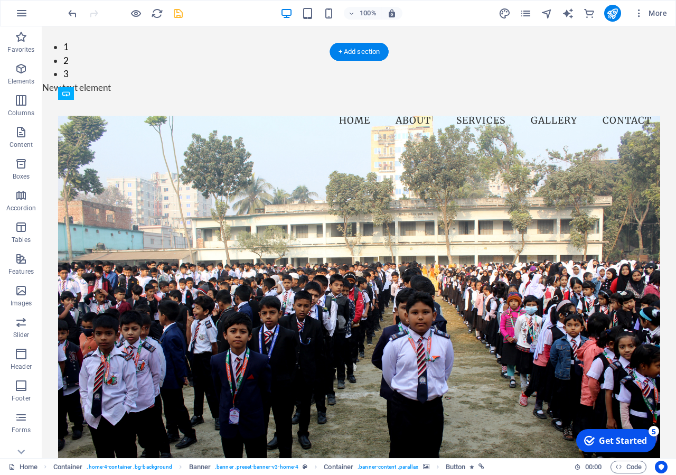
drag, startPoint x: 367, startPoint y: 357, endPoint x: 402, endPoint y: 311, distance: 57.3
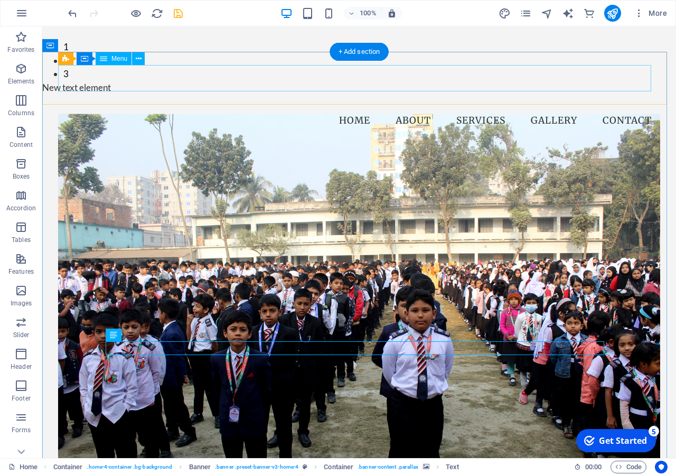
click at [259, 108] on nav "Home About Services Gallery Contact" at bounding box center [359, 121] width 602 height 26
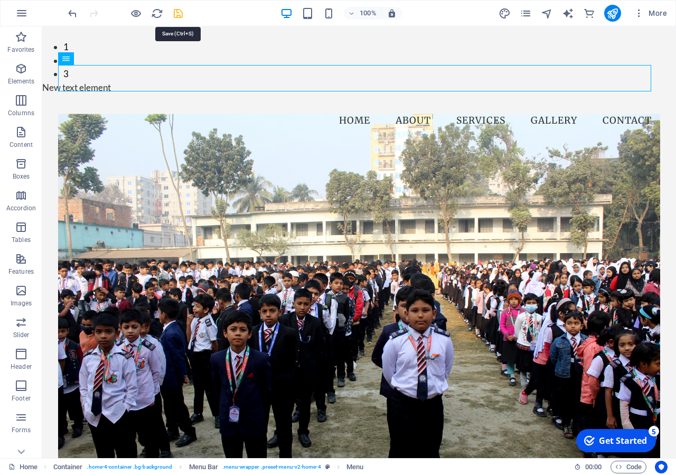
click at [178, 13] on icon "save" at bounding box center [178, 13] width 12 height 12
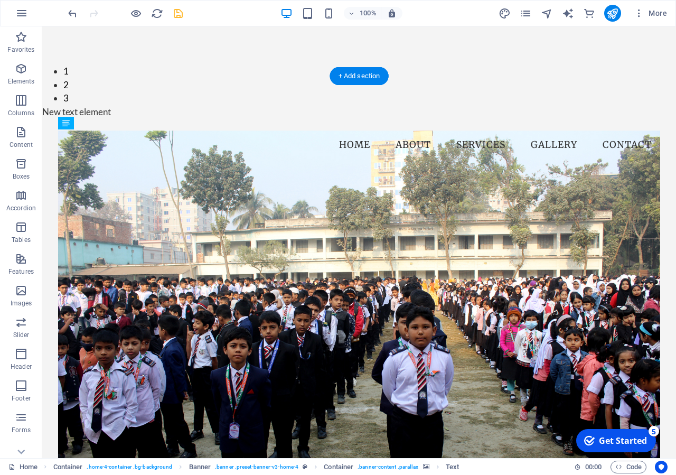
drag, startPoint x: 371, startPoint y: 323, endPoint x: 373, endPoint y: 369, distance: 46.0
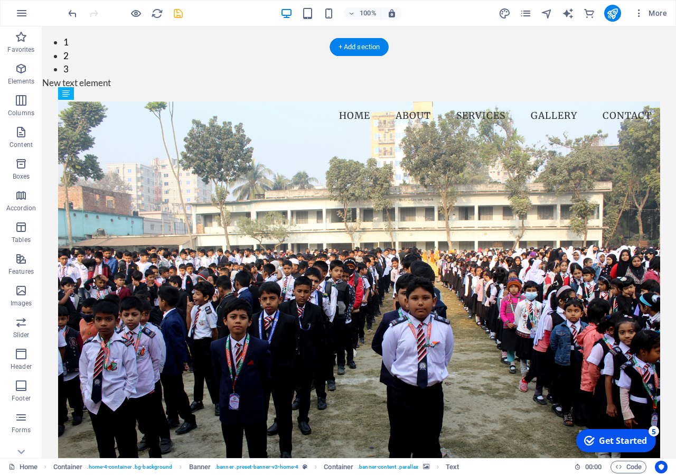
drag, startPoint x: 366, startPoint y: 346, endPoint x: 367, endPoint y: 309, distance: 37.5
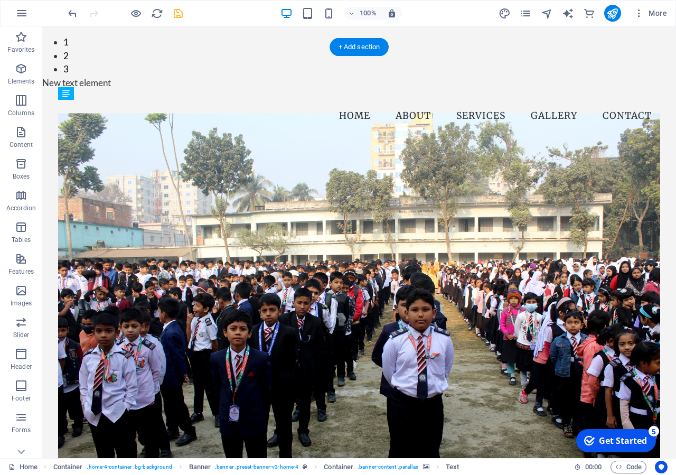
drag, startPoint x: 370, startPoint y: 331, endPoint x: 370, endPoint y: 307, distance: 24.3
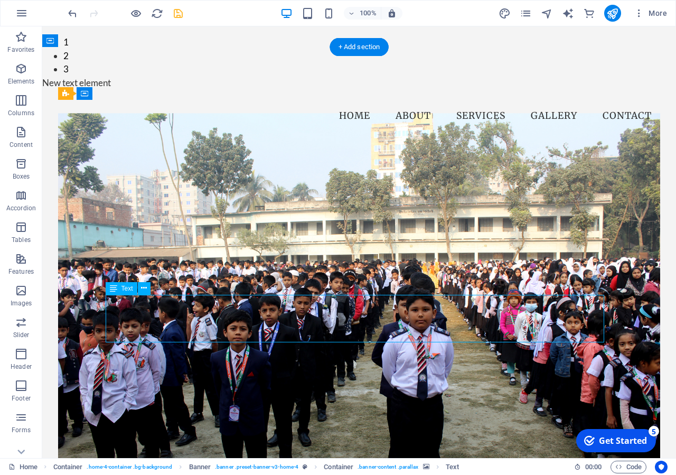
drag, startPoint x: 372, startPoint y: 323, endPoint x: 373, endPoint y: 302, distance: 20.1
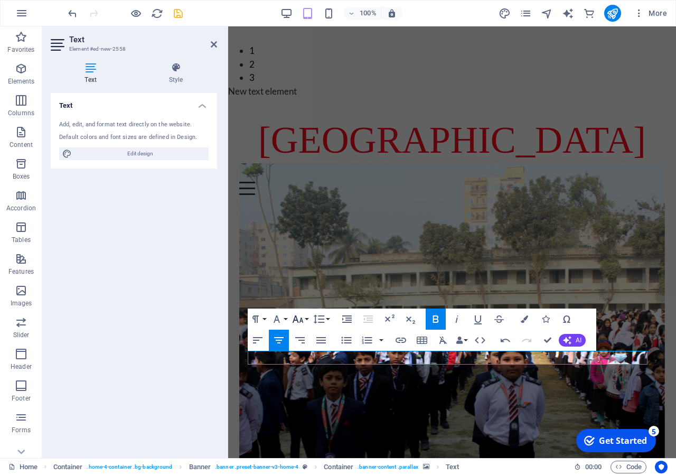
click at [304, 321] on icon "button" at bounding box center [297, 318] width 13 height 13
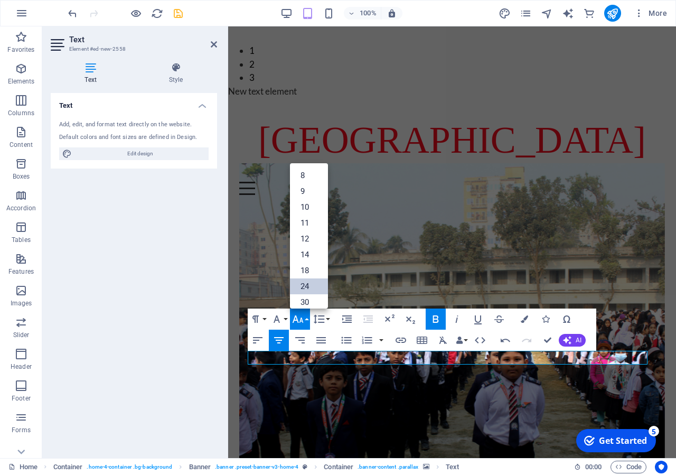
click at [310, 288] on link "24" at bounding box center [309, 286] width 38 height 16
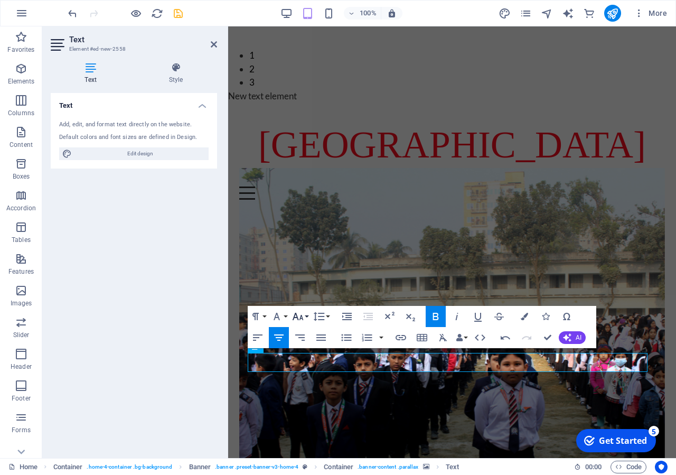
click at [302, 321] on icon "button" at bounding box center [297, 316] width 13 height 13
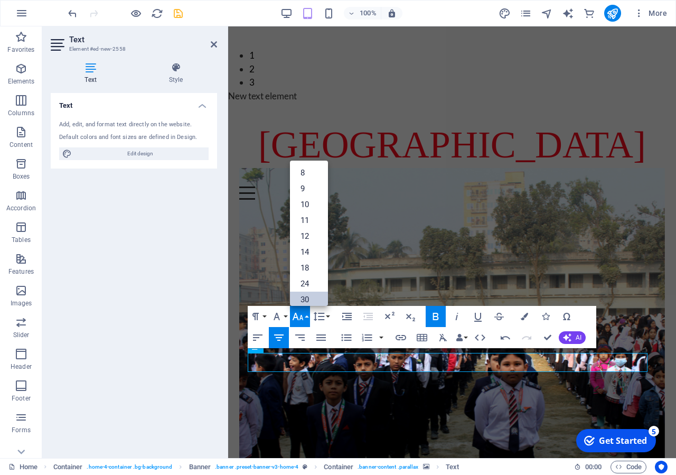
click at [307, 294] on link "30" at bounding box center [309, 299] width 38 height 16
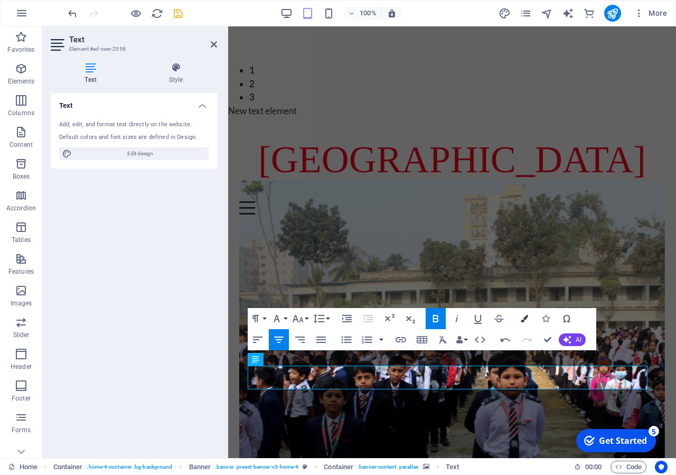
click at [520, 316] on button "Colors" at bounding box center [524, 318] width 20 height 21
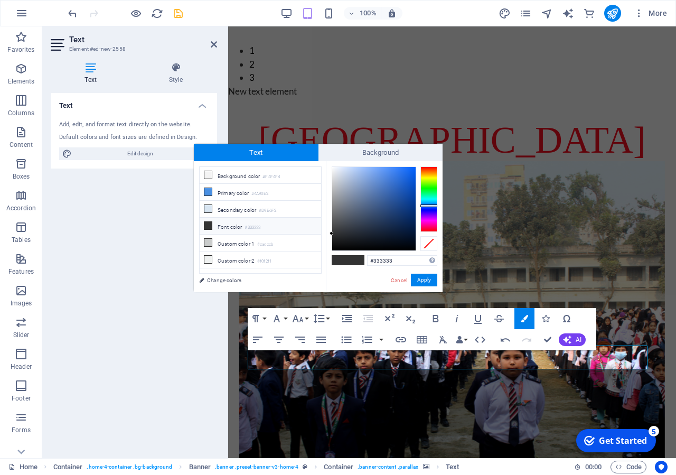
click at [428, 205] on div at bounding box center [428, 198] width 17 height 65
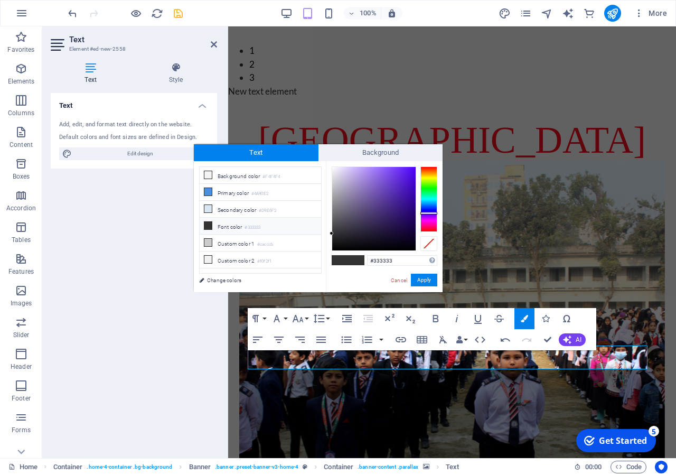
click at [433, 213] on div at bounding box center [428, 198] width 17 height 65
click at [432, 210] on div at bounding box center [428, 198] width 17 height 65
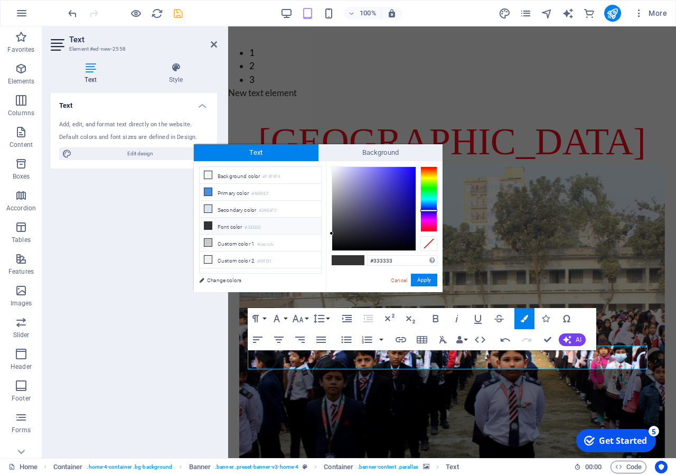
type input "#2011f9"
click at [409, 168] on div at bounding box center [373, 208] width 83 height 83
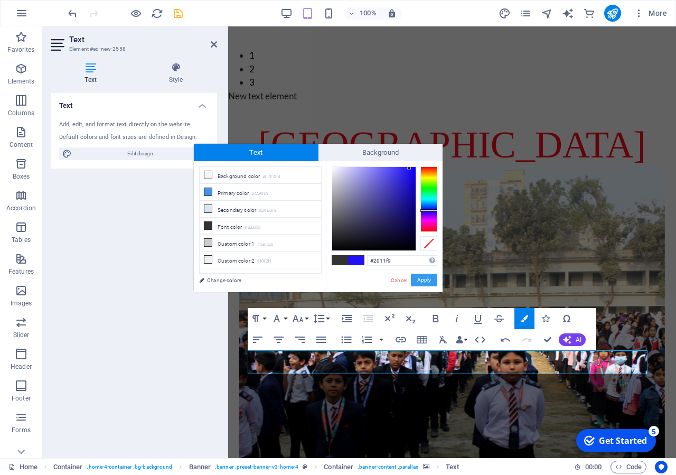
click at [420, 277] on button "Apply" at bounding box center [424, 279] width 26 height 13
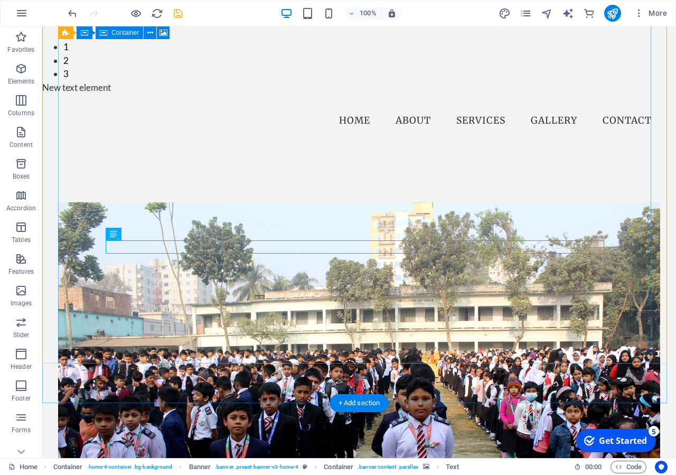
scroll to position [323, 0]
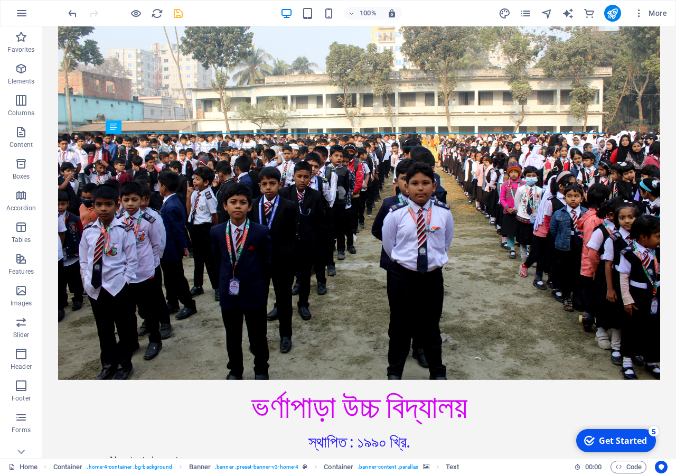
click at [176, 16] on icon "save" at bounding box center [178, 13] width 12 height 12
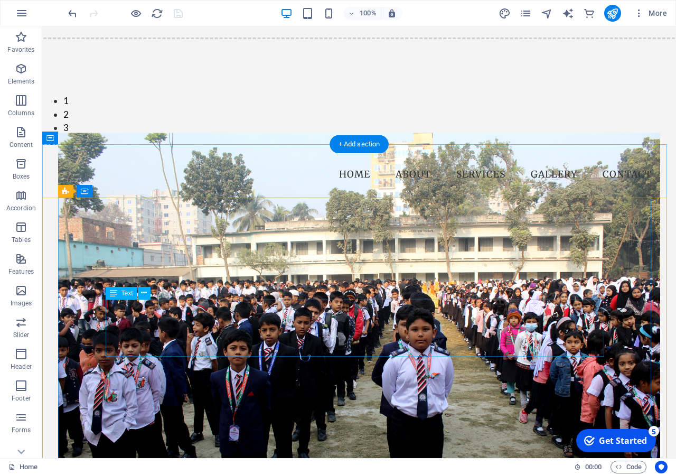
scroll to position [0, 0]
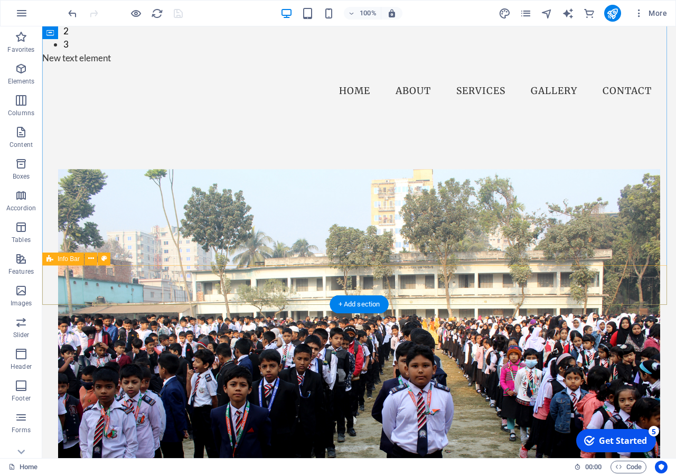
scroll to position [377, 0]
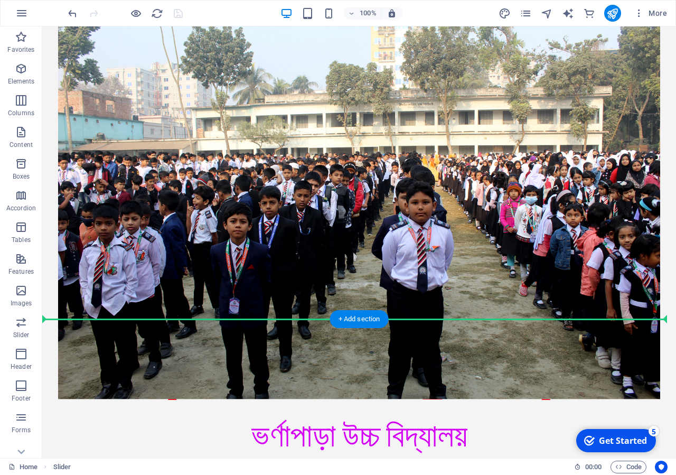
scroll to position [324, 0]
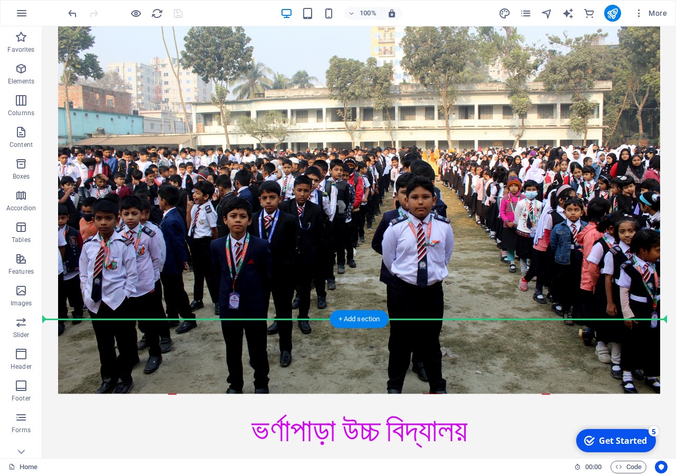
drag, startPoint x: 341, startPoint y: 101, endPoint x: 352, endPoint y: 334, distance: 233.1
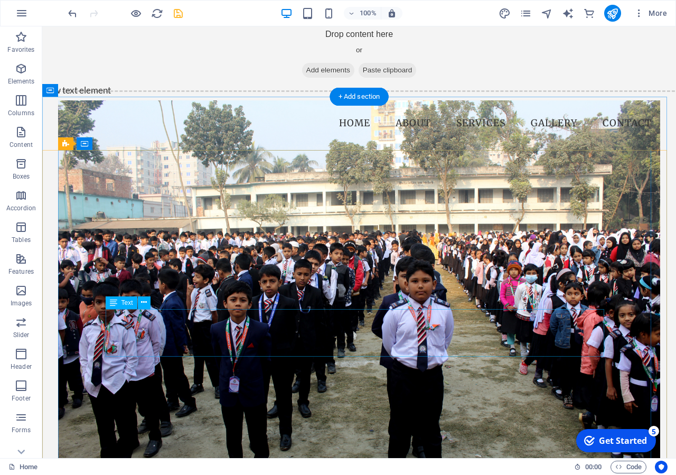
scroll to position [0, 0]
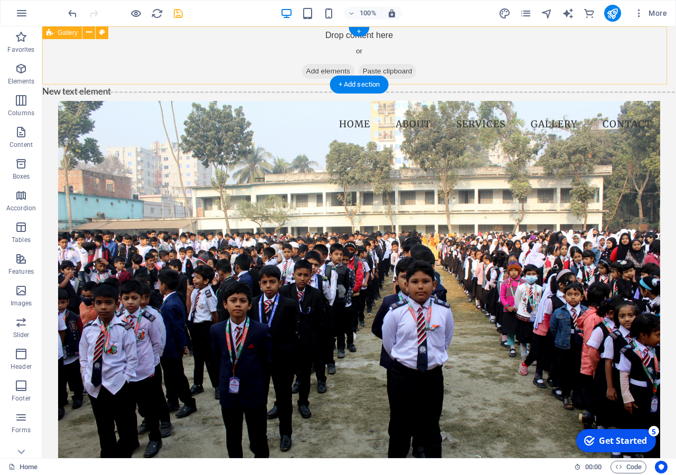
click at [239, 56] on div "Drop content here or Add elements Paste clipboard" at bounding box center [359, 55] width 650 height 75
click at [0, 0] on div "Gallery" at bounding box center [0, 0] width 0 height 0
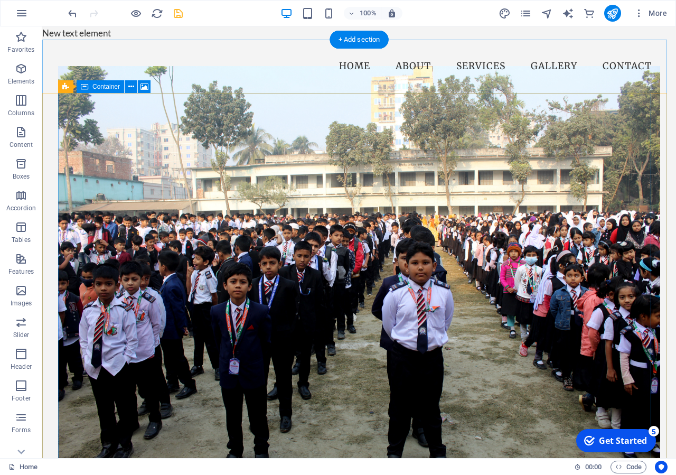
click at [283, 153] on figure at bounding box center [359, 263] width 602 height 393
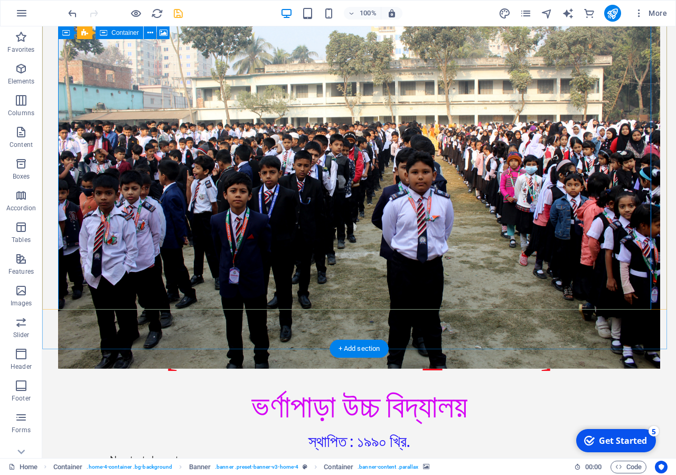
scroll to position [269, 0]
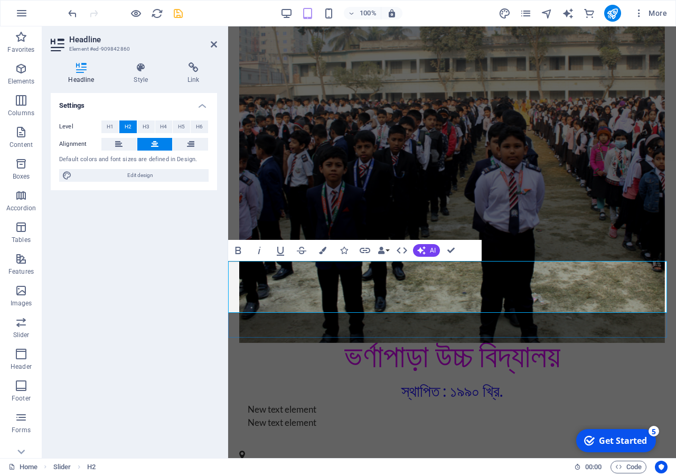
drag, startPoint x: 503, startPoint y: 289, endPoint x: 388, endPoint y: 288, distance: 115.1
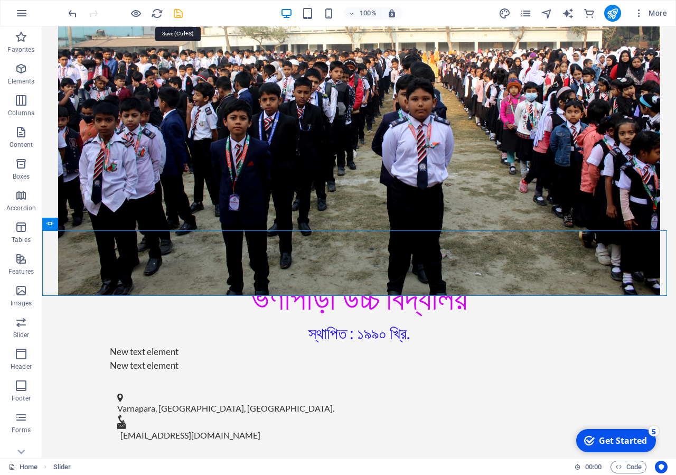
click at [177, 15] on icon "save" at bounding box center [178, 13] width 12 height 12
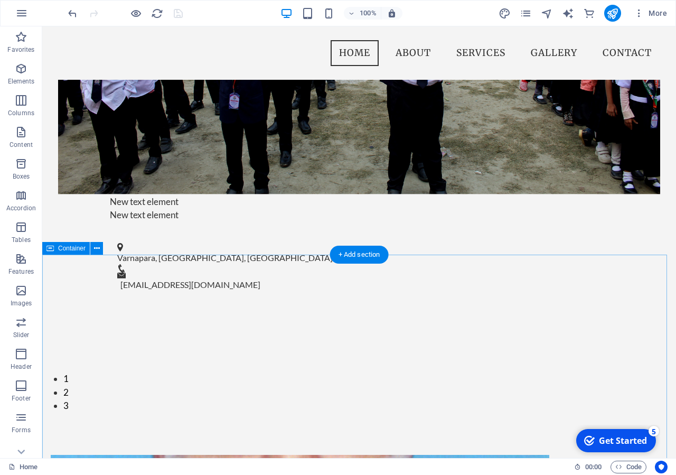
scroll to position [377, 0]
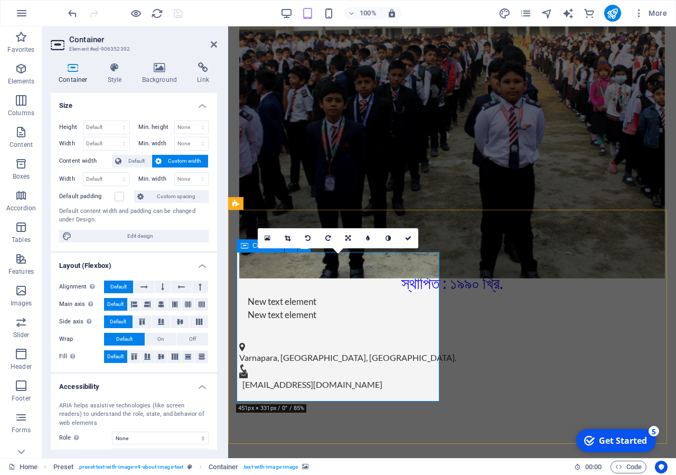
click at [244, 245] on icon at bounding box center [244, 245] width 7 height 13
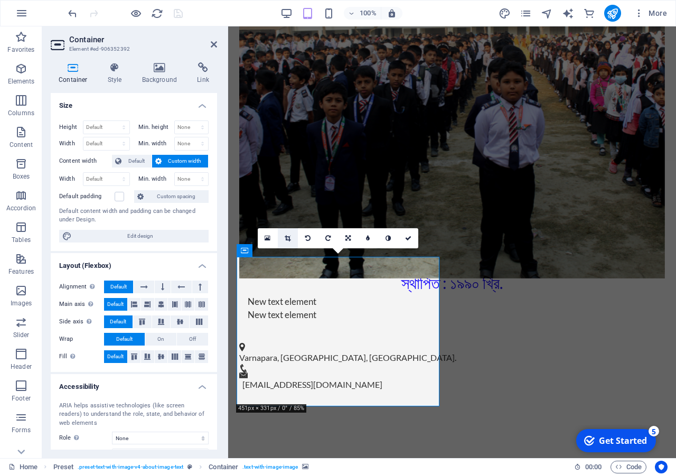
click at [290, 238] on icon at bounding box center [288, 238] width 6 height 6
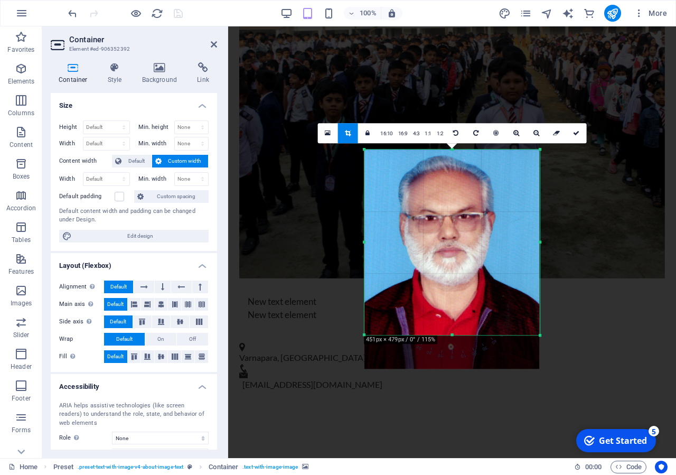
drag, startPoint x: 590, startPoint y: 416, endPoint x: 489, endPoint y: 257, distance: 188.3
click at [489, 257] on div "180 170 160 150 140 130 120 110 100 90 80 70 60 50 40 30 20 10 0 -10 -20 -30 -4…" at bounding box center [451, 242] width 175 height 186
click at [349, 136] on icon at bounding box center [348, 133] width 6 height 6
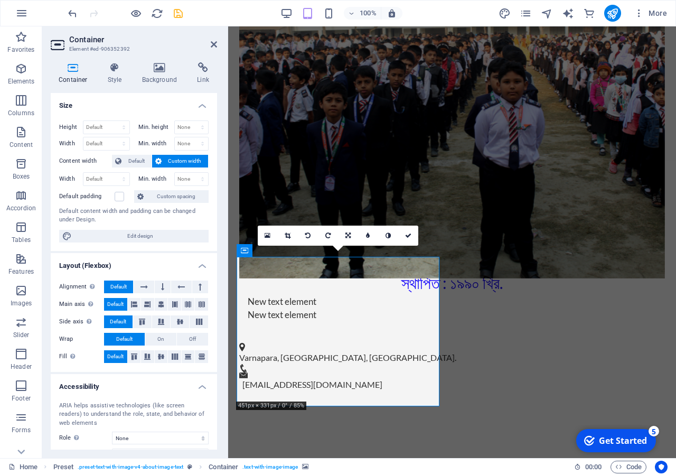
click at [243, 249] on icon at bounding box center [244, 250] width 7 height 13
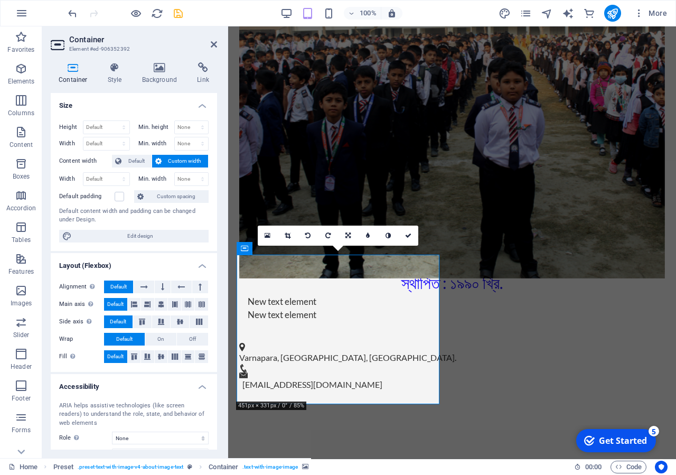
click at [217, 43] on aside "Container Element #ed-906352392 Container Style Background Link Size Height Def…" at bounding box center [135, 241] width 186 height 431
click at [211, 42] on icon at bounding box center [214, 44] width 6 height 8
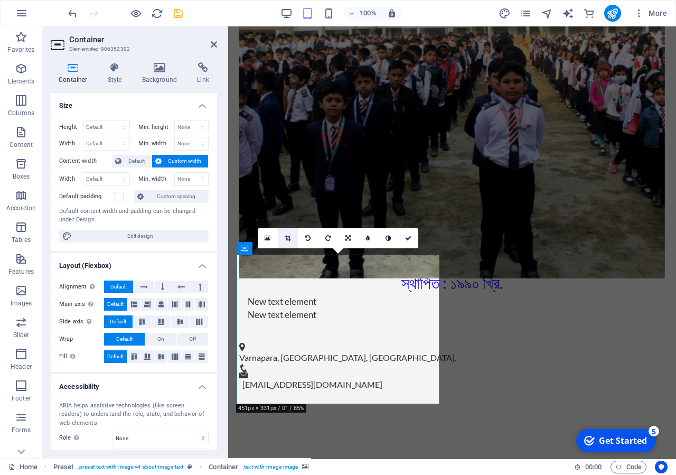
click at [282, 238] on link at bounding box center [288, 238] width 20 height 20
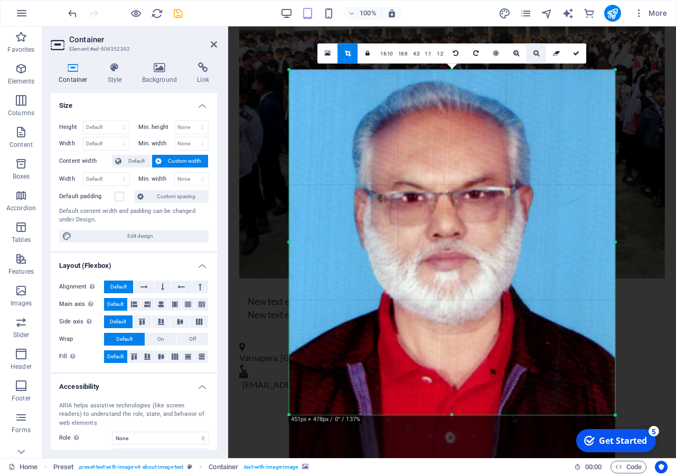
click at [532, 52] on link at bounding box center [536, 53] width 20 height 20
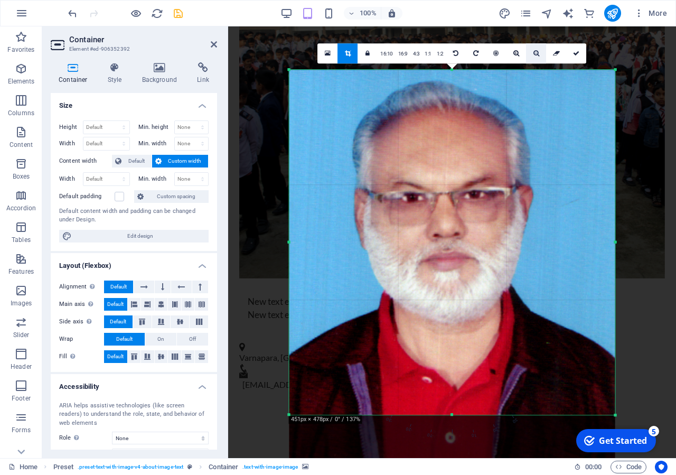
click at [532, 52] on link at bounding box center [536, 53] width 20 height 20
click at [517, 54] on icon at bounding box center [516, 53] width 6 height 6
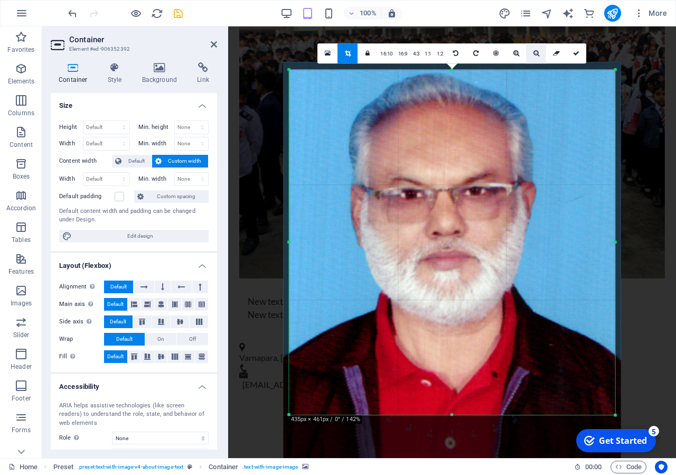
click at [532, 53] on link at bounding box center [536, 53] width 20 height 20
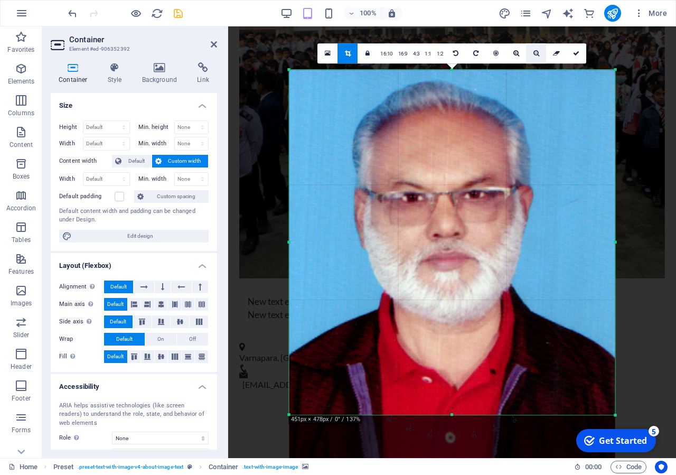
click at [532, 53] on link at bounding box center [536, 53] width 20 height 20
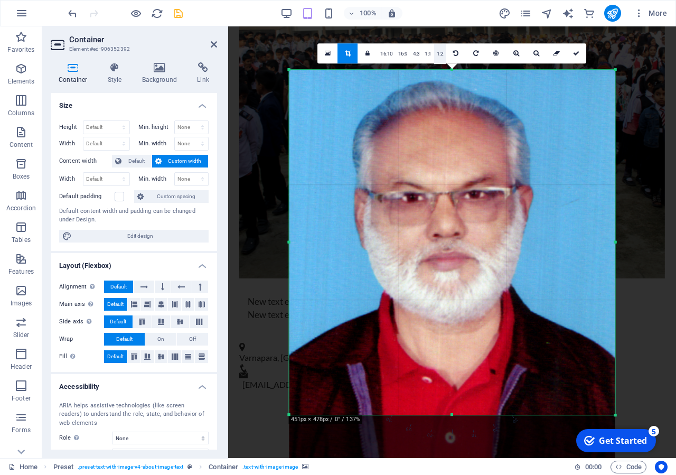
click at [443, 58] on link "1:2" at bounding box center [440, 54] width 12 height 20
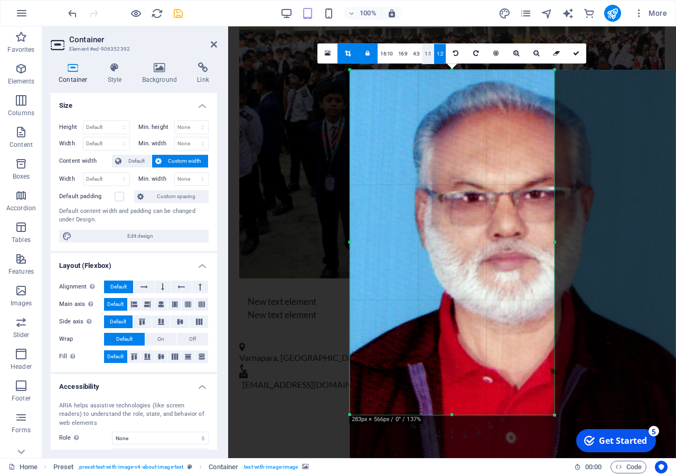
click at [431, 52] on link "1:1" at bounding box center [428, 54] width 12 height 20
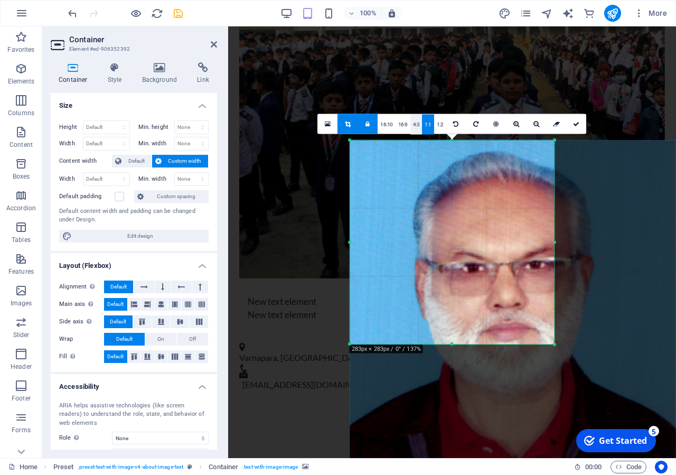
click at [413, 124] on link "4:3" at bounding box center [416, 124] width 12 height 20
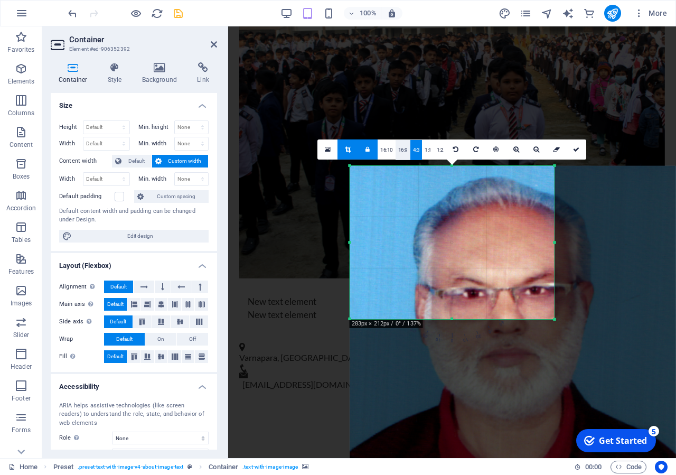
click at [402, 151] on link "16:9" at bounding box center [402, 149] width 15 height 20
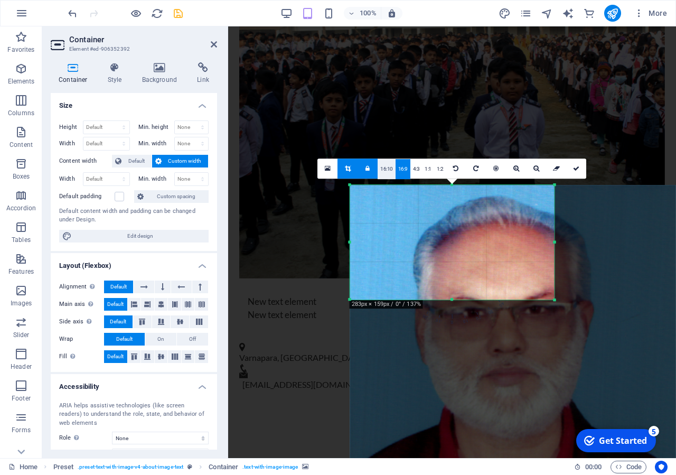
click at [389, 167] on link "16:10" at bounding box center [386, 169] width 18 height 20
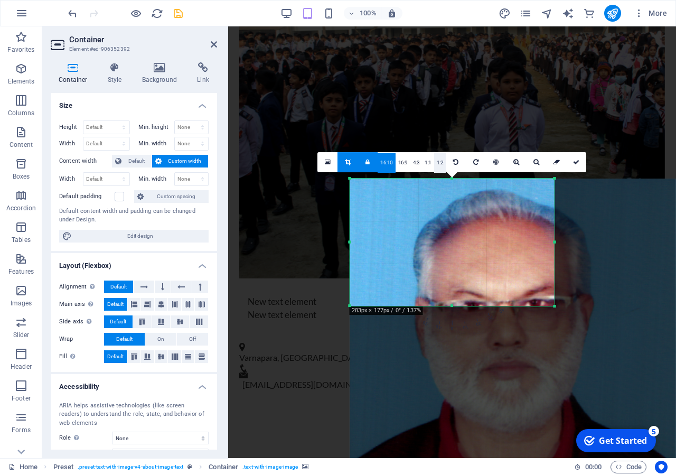
click at [438, 164] on link "1:2" at bounding box center [440, 163] width 12 height 20
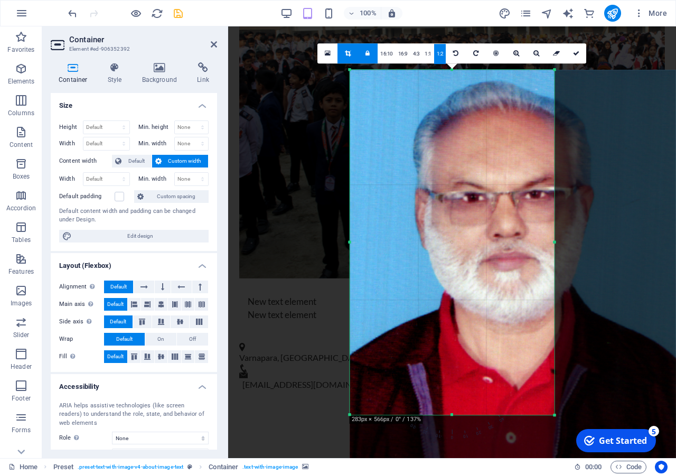
click at [349, 56] on icon at bounding box center [348, 53] width 6 height 6
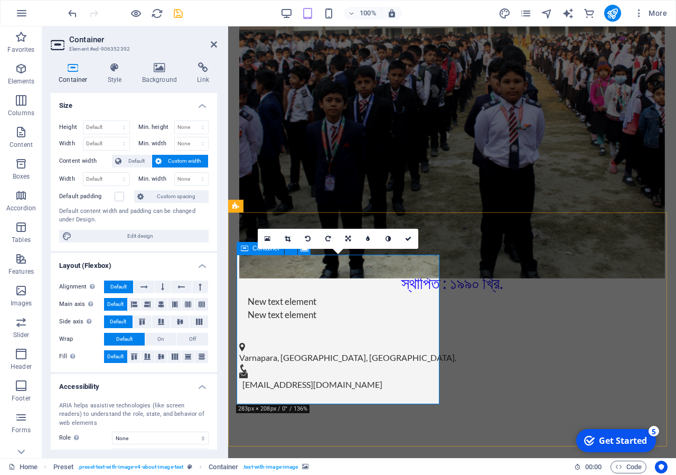
click at [245, 249] on icon at bounding box center [244, 248] width 7 height 13
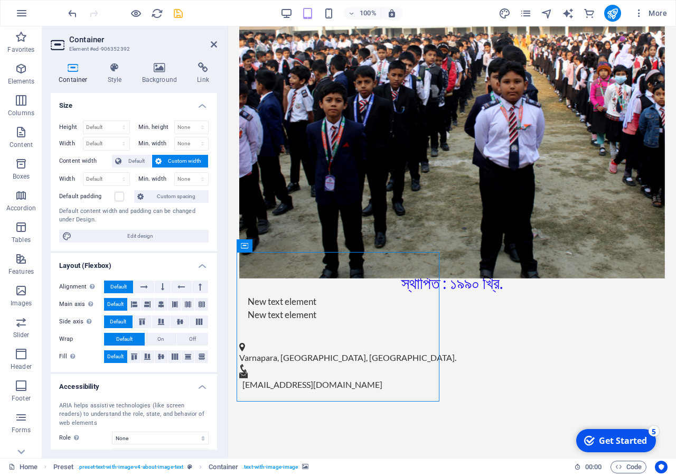
drag, startPoint x: 636, startPoint y: 274, endPoint x: 317, endPoint y: 328, distance: 322.8
click at [241, 251] on icon at bounding box center [244, 245] width 7 height 13
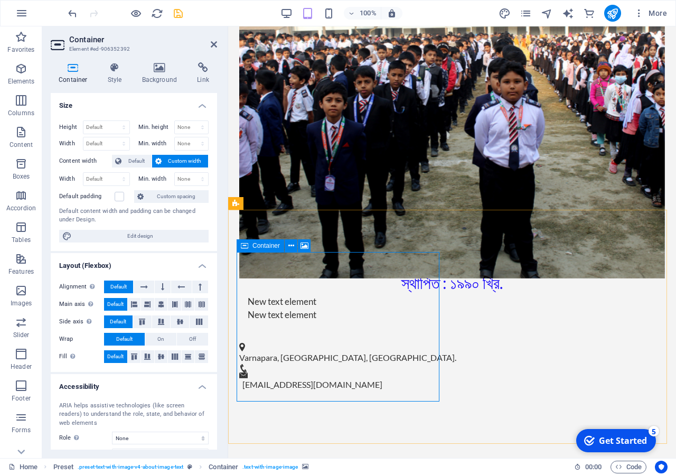
click at [241, 245] on icon at bounding box center [244, 245] width 7 height 13
click at [306, 245] on icon at bounding box center [304, 245] width 8 height 11
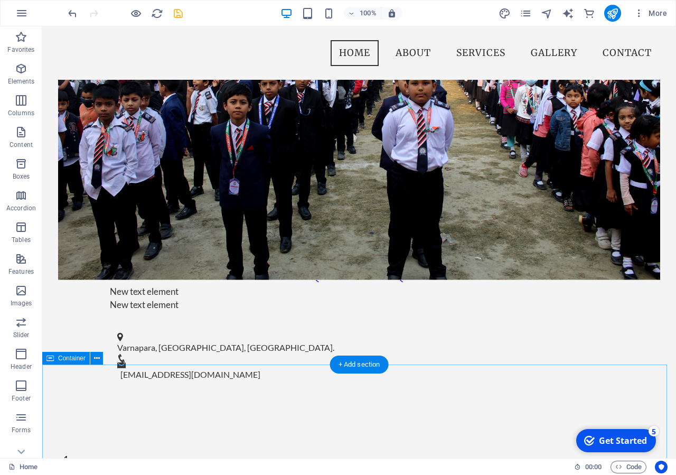
scroll to position [323, 0]
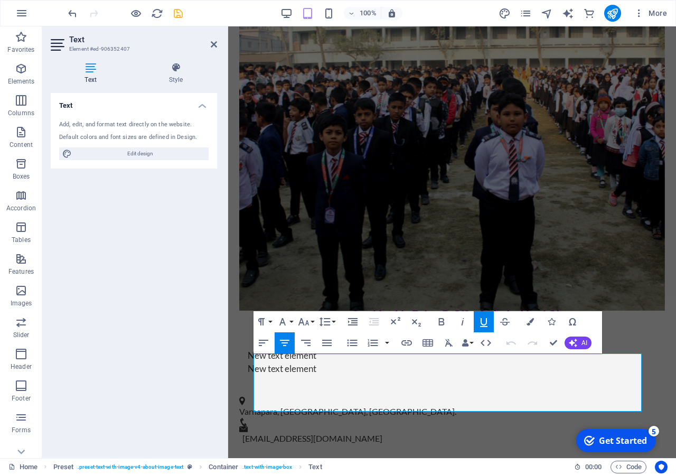
click at [185, 333] on div "Text Add, edit, and format text directly on the website. Default colors and fon…" at bounding box center [134, 271] width 166 height 356
click at [185, 332] on div "Text Add, edit, and format text directly on the website. Default colors and fon…" at bounding box center [134, 271] width 166 height 356
drag, startPoint x: 214, startPoint y: 47, endPoint x: 175, endPoint y: 59, distance: 40.2
click at [214, 47] on icon at bounding box center [214, 44] width 6 height 8
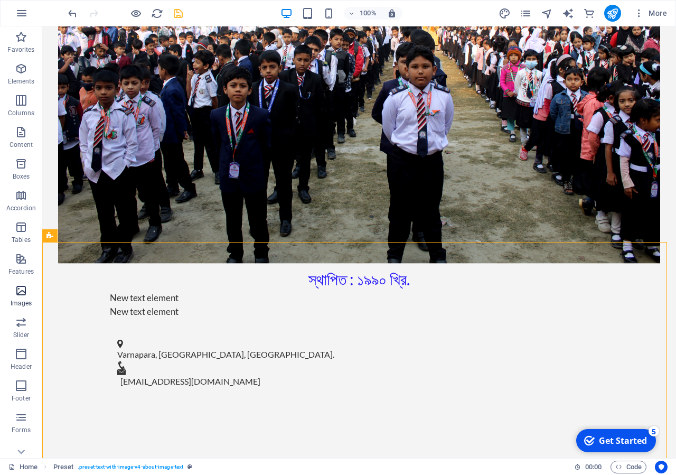
click at [21, 285] on icon "button" at bounding box center [21, 290] width 13 height 13
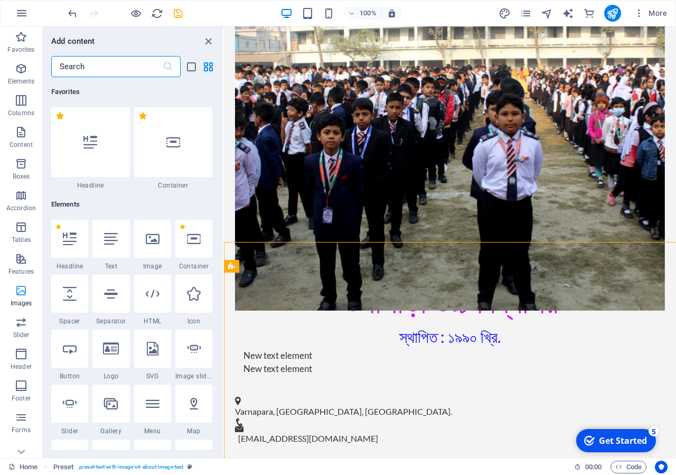
click at [21, 285] on icon "button" at bounding box center [21, 290] width 13 height 13
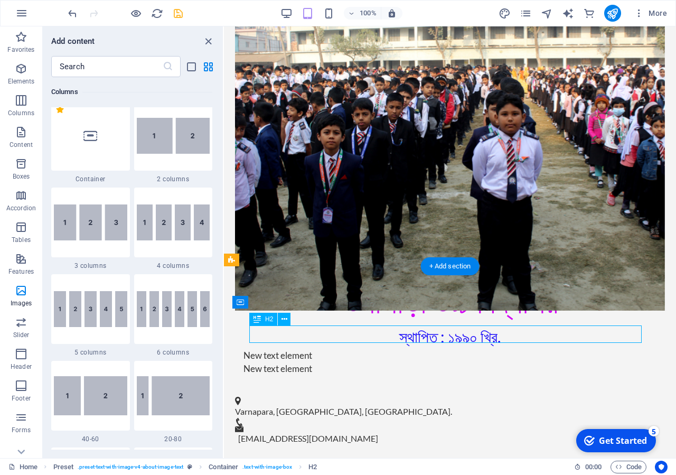
drag, startPoint x: 274, startPoint y: 331, endPoint x: 432, endPoint y: 334, distance: 157.3
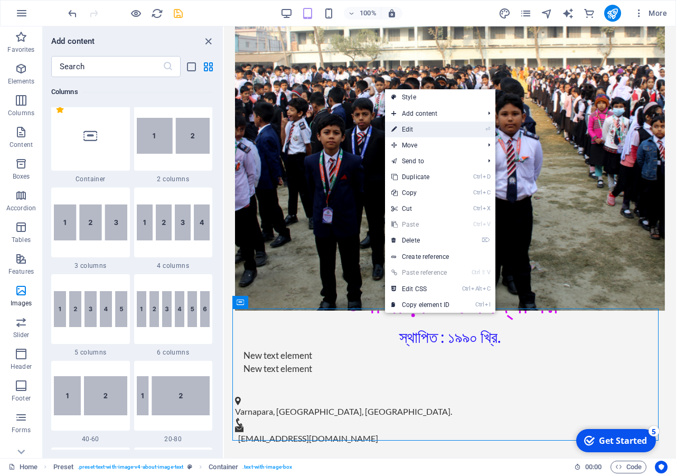
click at [409, 126] on link "⏎ Edit" at bounding box center [420, 129] width 71 height 16
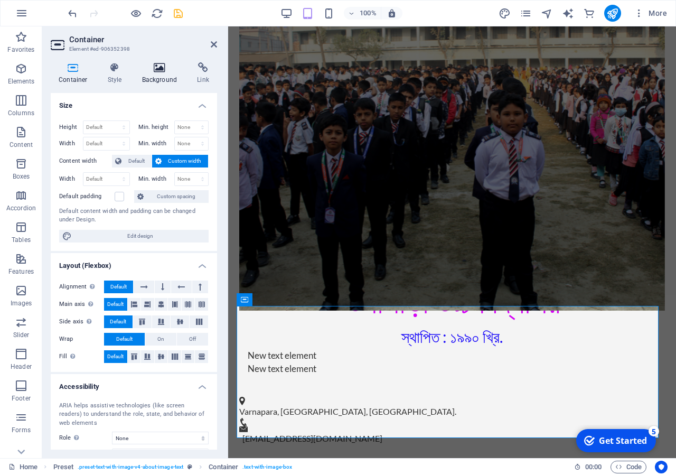
click at [160, 69] on icon at bounding box center [159, 67] width 51 height 11
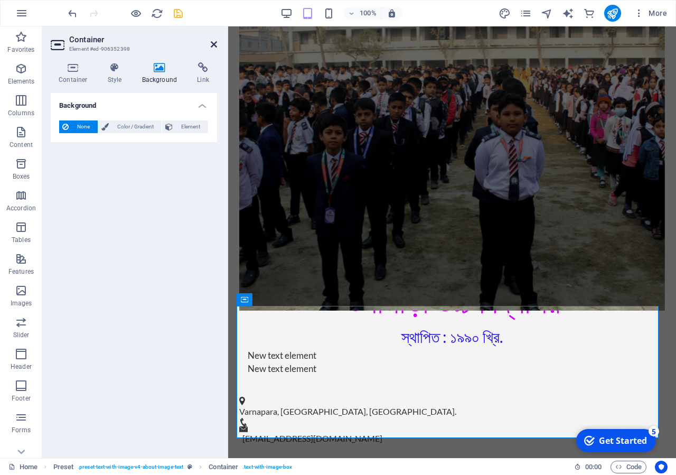
click at [213, 45] on icon at bounding box center [214, 44] width 6 height 8
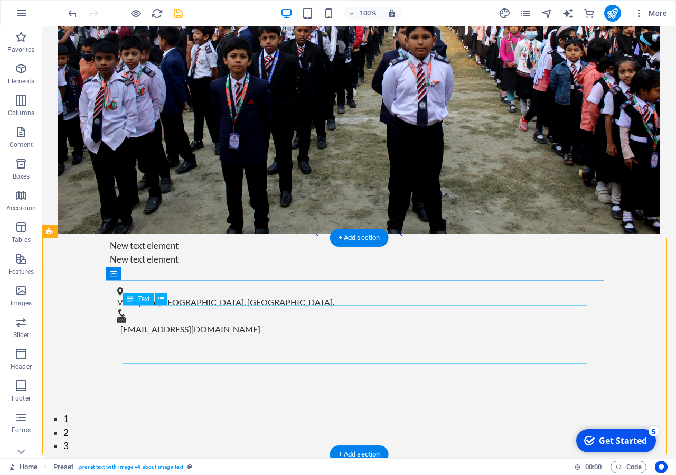
scroll to position [377, 0]
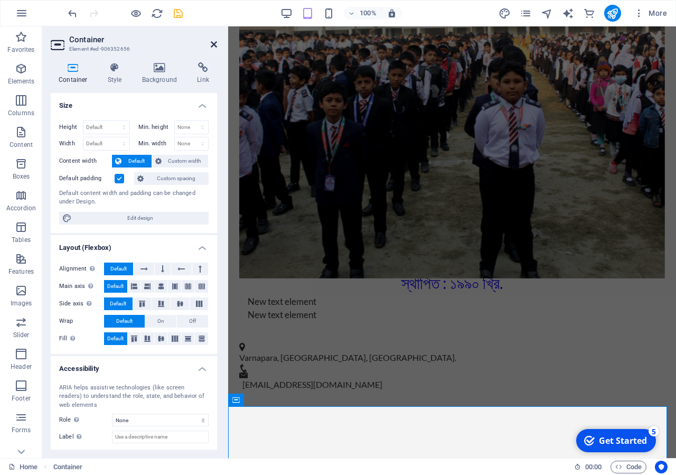
click at [211, 47] on icon at bounding box center [214, 44] width 6 height 8
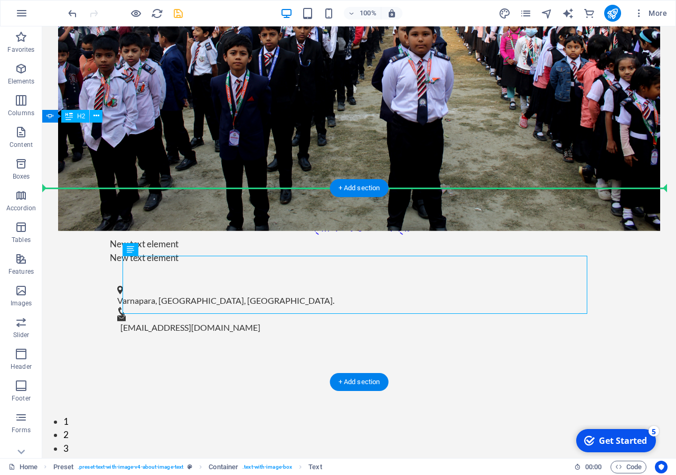
drag, startPoint x: 358, startPoint y: 274, endPoint x: 126, endPoint y: 230, distance: 235.9
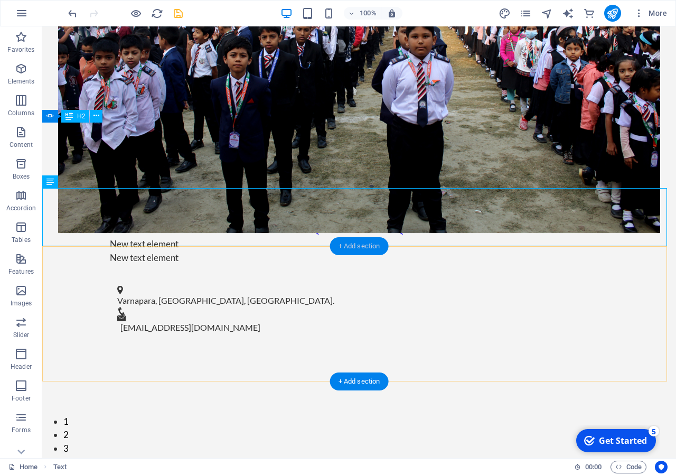
click at [358, 244] on div "+ Add section" at bounding box center [359, 246] width 59 height 18
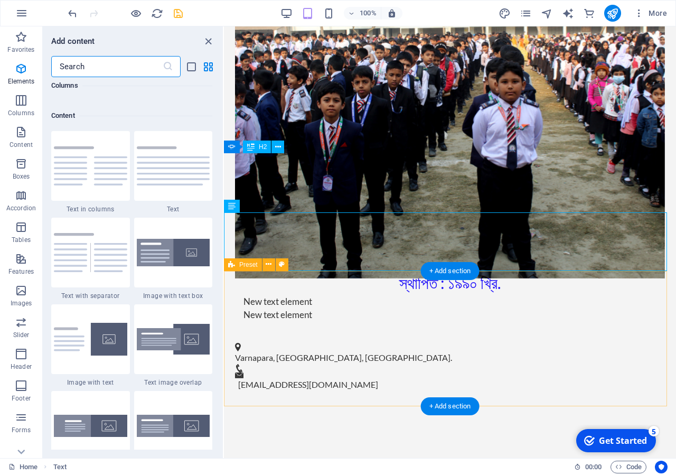
scroll to position [1847, 0]
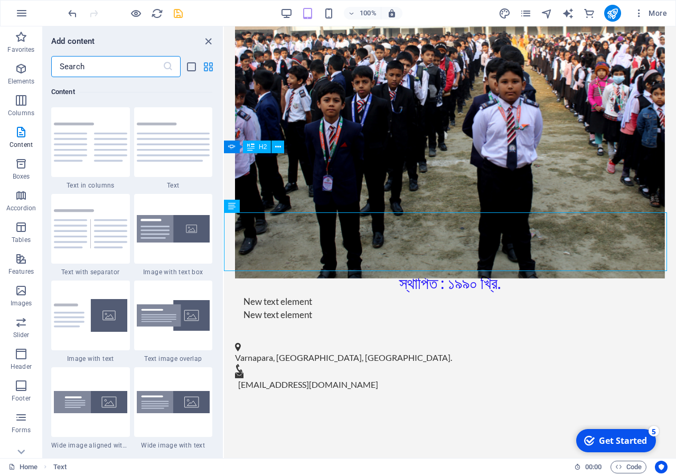
click at [212, 70] on icon "grid-view" at bounding box center [208, 67] width 12 height 12
click at [187, 65] on icon "list-view" at bounding box center [191, 67] width 12 height 12
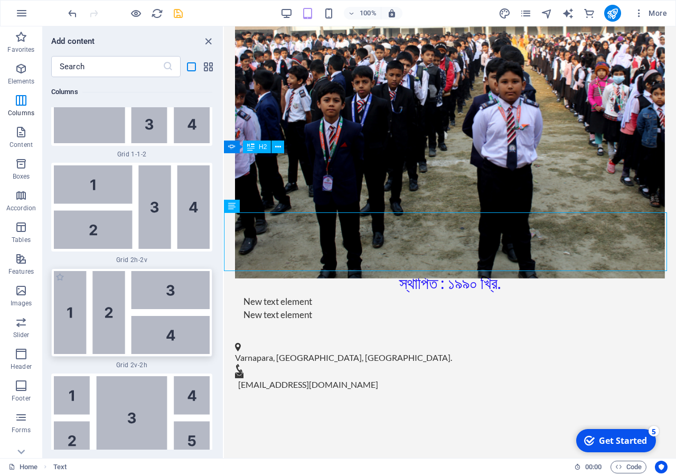
scroll to position [4984, 0]
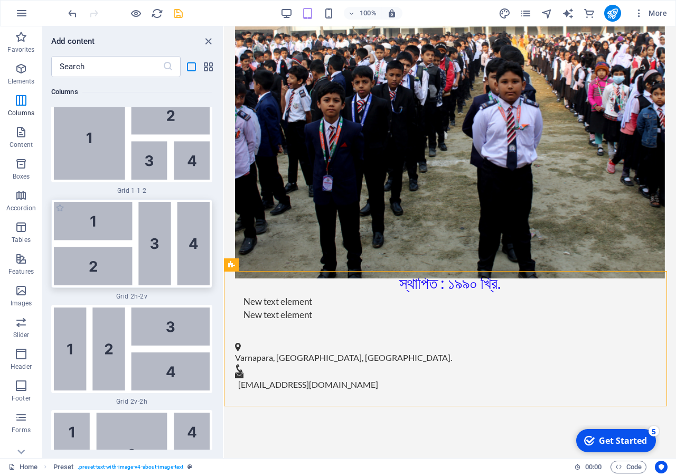
click at [111, 202] on img at bounding box center [132, 243] width 156 height 83
click at [224, 135] on div "Drag here to replace the existing content. Press “Ctrl” if you want to create a…" at bounding box center [450, 241] width 452 height 431
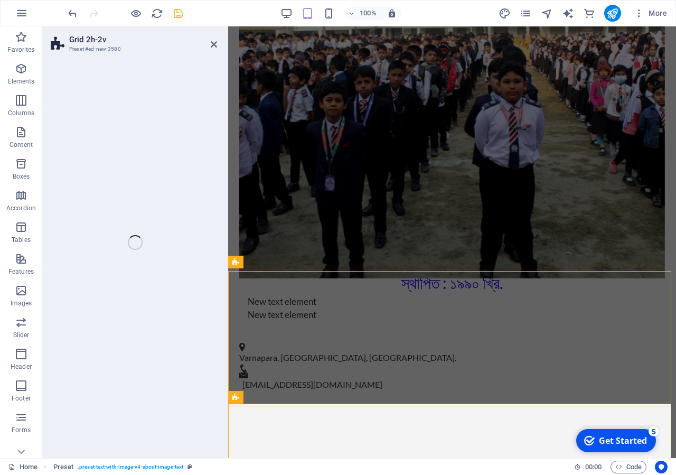
click at [111, 135] on div "Grid 2h-2v Preset #ed-new-3580 Drag here to replace the existing content. Press…" at bounding box center [358, 241] width 633 height 431
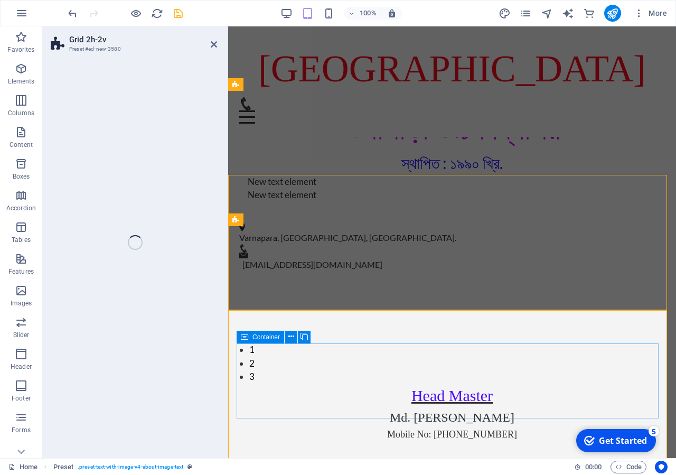
select select "rem"
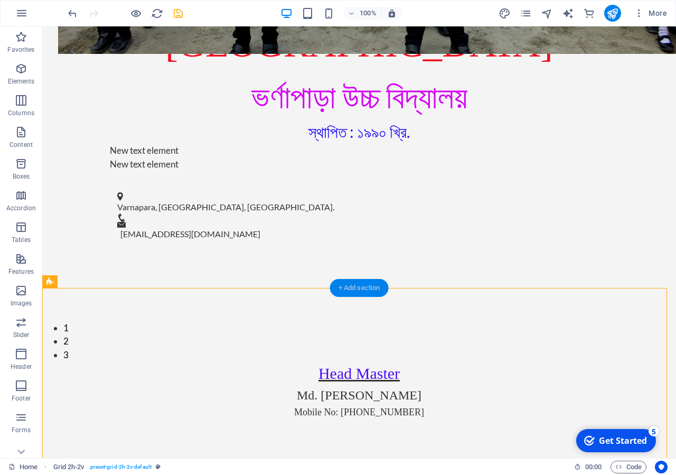
click at [342, 285] on div "+ Add section" at bounding box center [359, 288] width 59 height 18
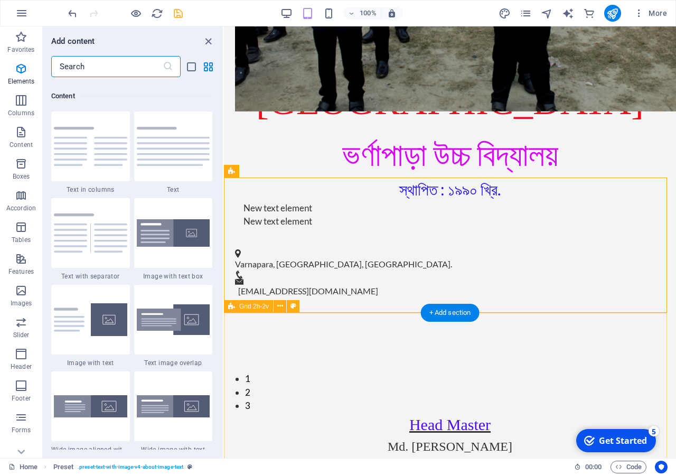
scroll to position [1847, 0]
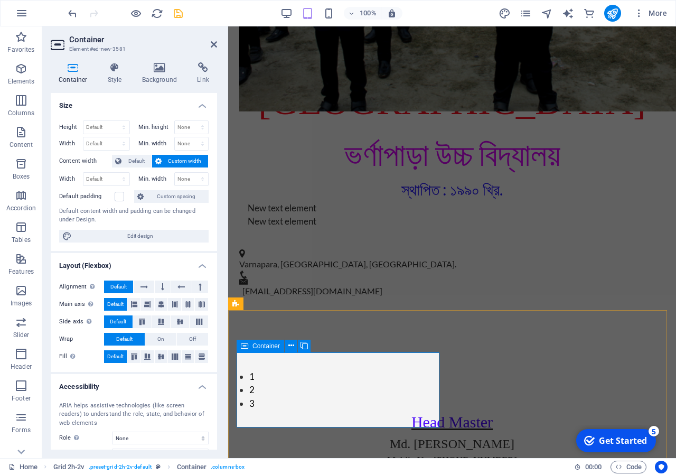
drag, startPoint x: 212, startPoint y: 47, endPoint x: 170, endPoint y: 27, distance: 46.0
click at [212, 47] on icon at bounding box center [214, 44] width 6 height 8
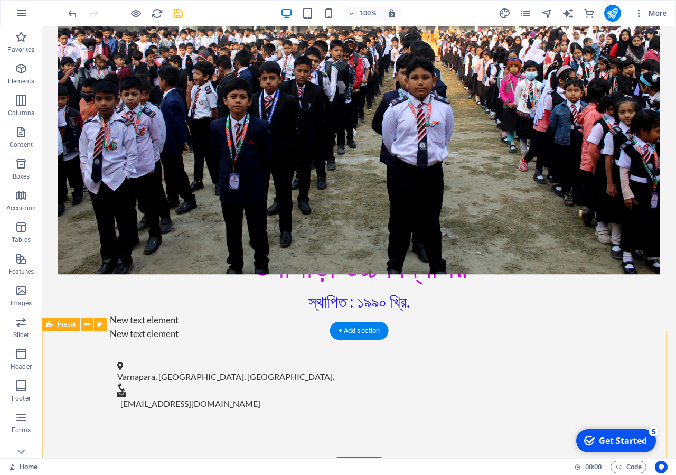
scroll to position [309, 0]
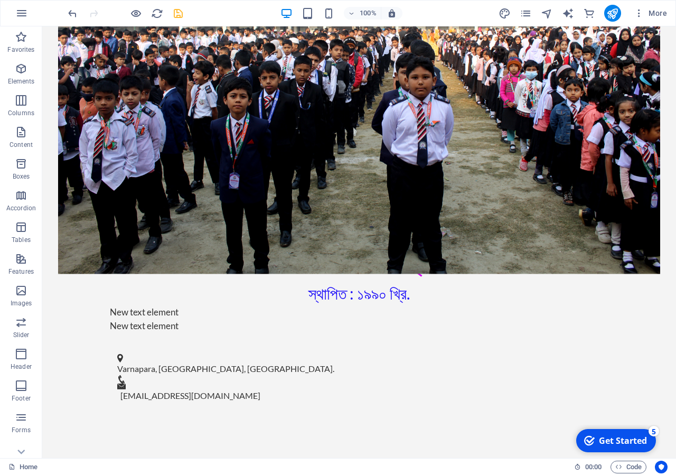
click at [179, 12] on icon "save" at bounding box center [178, 13] width 12 height 12
click at [0, 0] on icon "publish" at bounding box center [0, 0] width 0 height 0
